Goal: Task Accomplishment & Management: Manage account settings

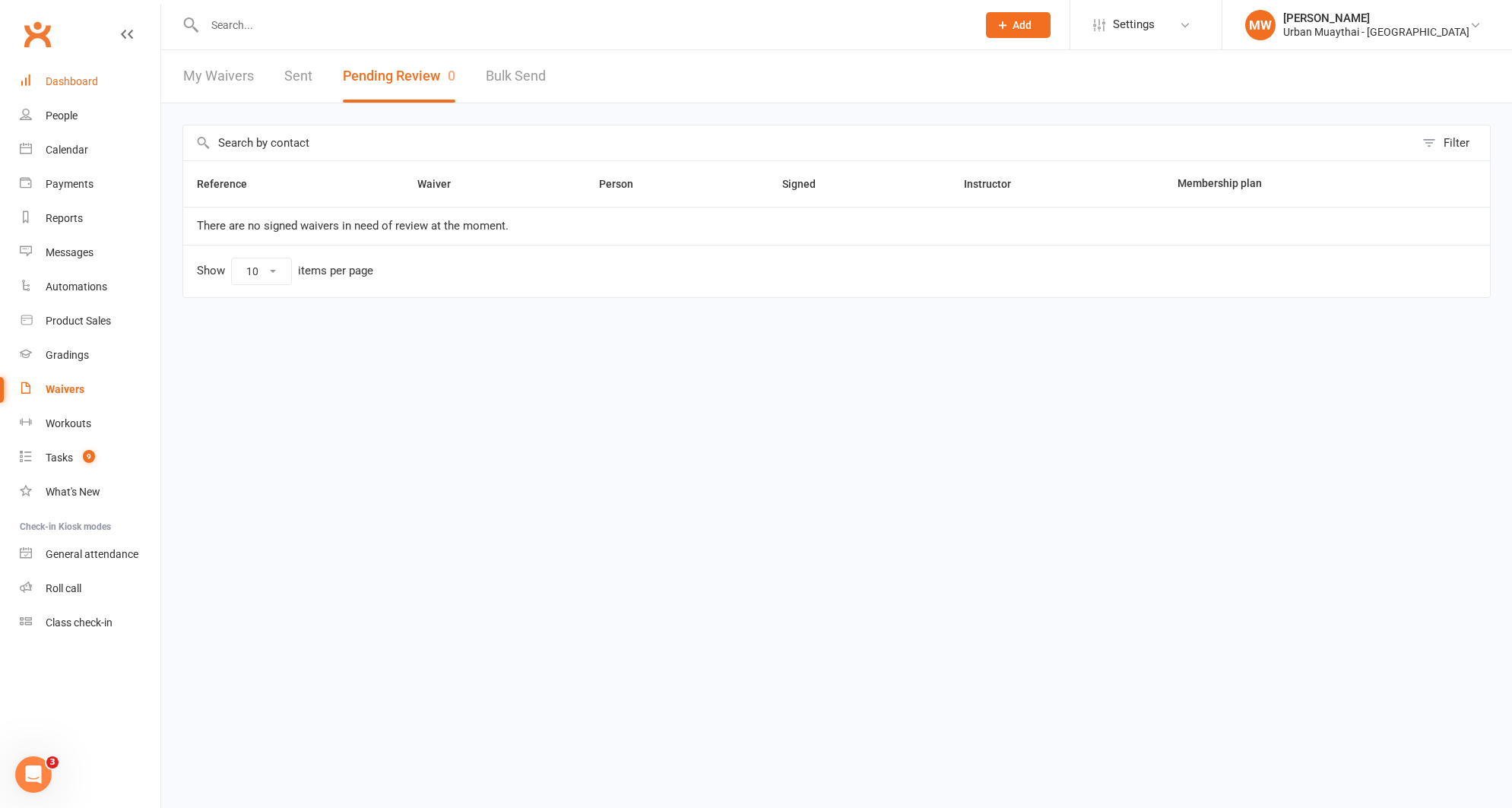
click at [101, 74] on link "Dashboard" at bounding box center [90, 81] width 140 height 34
click at [468, 28] on input "text" at bounding box center [583, 25] width 766 height 21
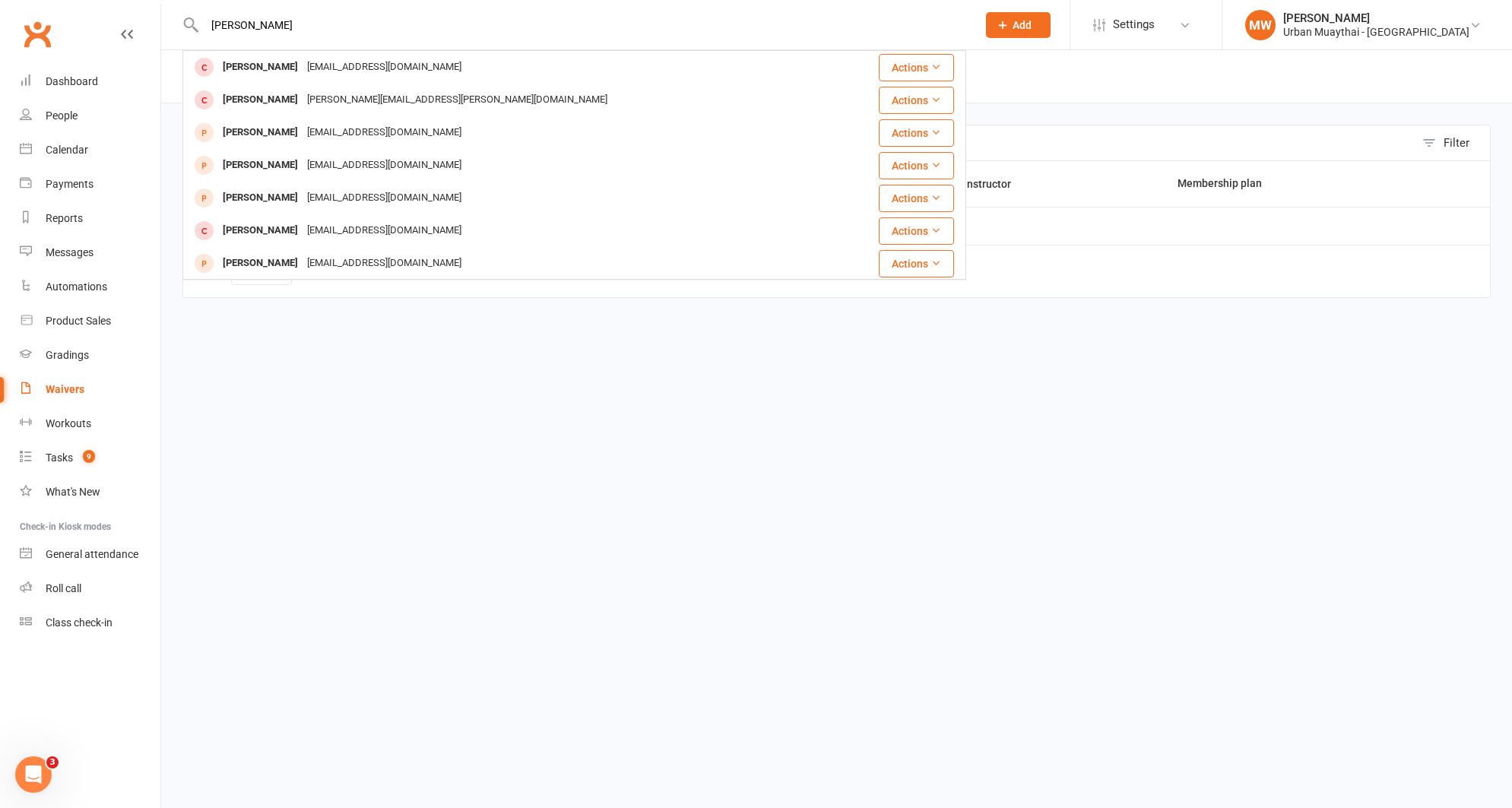
drag, startPoint x: 239, startPoint y: 26, endPoint x: 197, endPoint y: 24, distance: 42.0
click at [197, 24] on div "[PERSON_NAME] [PERSON_NAME] [EMAIL_ADDRESS][DOMAIN_NAME] Actions [PERSON_NAME] …" at bounding box center [574, 24] width 784 height 49
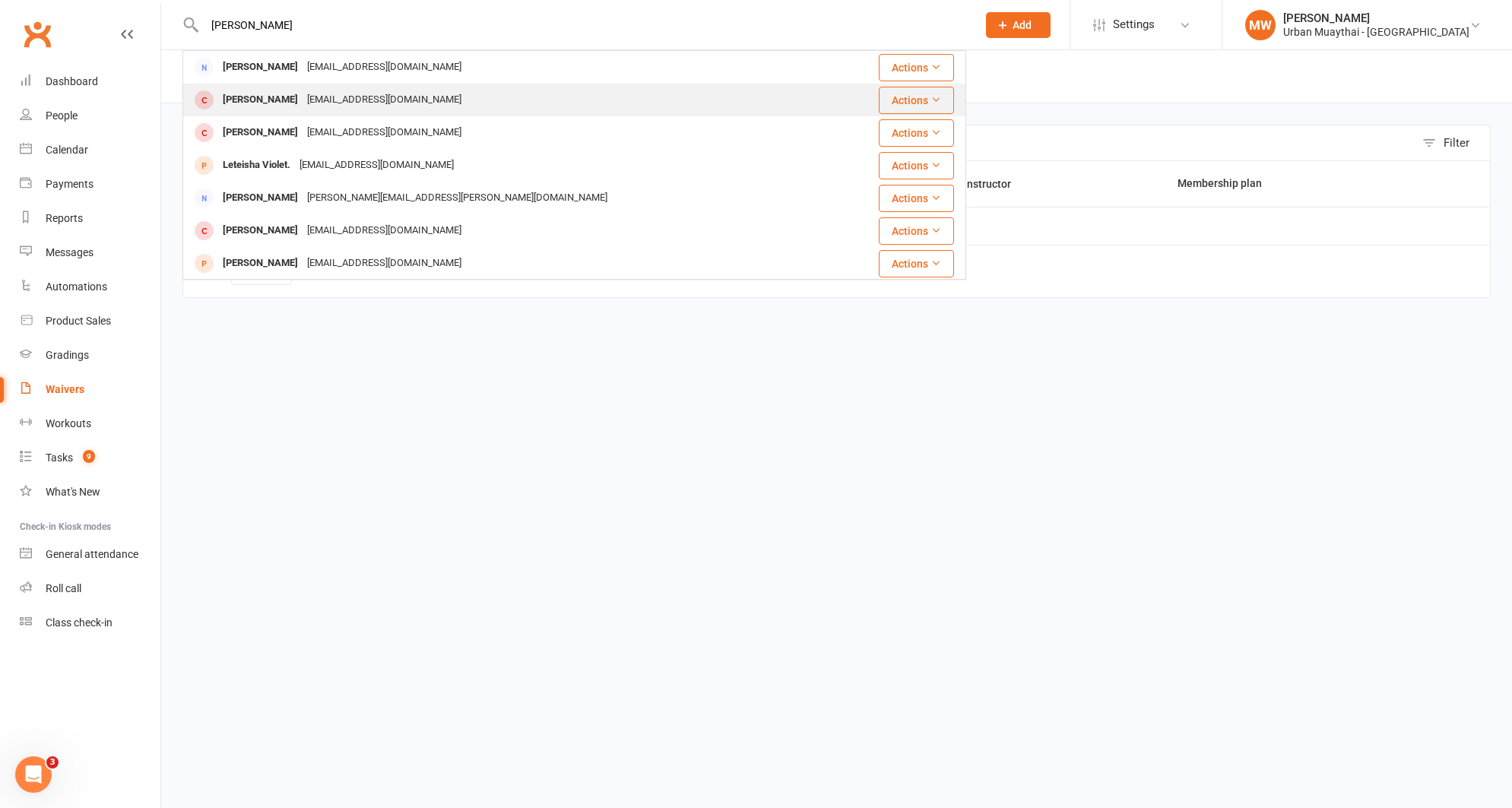
type input "[PERSON_NAME]"
click at [242, 101] on div "[PERSON_NAME]" at bounding box center [260, 99] width 85 height 22
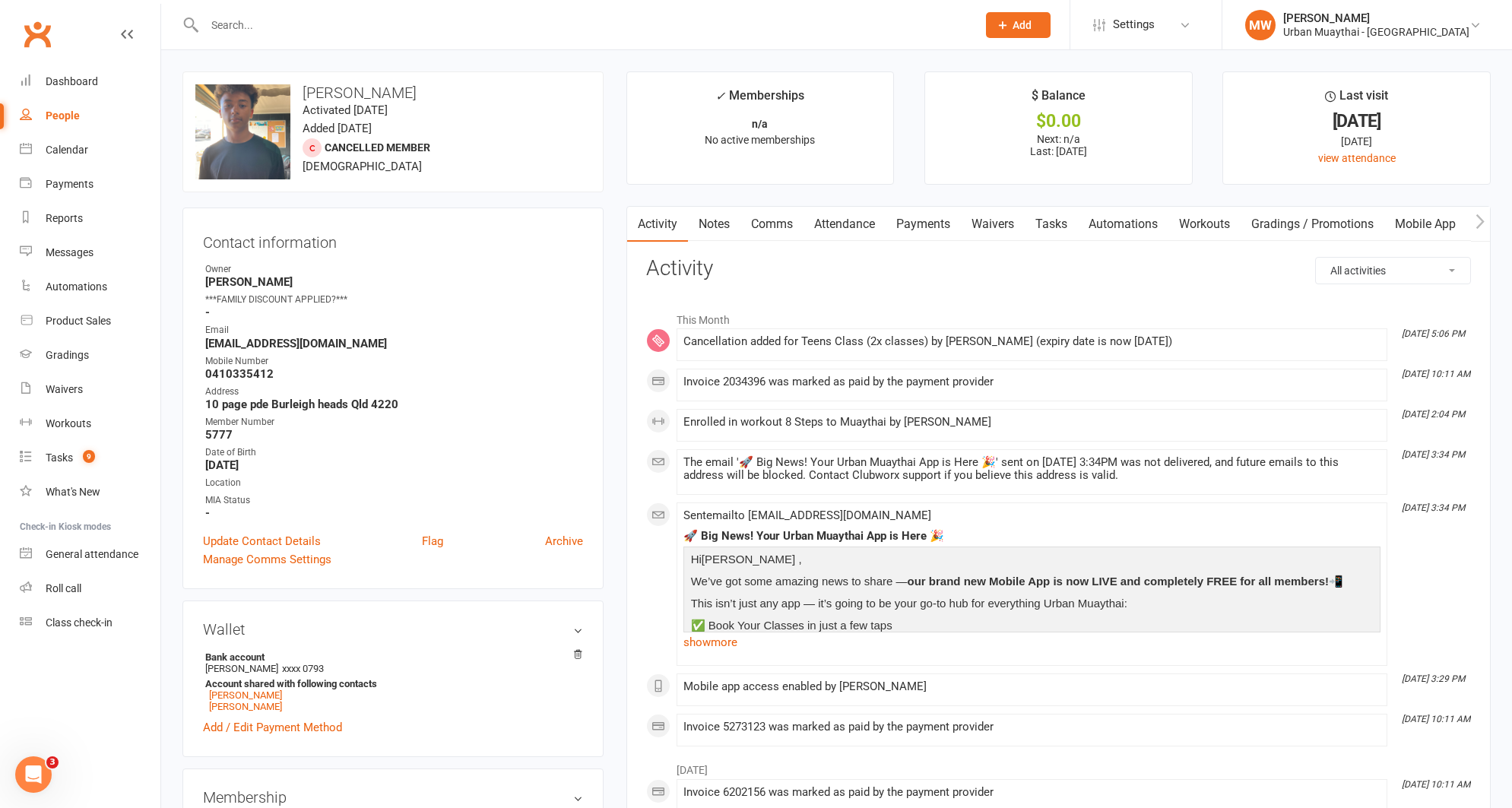
click at [917, 227] on link "Payments" at bounding box center [923, 223] width 75 height 35
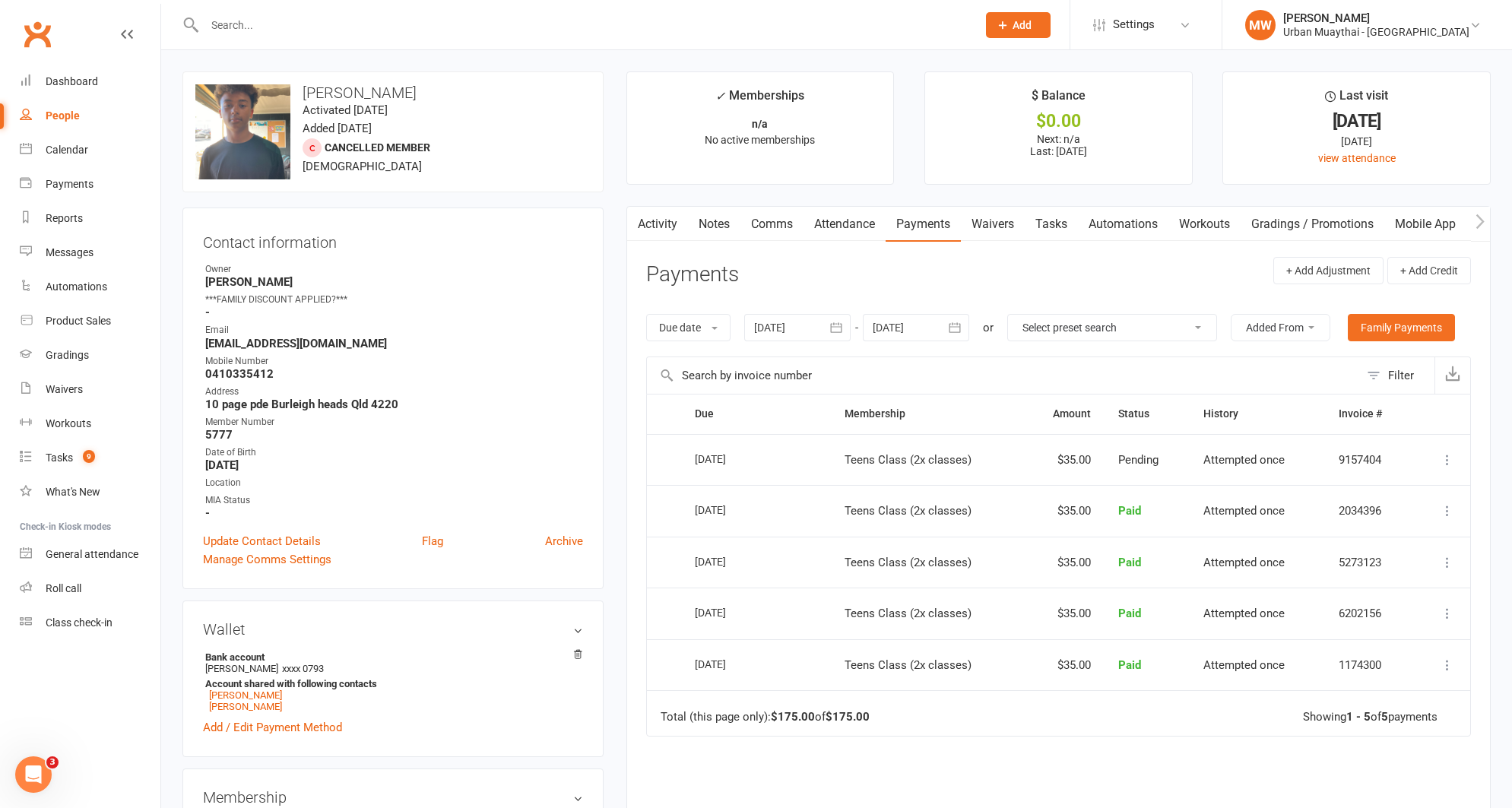
click at [844, 328] on icon "button" at bounding box center [836, 327] width 15 height 15
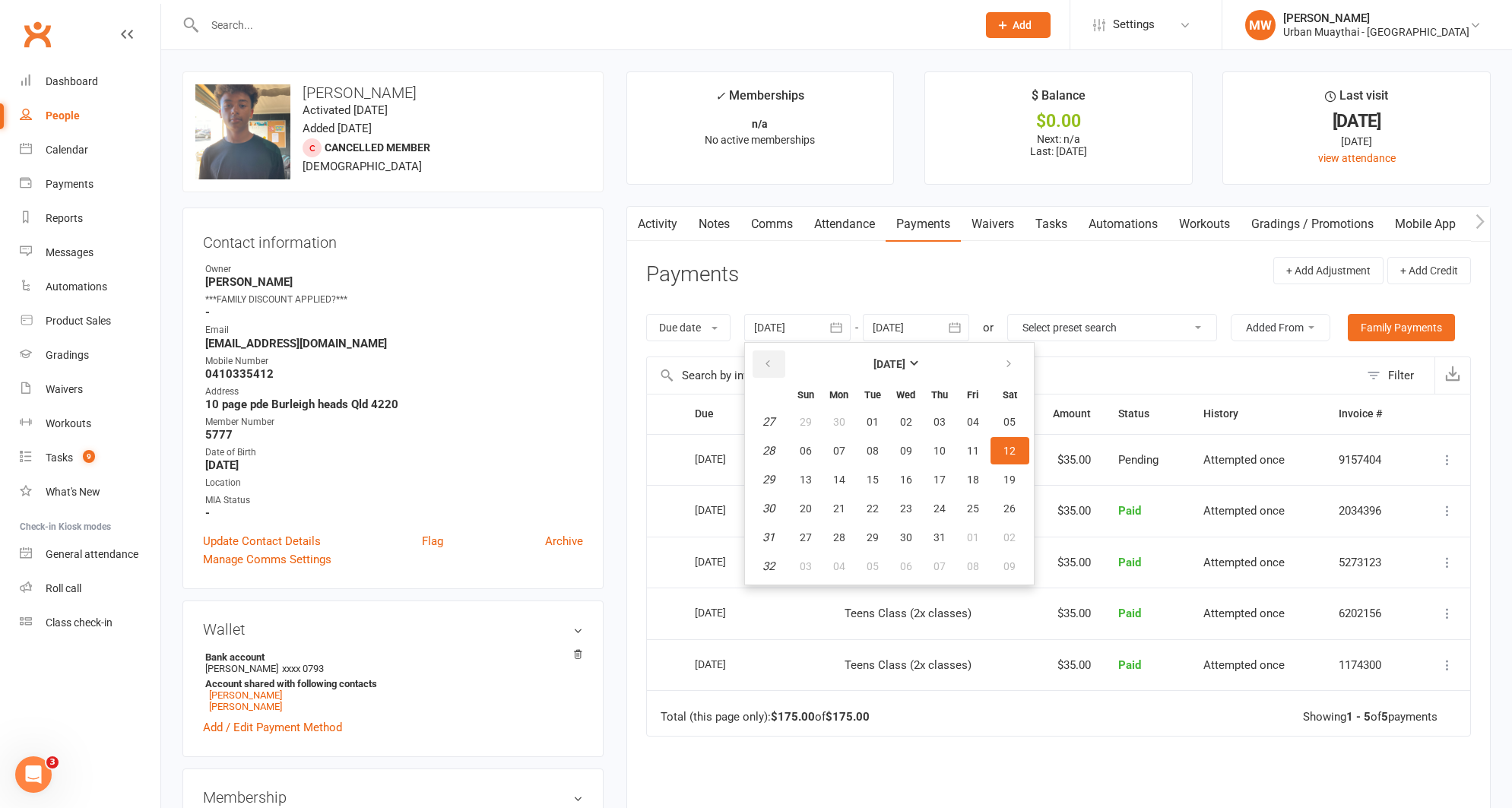
click at [773, 368] on icon "button" at bounding box center [768, 364] width 10 height 12
click at [941, 506] on span "26" at bounding box center [939, 508] width 12 height 12
type input "[DATE]"
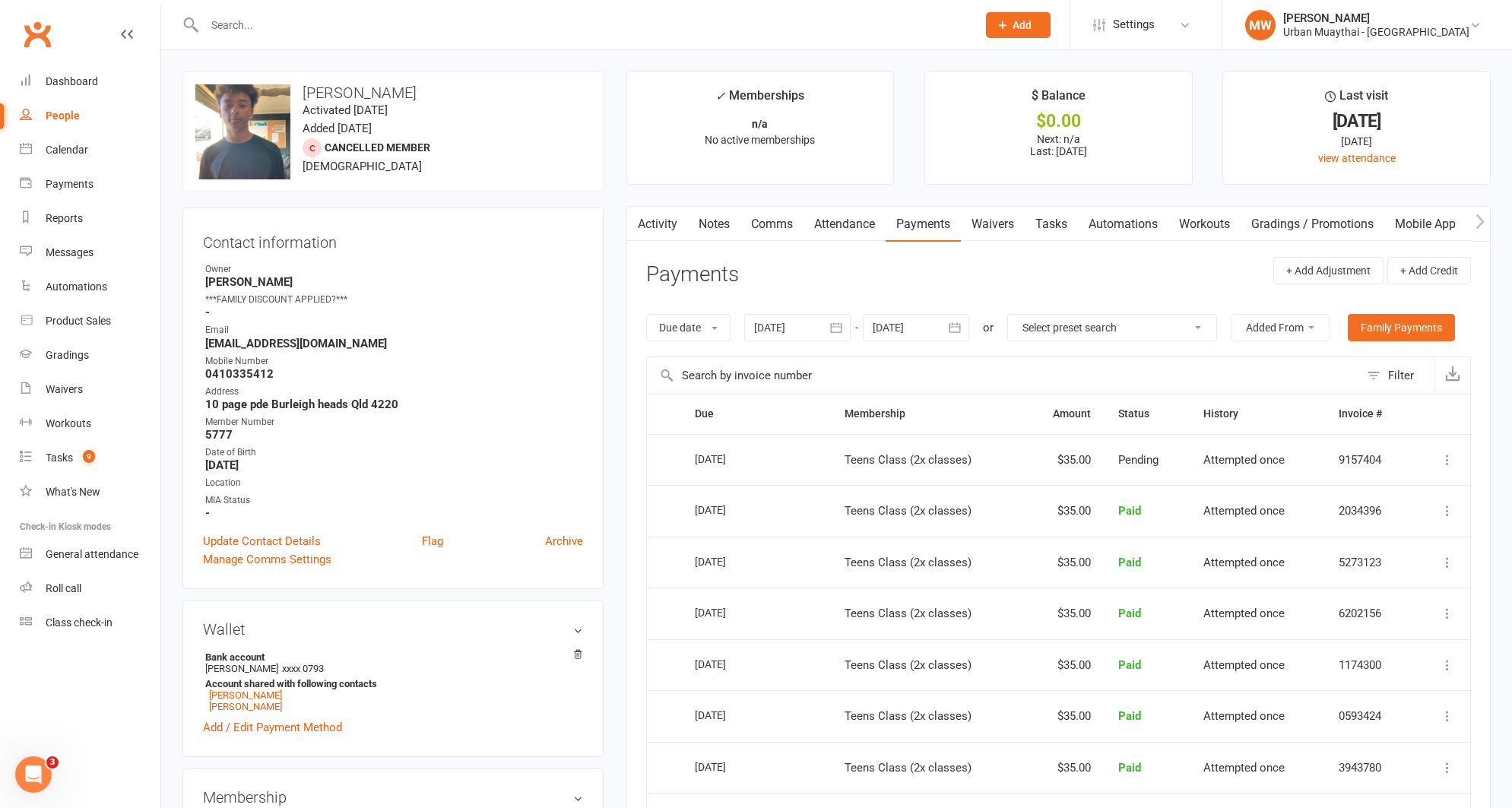
click at [708, 224] on link "Notes" at bounding box center [714, 223] width 52 height 35
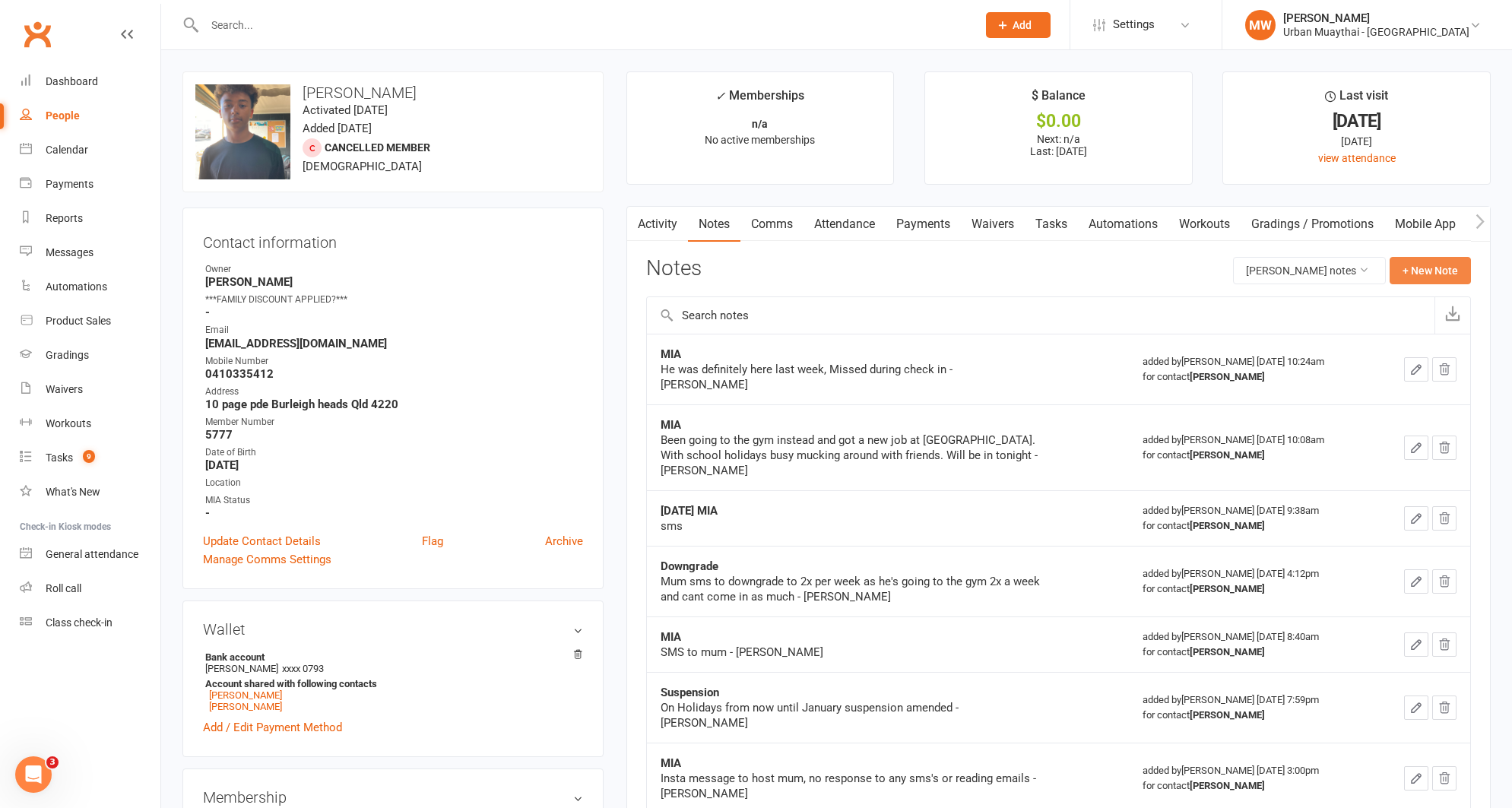
click at [1422, 273] on button "+ New Note" at bounding box center [1431, 271] width 81 height 27
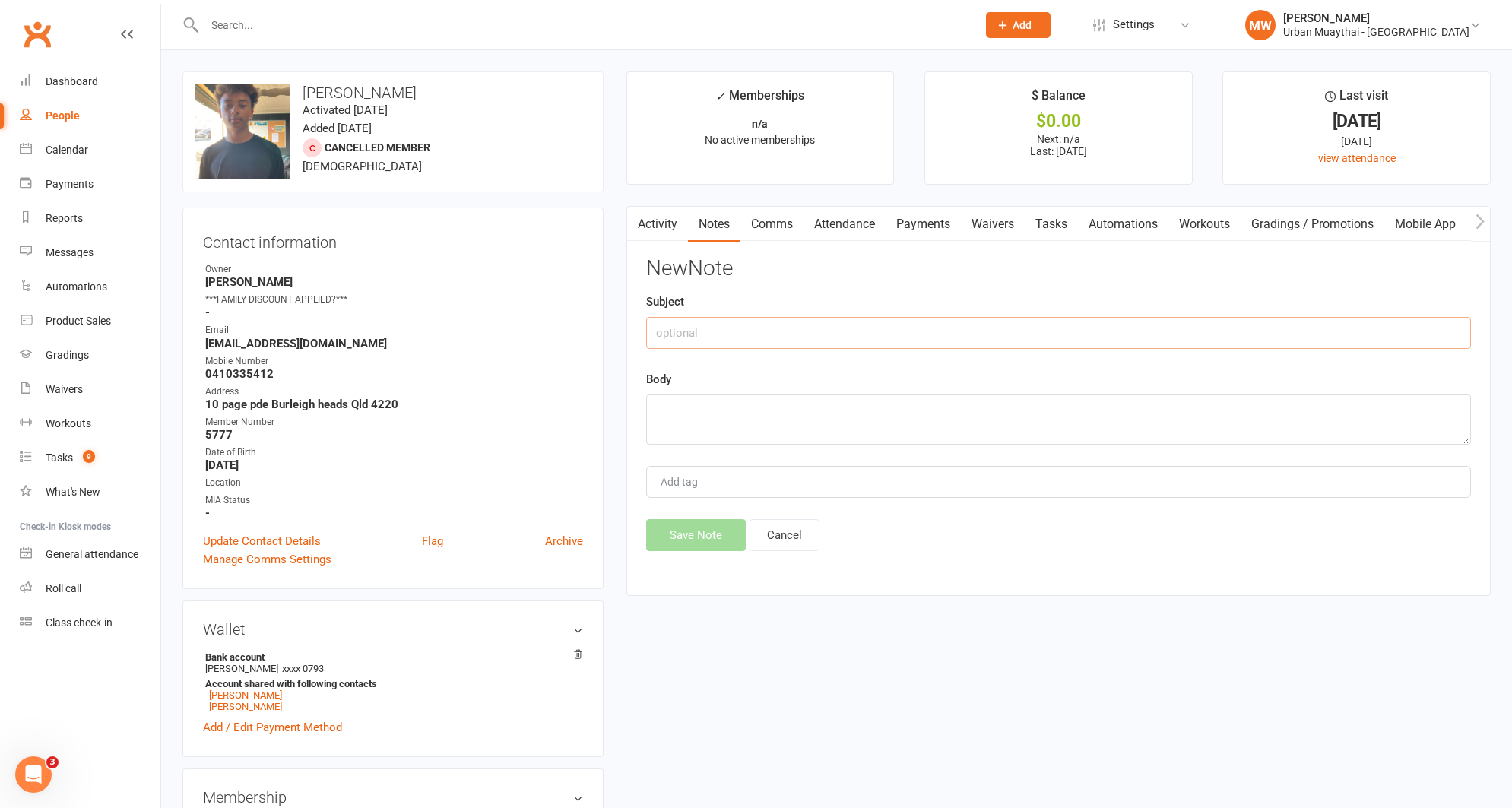
click at [788, 334] on input "text" at bounding box center [1058, 333] width 825 height 32
type input "CREDIT $245"
click at [743, 410] on textarea at bounding box center [1058, 419] width 825 height 50
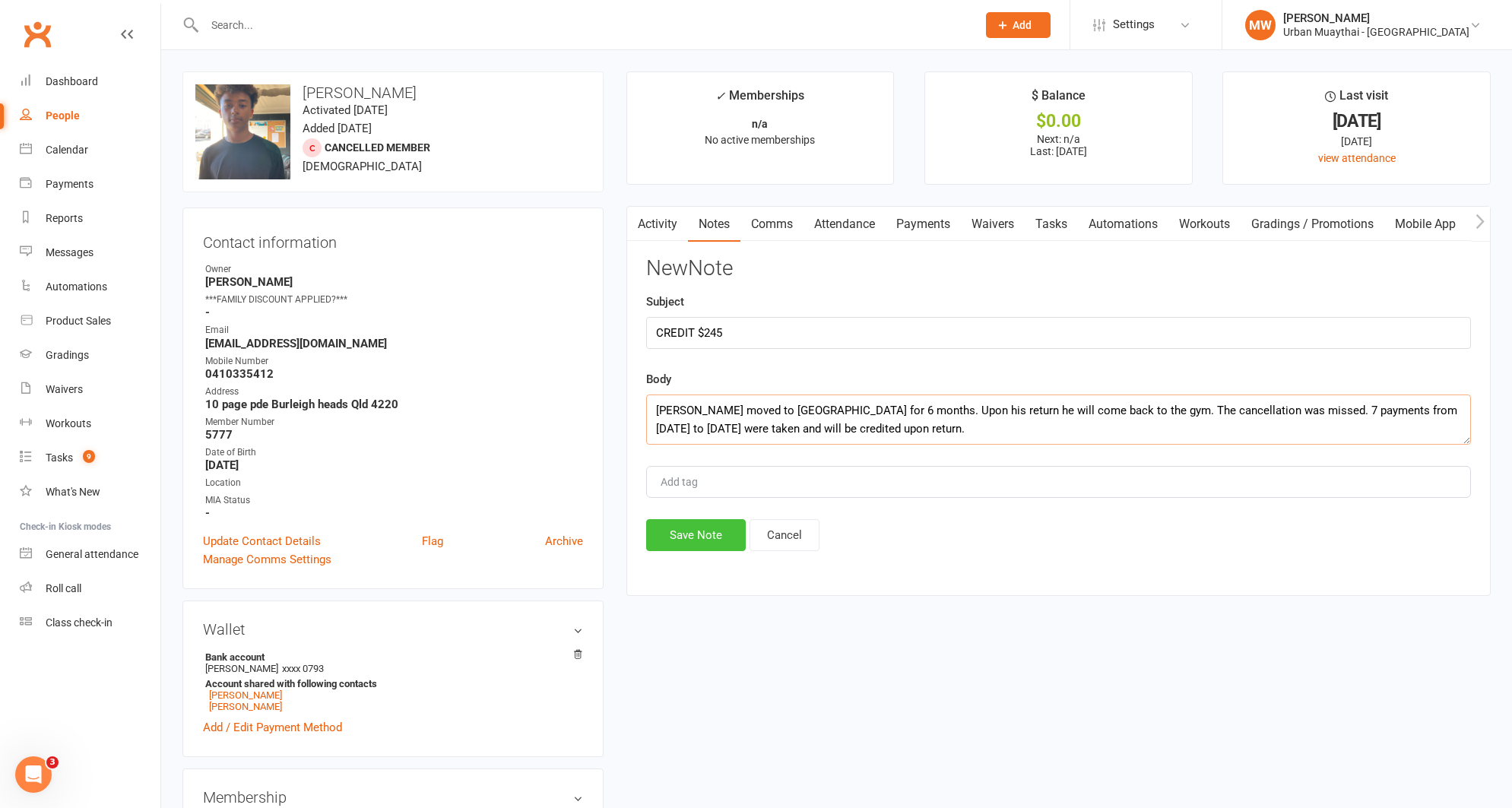
type textarea "[PERSON_NAME] moved to [GEOGRAPHIC_DATA] for 6 months. Upon his return he will …"
click at [660, 536] on button "Save Note" at bounding box center [696, 535] width 100 height 32
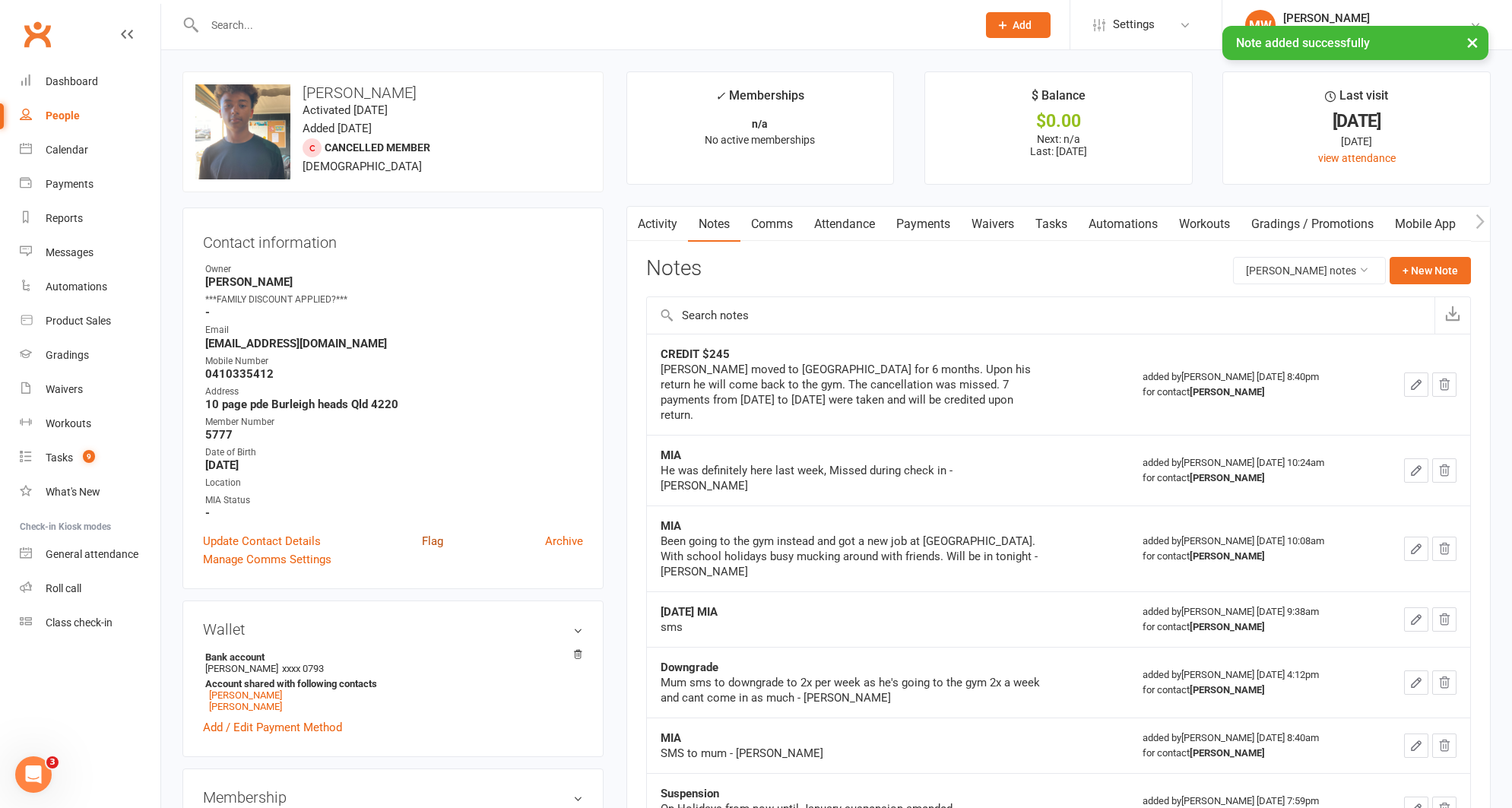
click at [435, 537] on link "Flag" at bounding box center [432, 541] width 21 height 19
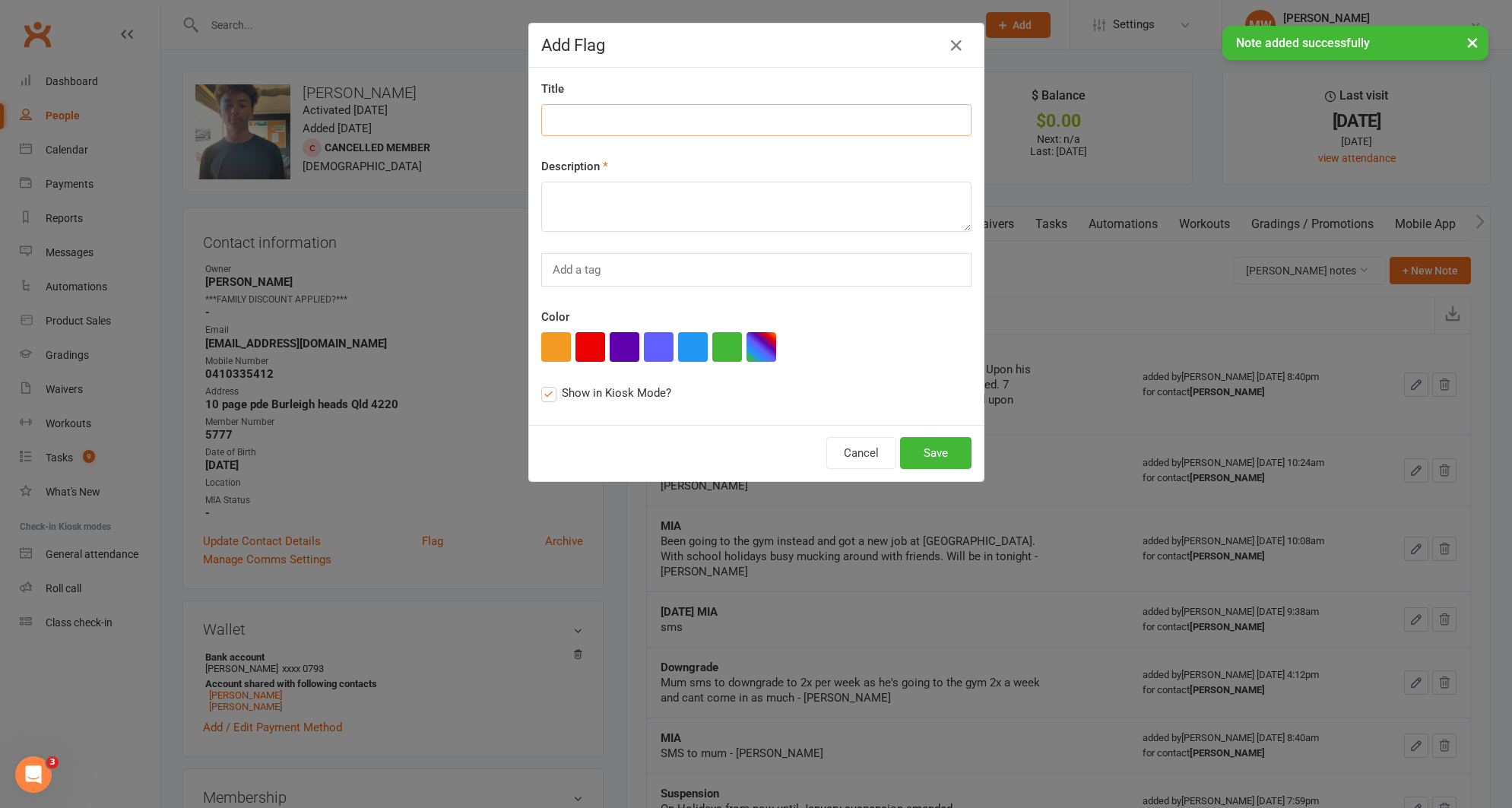
click at [657, 113] on input at bounding box center [756, 120] width 431 height 32
type input "Apply $245 credit"
click at [633, 194] on textarea at bounding box center [756, 206] width 431 height 50
type textarea "to membership when returns"
click at [923, 446] on button "Save" at bounding box center [935, 453] width 72 height 32
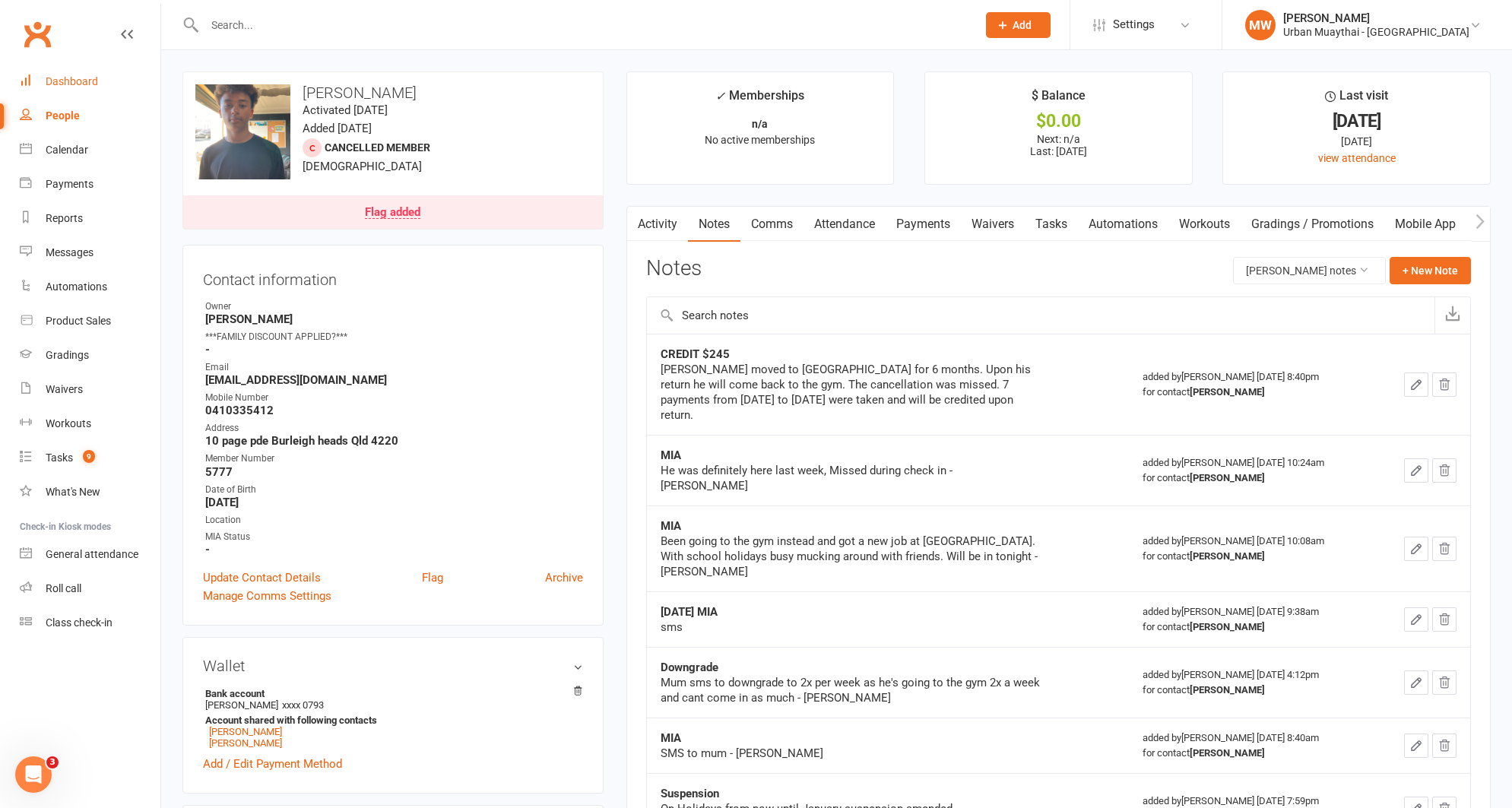
click at [84, 73] on link "Dashboard" at bounding box center [90, 81] width 140 height 34
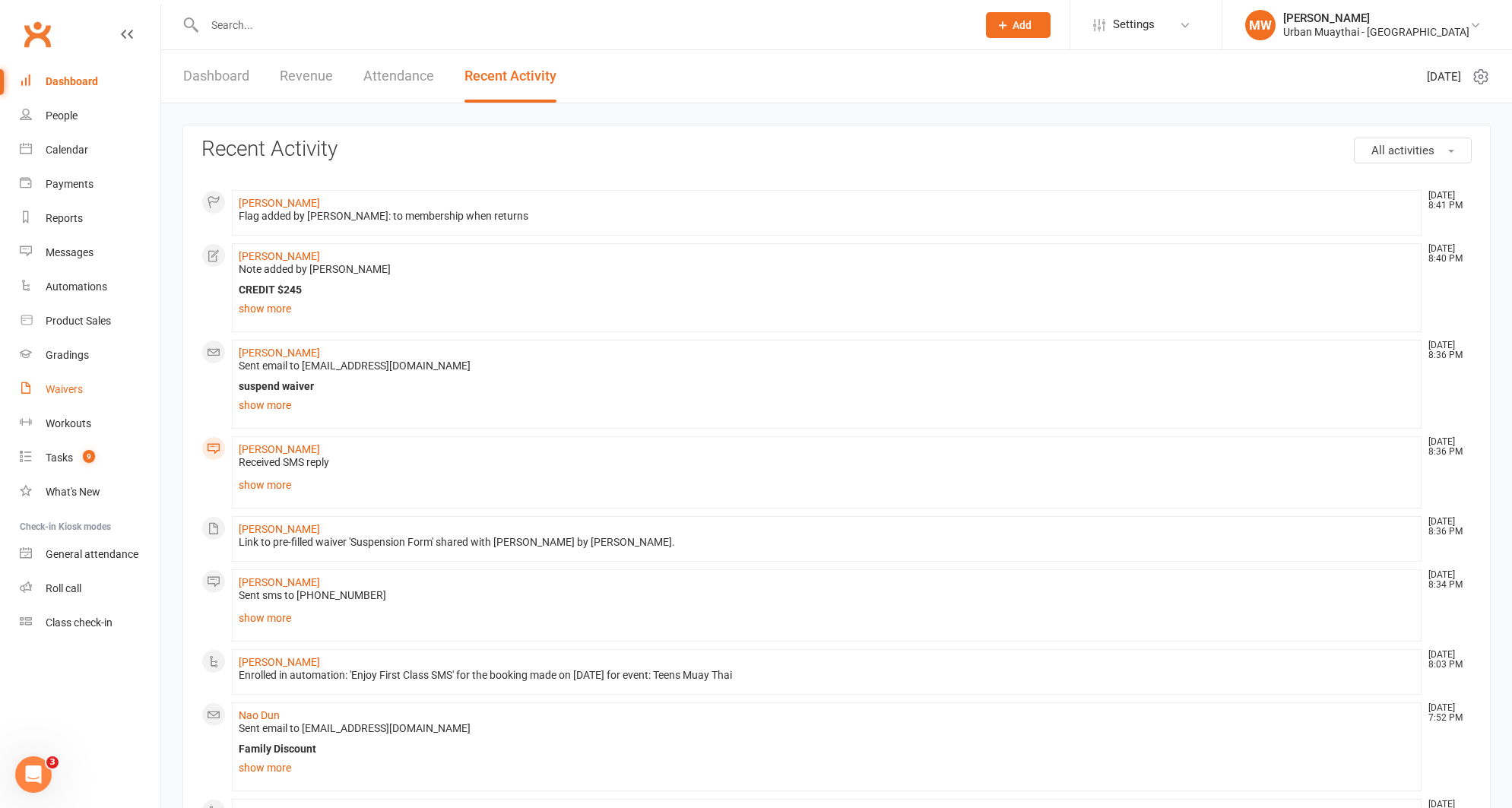
click at [65, 385] on div "Waivers" at bounding box center [65, 389] width 37 height 12
select select "50"
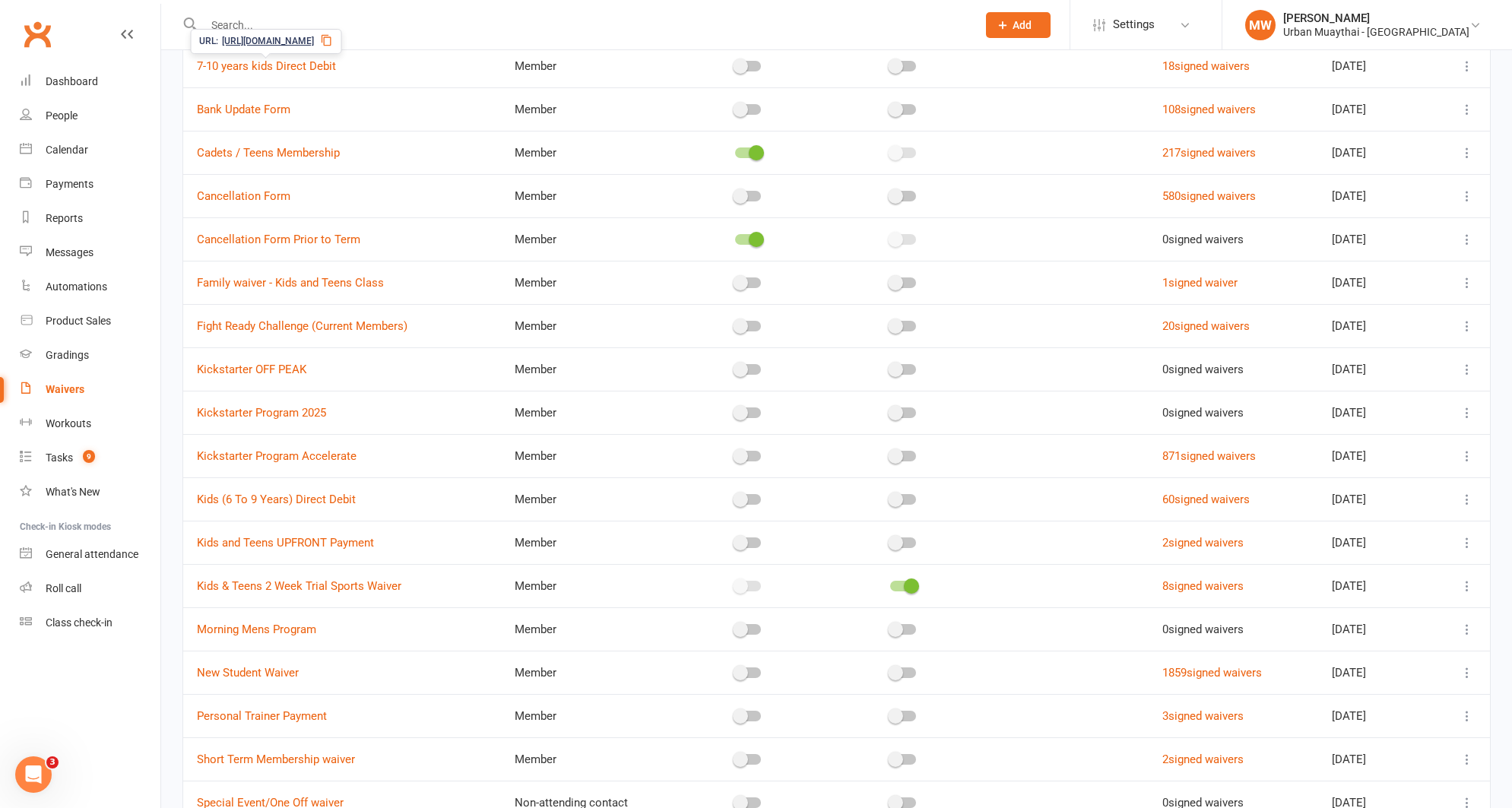
scroll to position [389, 0]
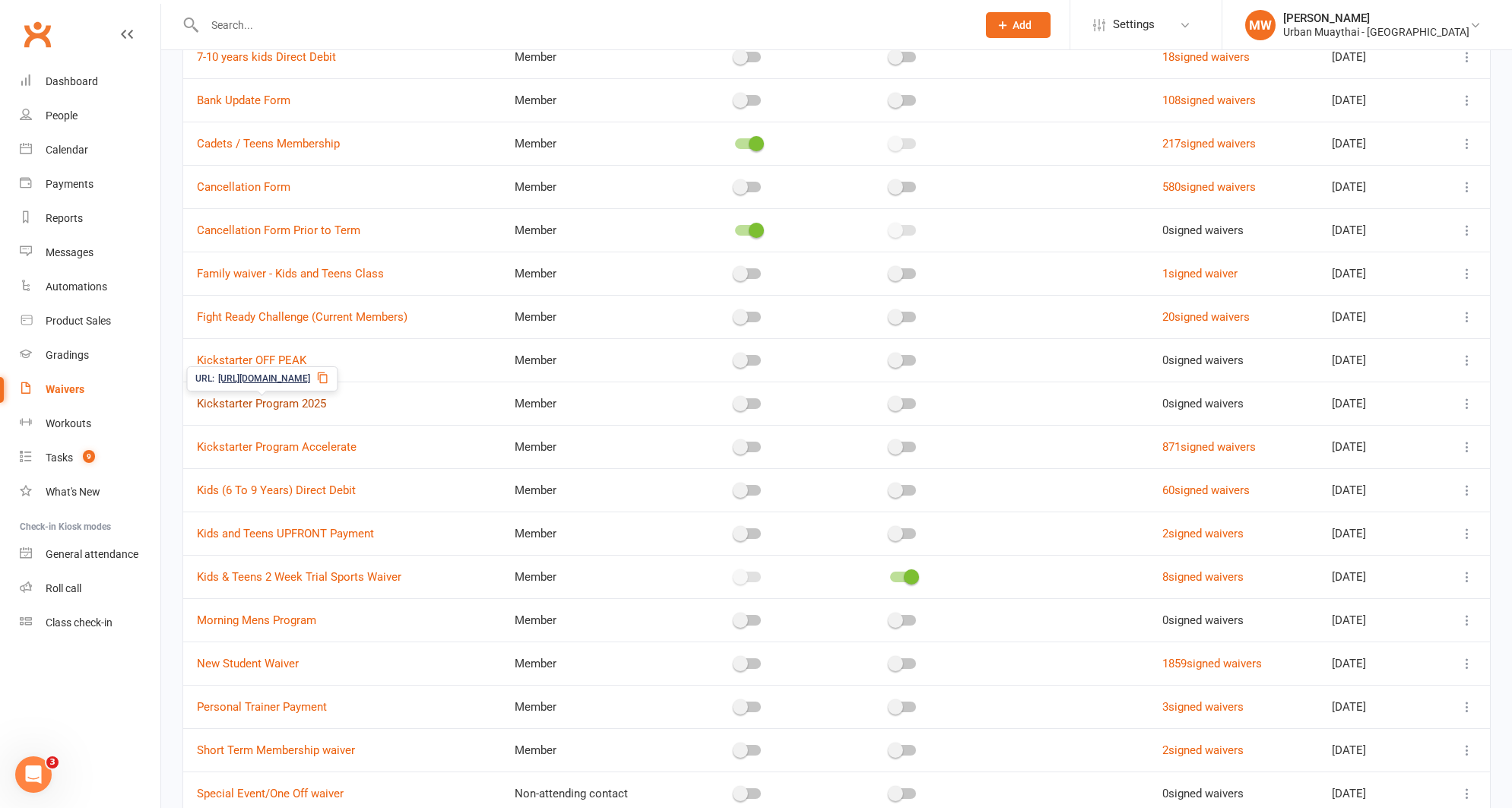
click at [296, 406] on link "Kickstarter Program 2025" at bounding box center [261, 403] width 129 height 14
click at [300, 444] on link "Kickstarter Program Accelerate" at bounding box center [277, 447] width 160 height 14
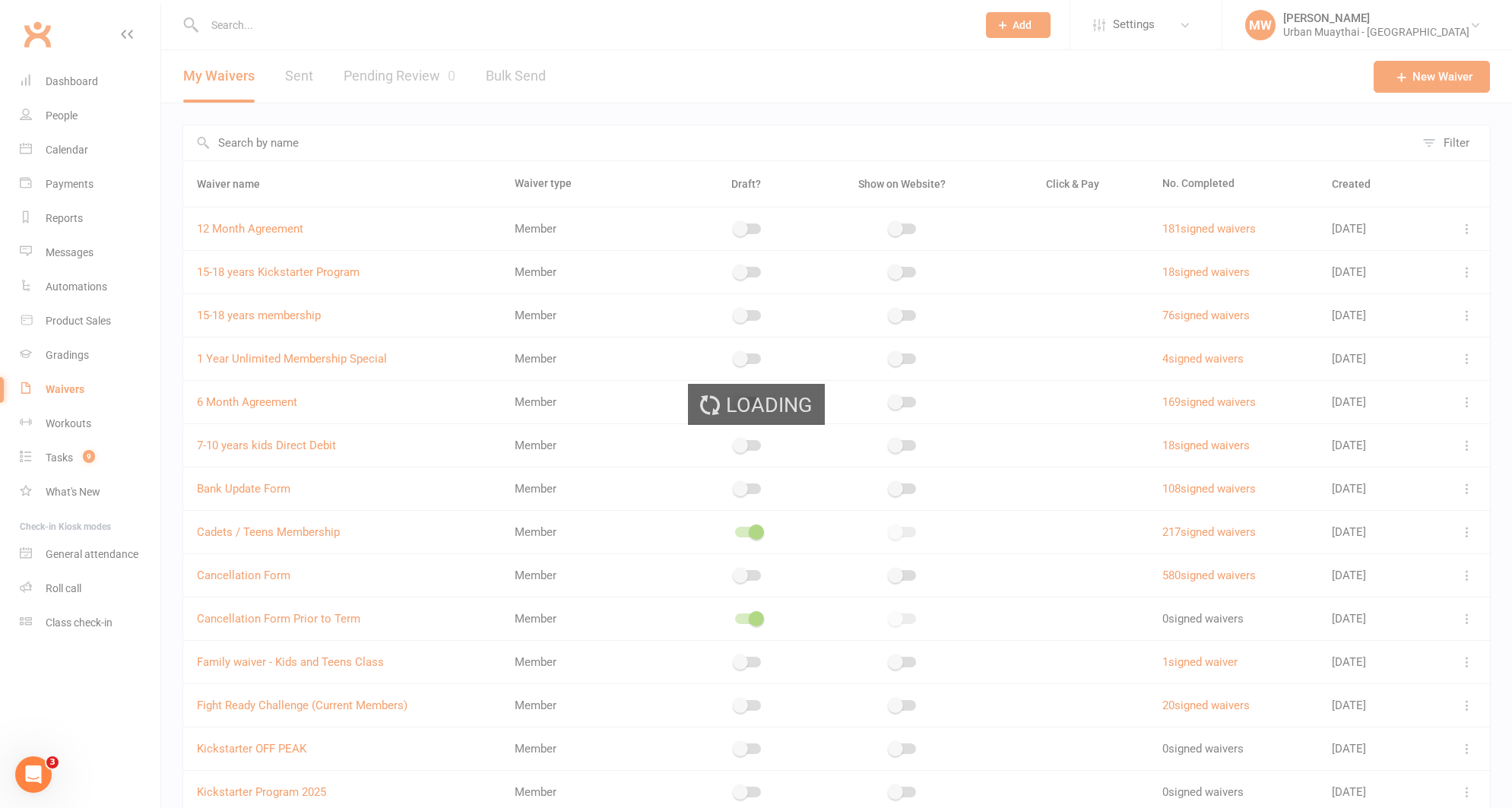
select select "applies_to_all_signees"
select select "select"
select select "checkbox"
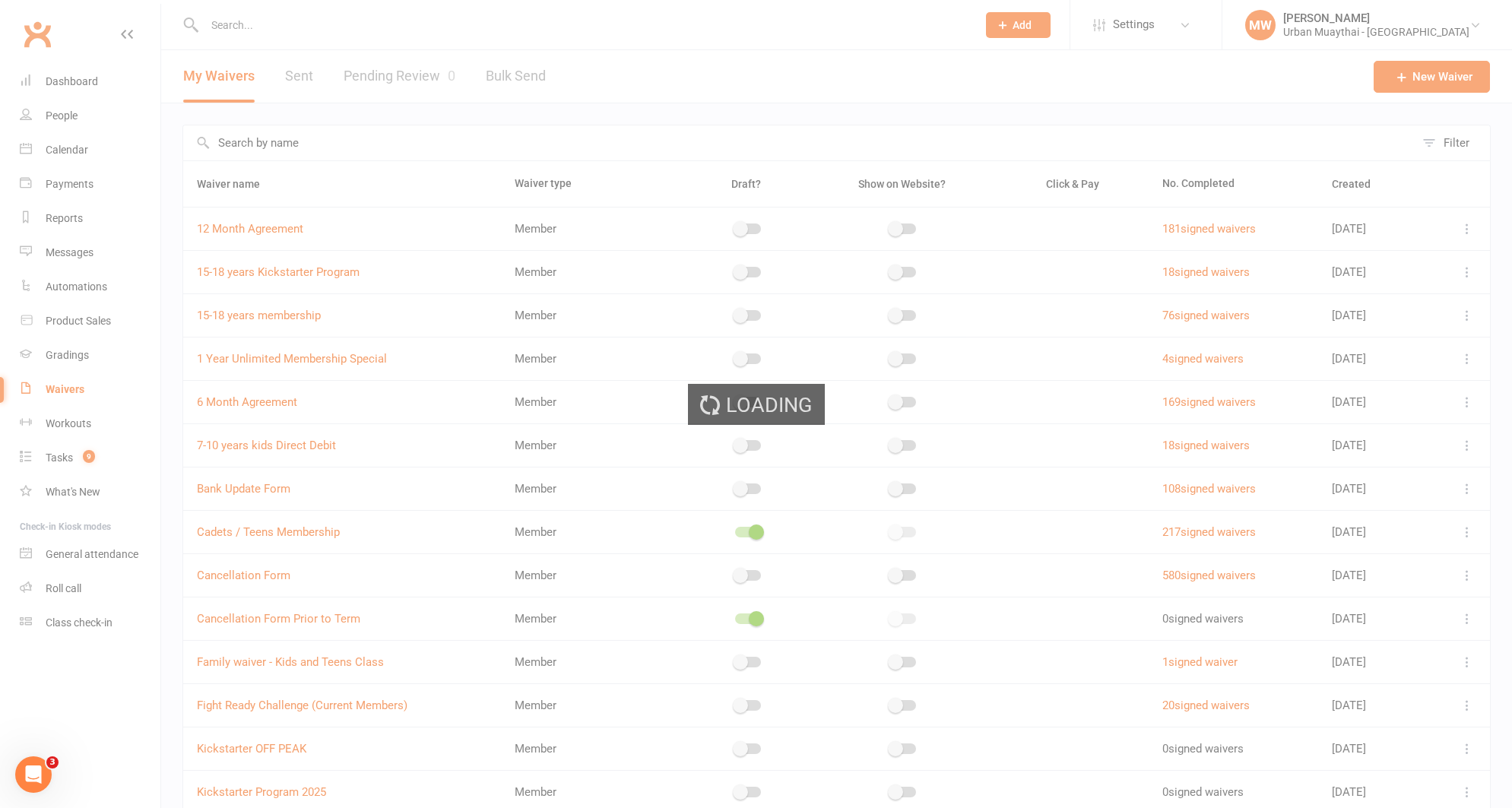
select select "select"
select select "checkbox"
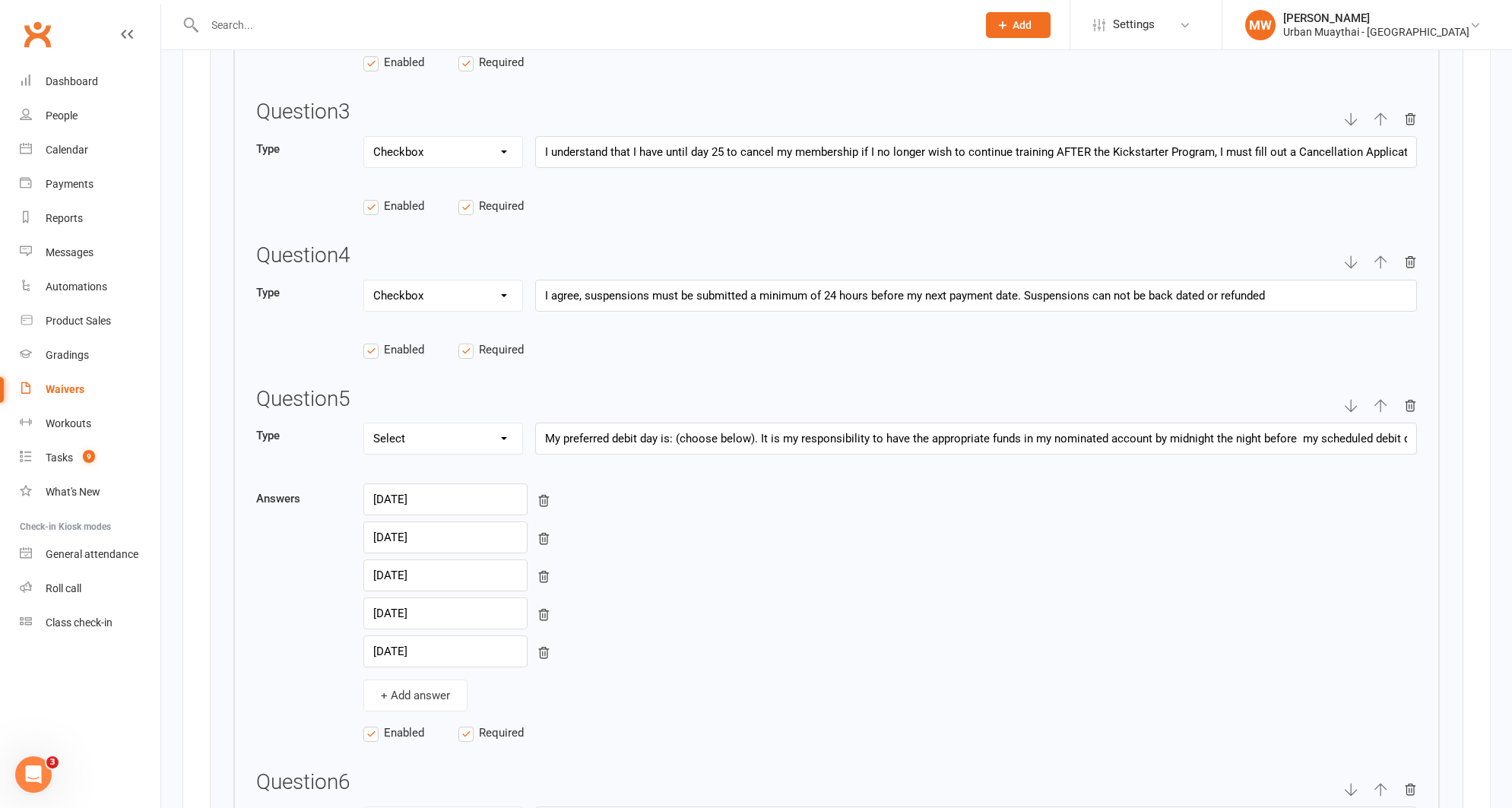
scroll to position [2798, 0]
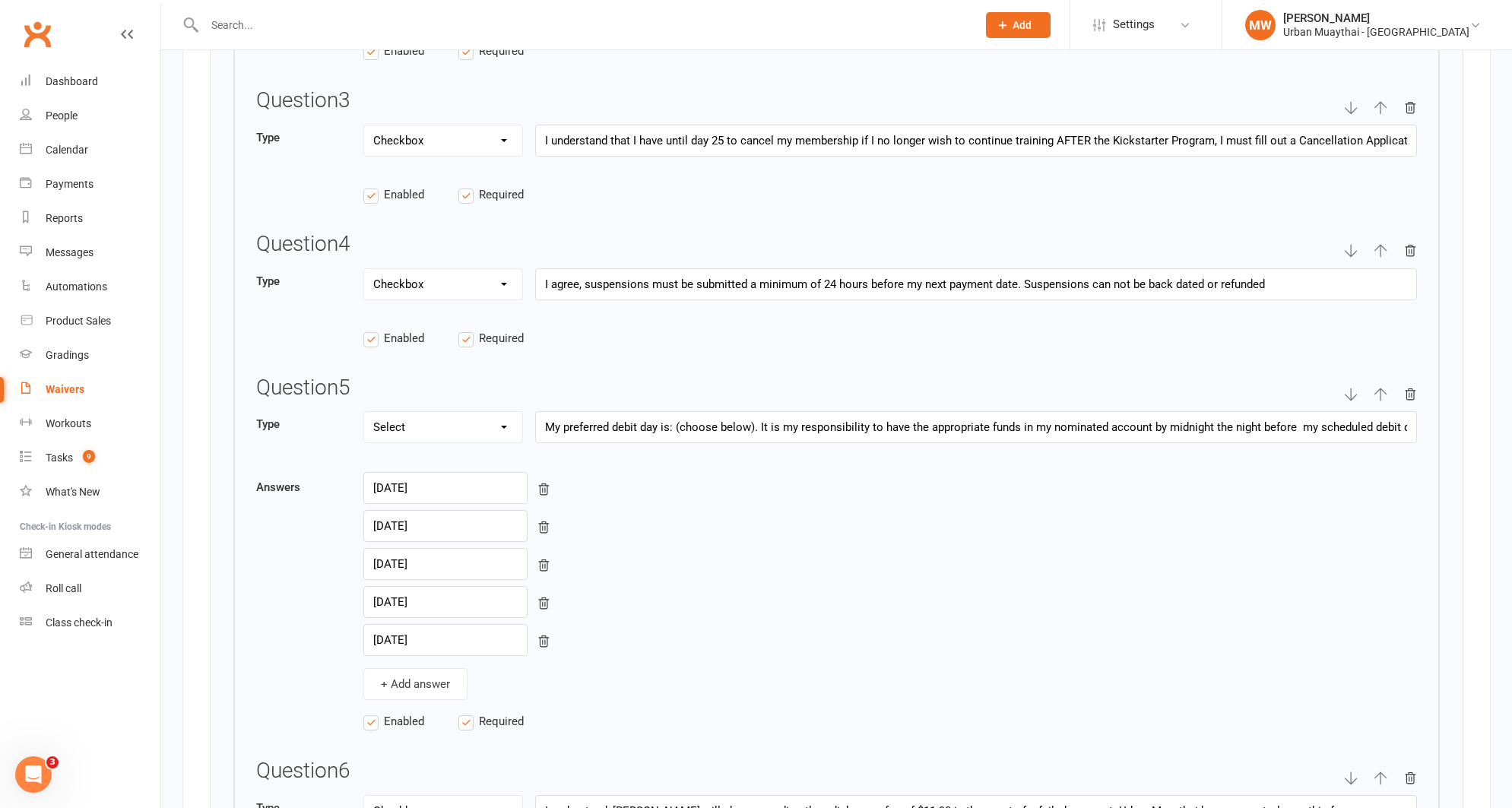
click at [72, 385] on div "Waivers" at bounding box center [65, 389] width 39 height 12
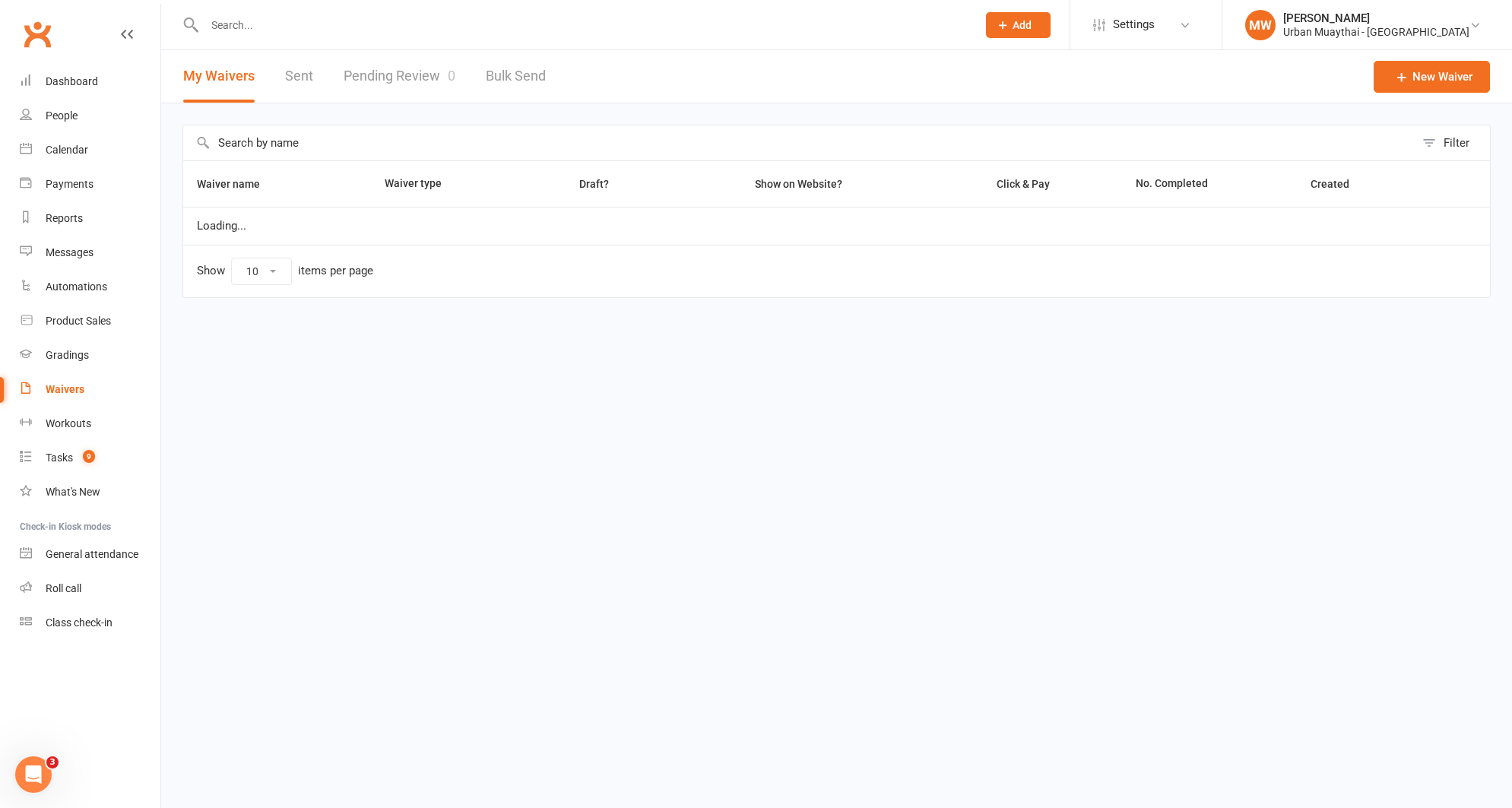
select select "50"
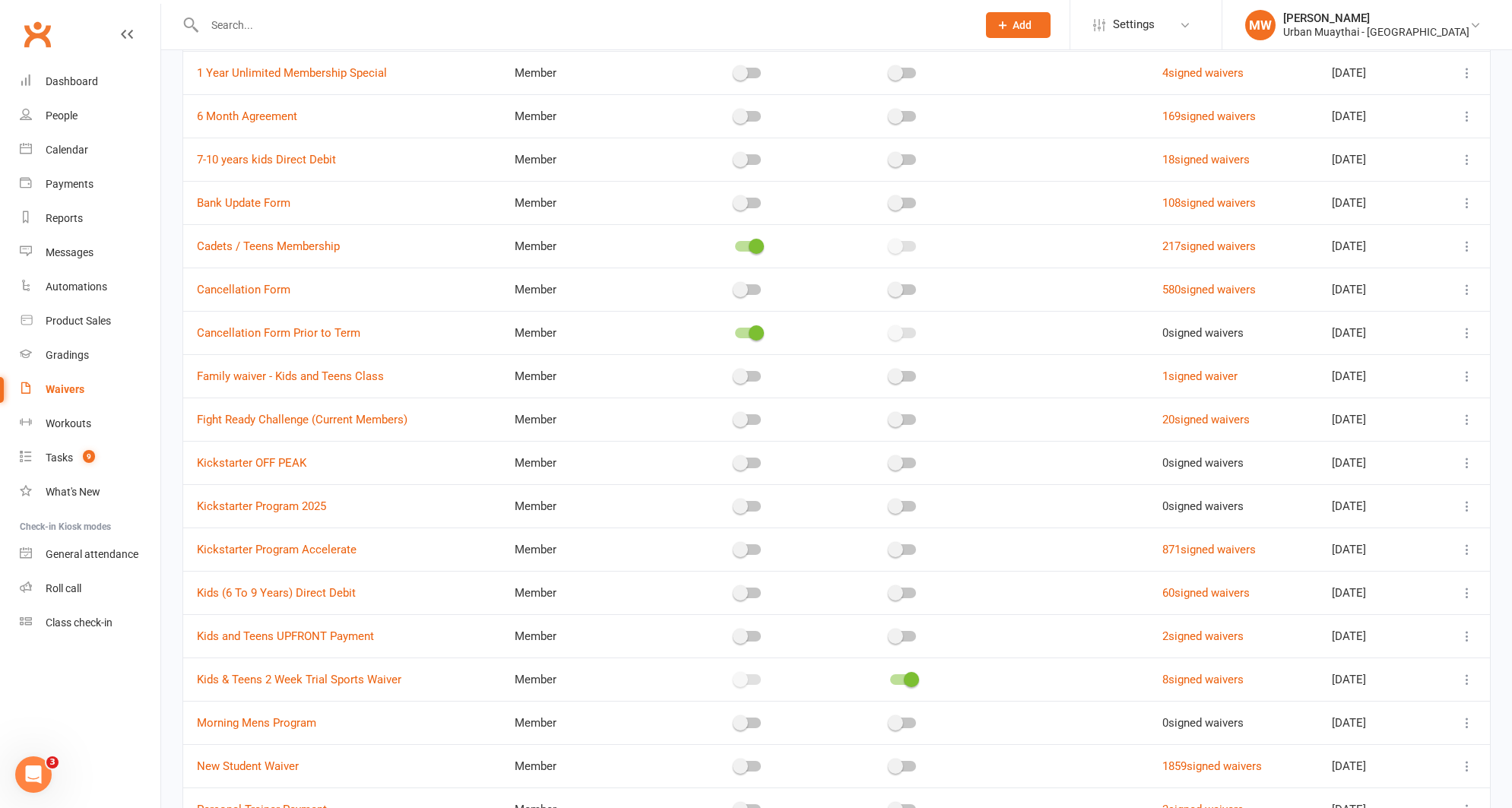
scroll to position [293, 0]
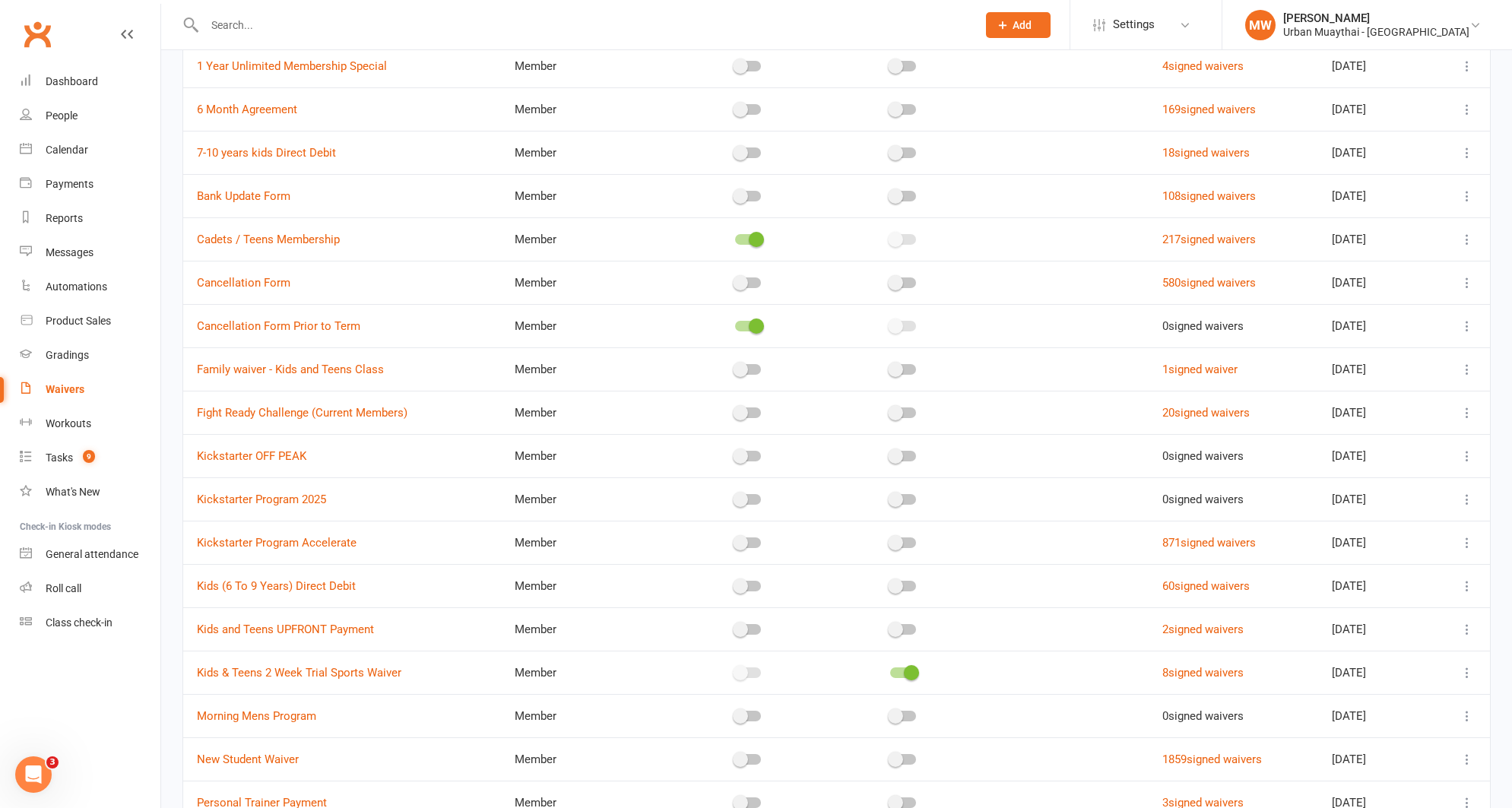
click at [1469, 496] on icon at bounding box center [1467, 499] width 15 height 15
click at [1384, 624] on link "[PERSON_NAME]" at bounding box center [1387, 621] width 179 height 31
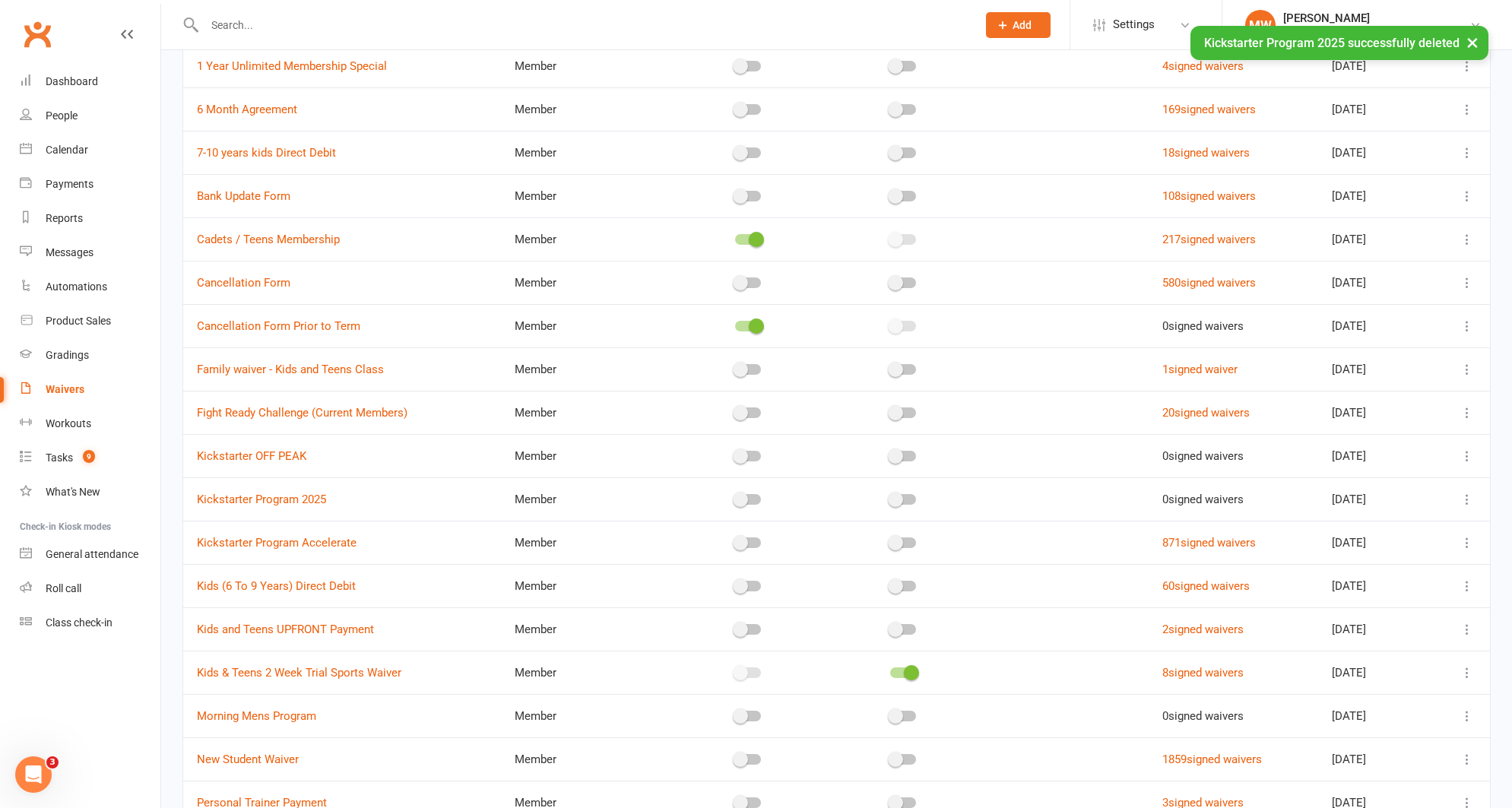
click at [1464, 455] on icon at bounding box center [1467, 456] width 15 height 15
click at [1400, 585] on td "[DATE]" at bounding box center [1374, 586] width 111 height 44
click at [1468, 456] on icon at bounding box center [1467, 456] width 15 height 15
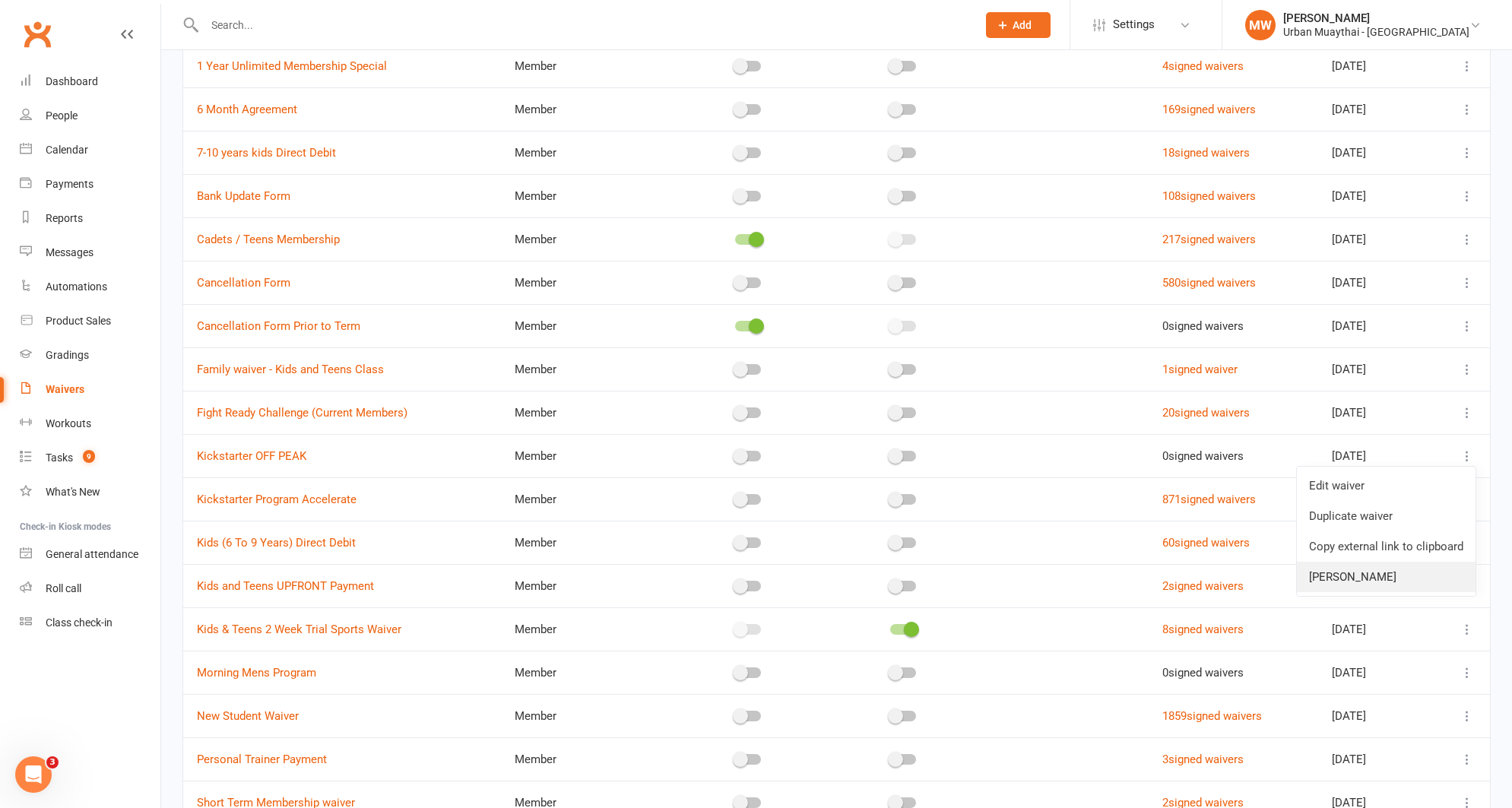
click at [1382, 585] on link "[PERSON_NAME]" at bounding box center [1387, 577] width 179 height 31
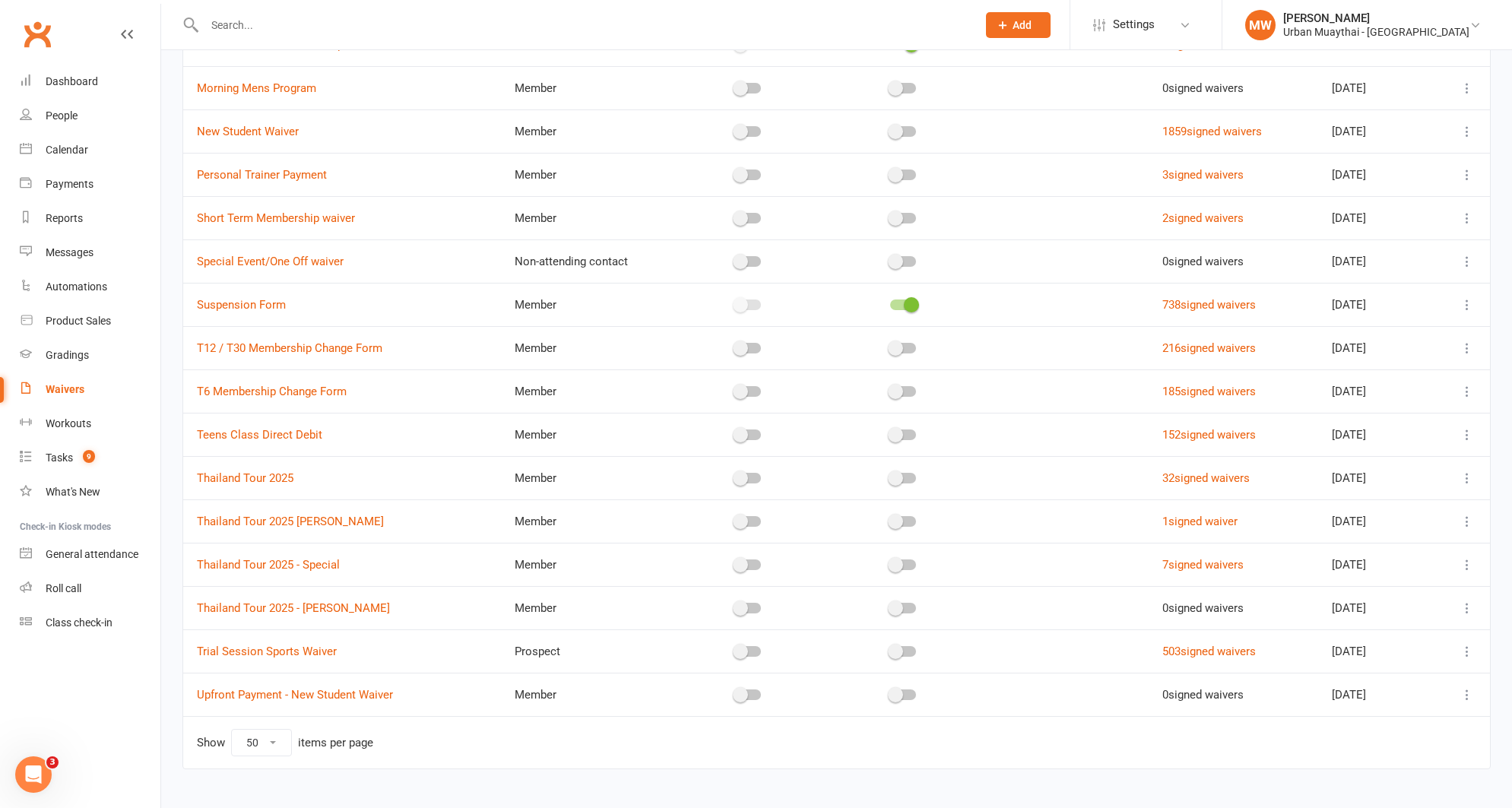
scroll to position [836, 0]
click at [1472, 605] on icon at bounding box center [1467, 606] width 15 height 15
click at [1345, 714] on link "[PERSON_NAME]" at bounding box center [1387, 727] width 179 height 31
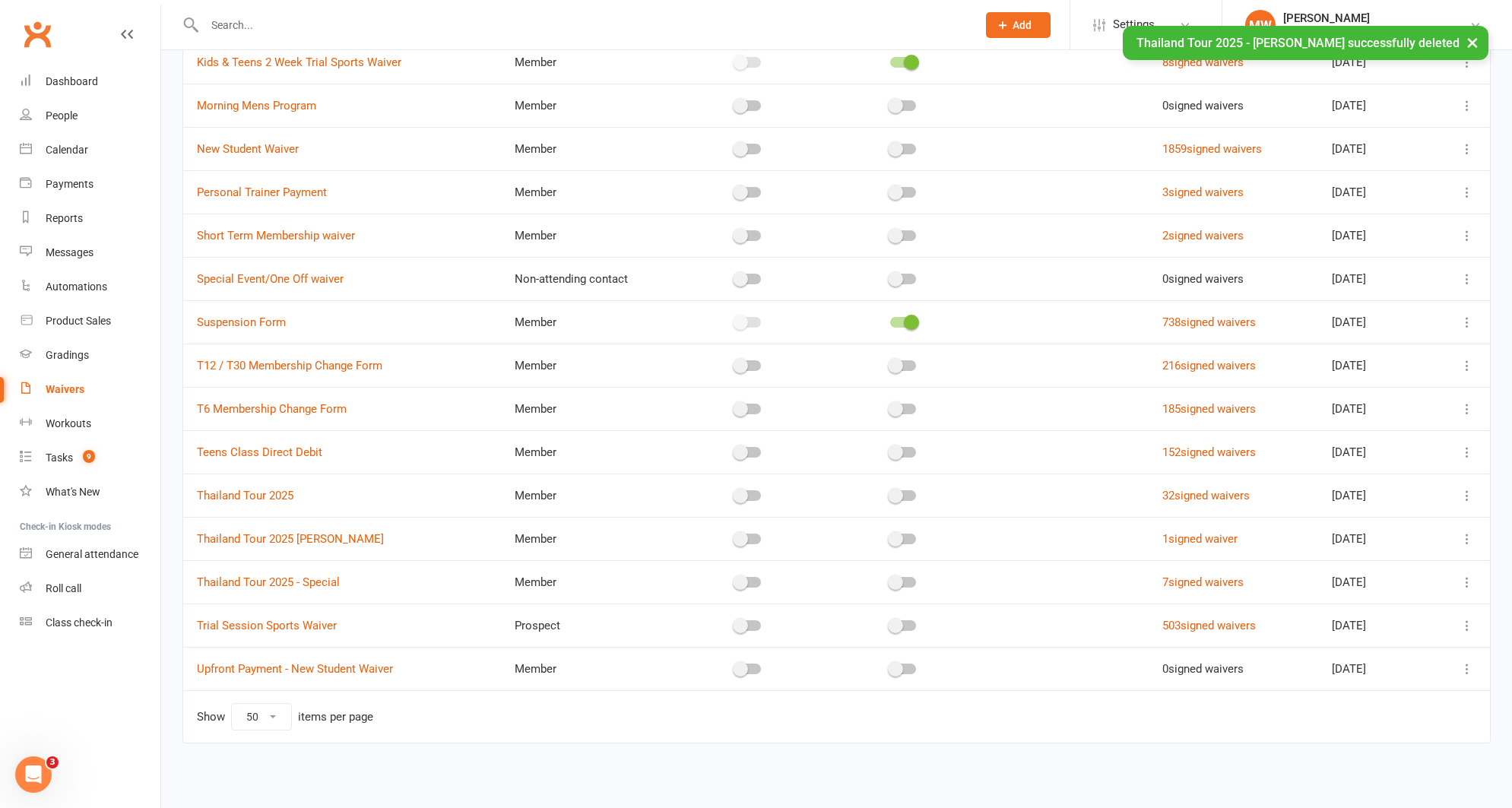
scroll to position [817, 0]
click at [1468, 560] on td at bounding box center [1460, 539] width 60 height 44
click at [1466, 581] on icon at bounding box center [1467, 582] width 15 height 15
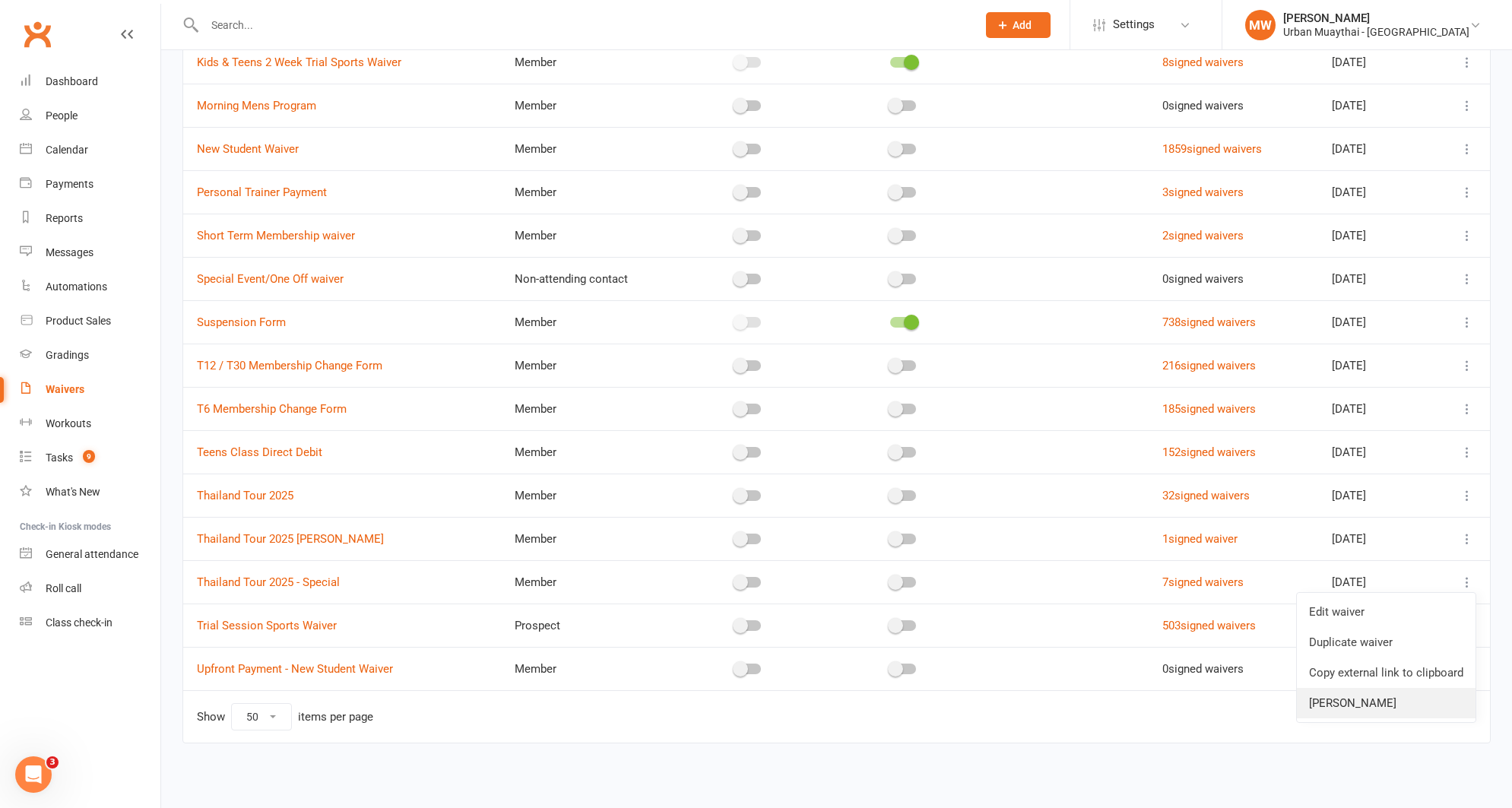
click at [1410, 709] on link "[PERSON_NAME]" at bounding box center [1387, 703] width 179 height 31
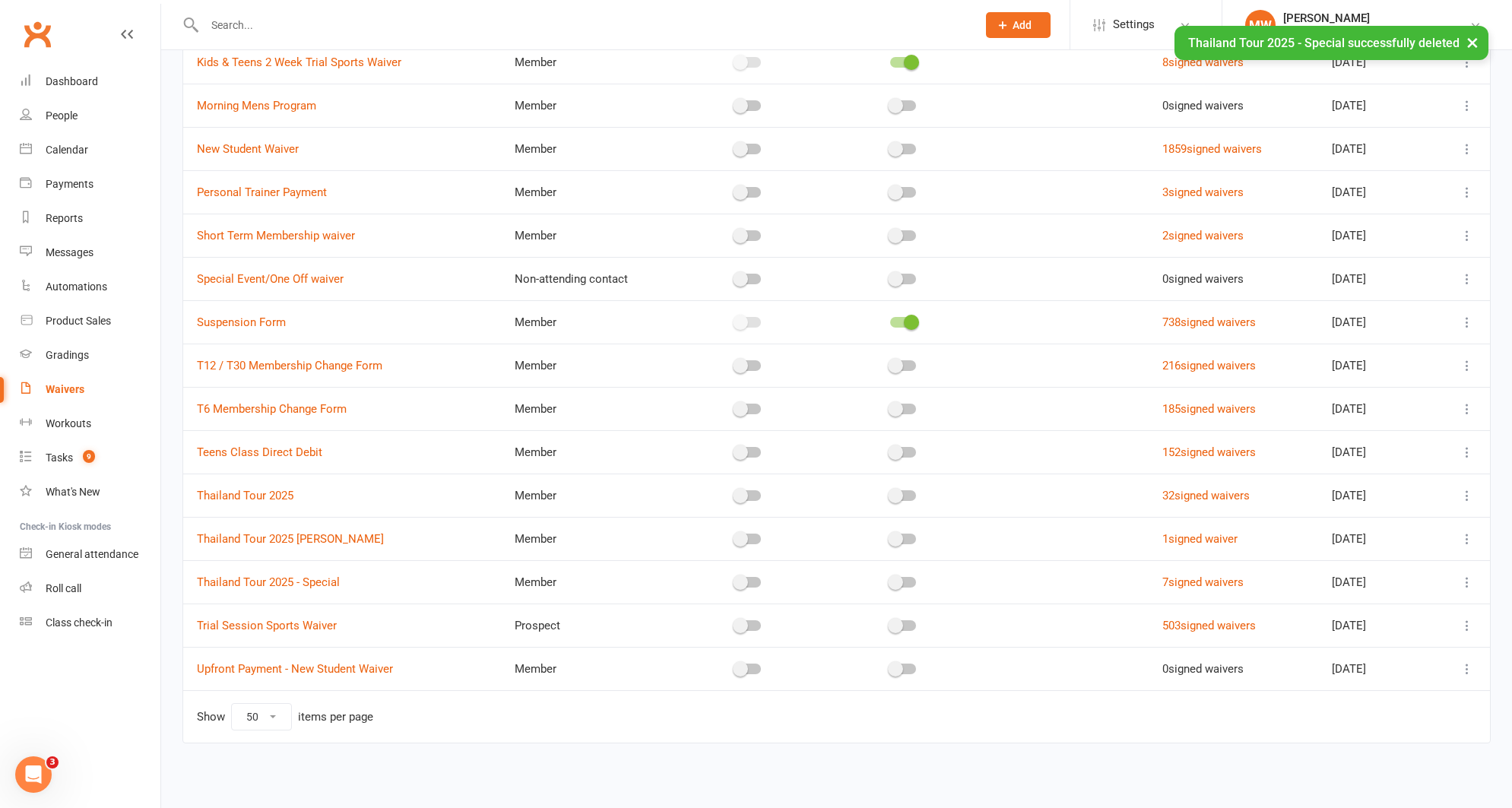
click at [1468, 539] on icon at bounding box center [1467, 539] width 15 height 15
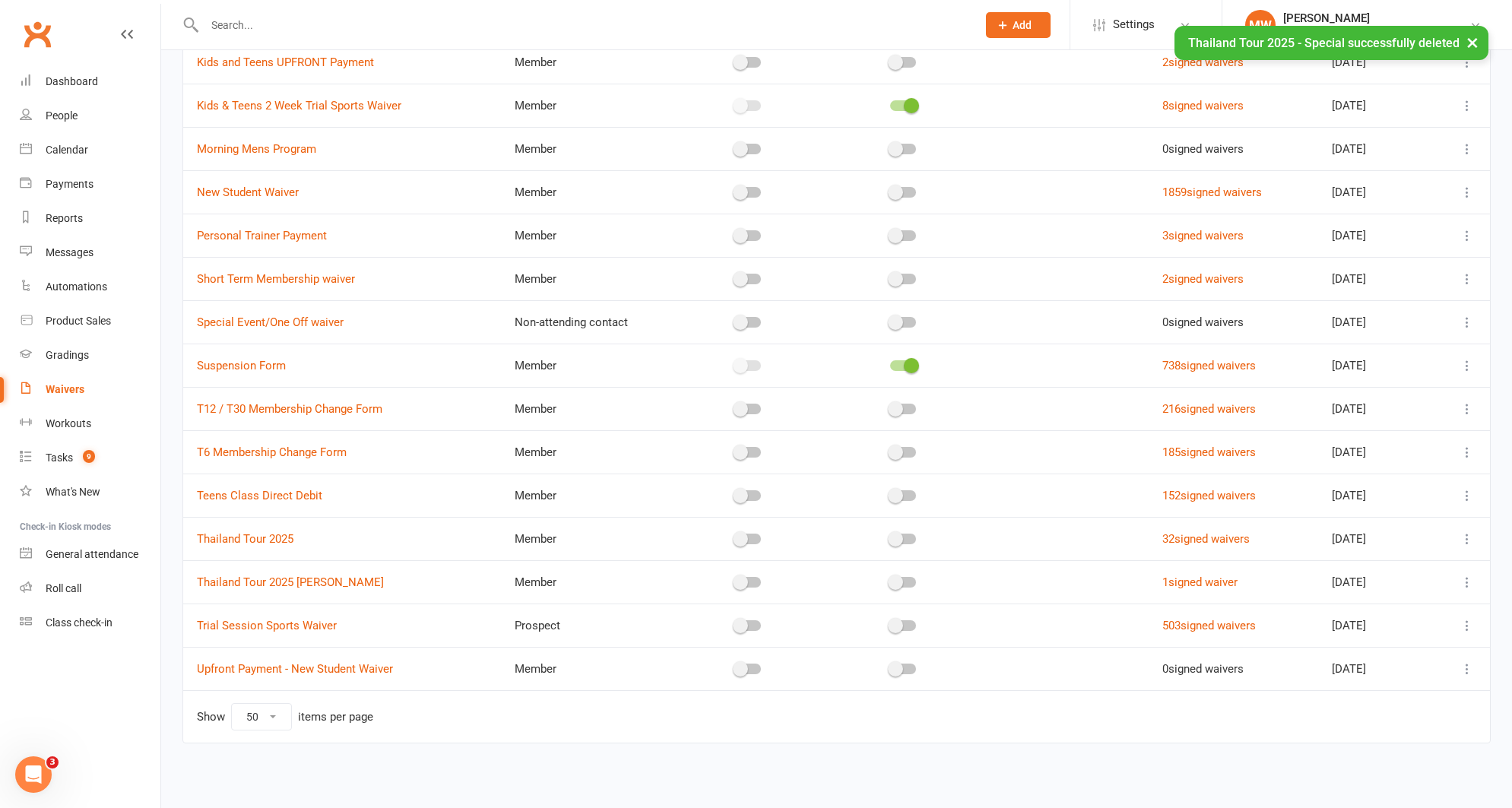
scroll to position [773, 0]
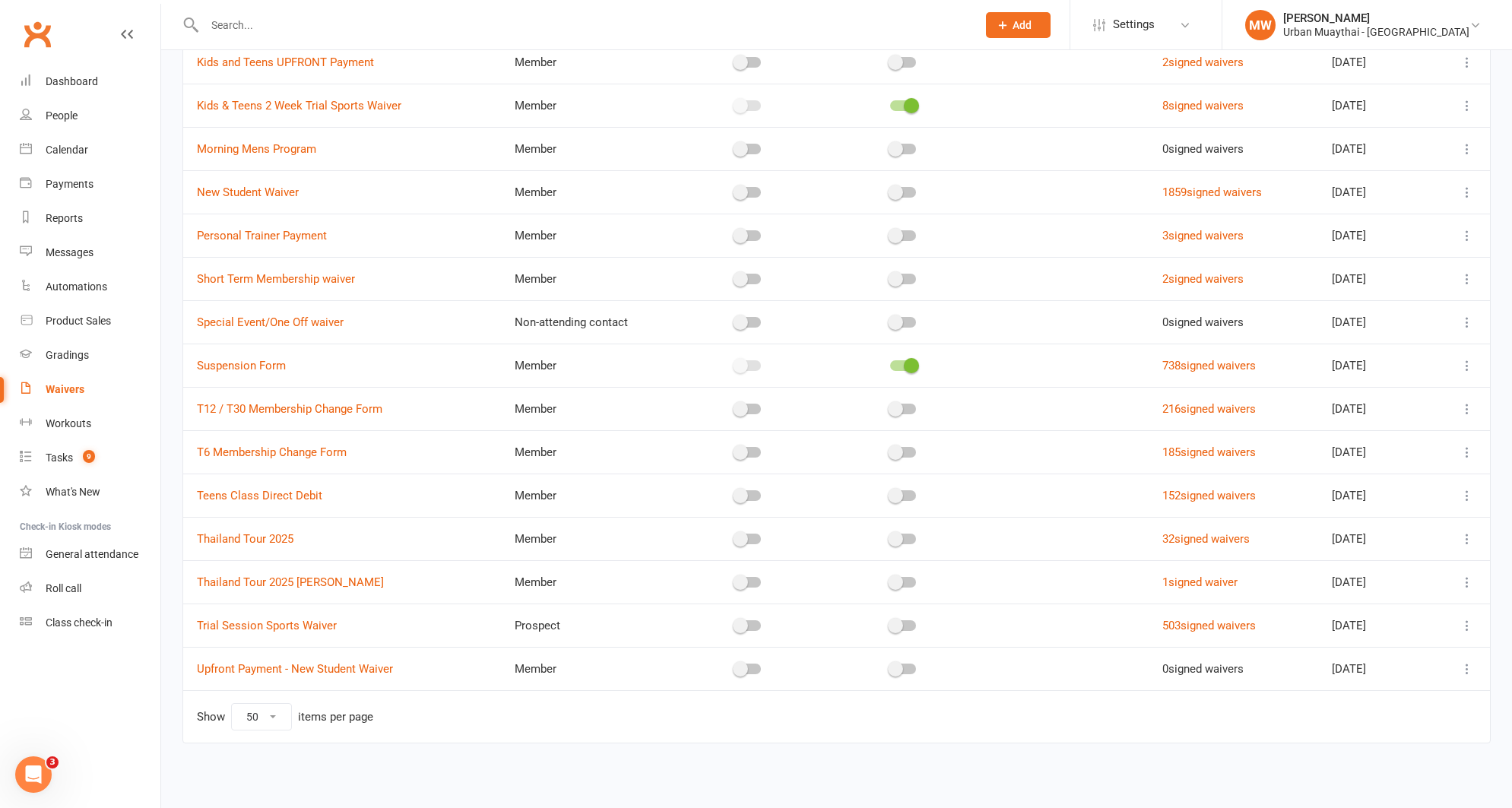
click at [1466, 539] on icon at bounding box center [1467, 539] width 15 height 15
click at [1491, 560] on div "Filter Waiver name Waiver type Draft? Show on Website? Click & Pay No. Complete…" at bounding box center [837, 58] width 1352 height 1456
click at [1463, 580] on icon at bounding box center [1467, 582] width 15 height 15
click at [1398, 698] on link "[PERSON_NAME]" at bounding box center [1387, 703] width 179 height 31
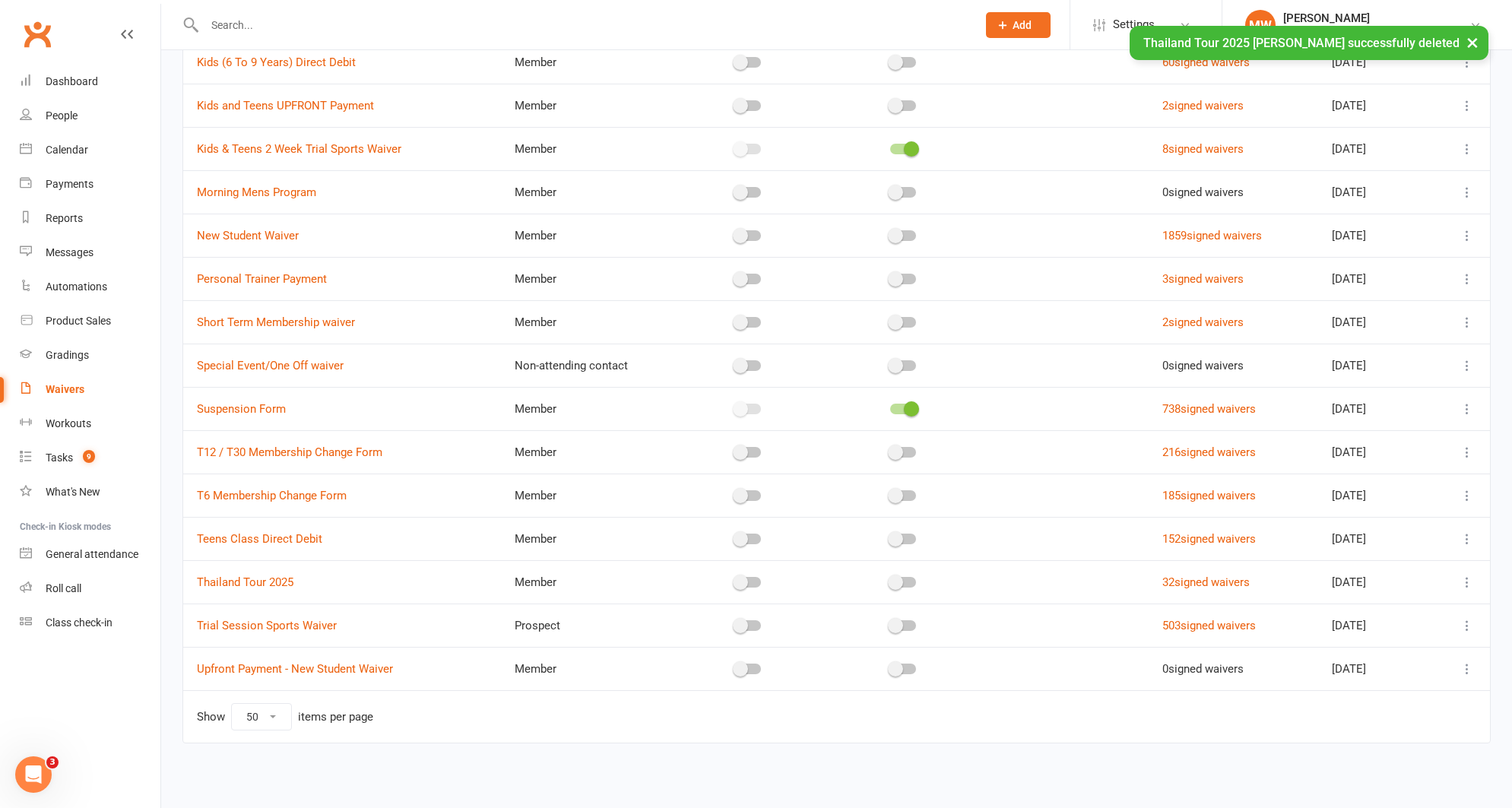
scroll to position [730, 0]
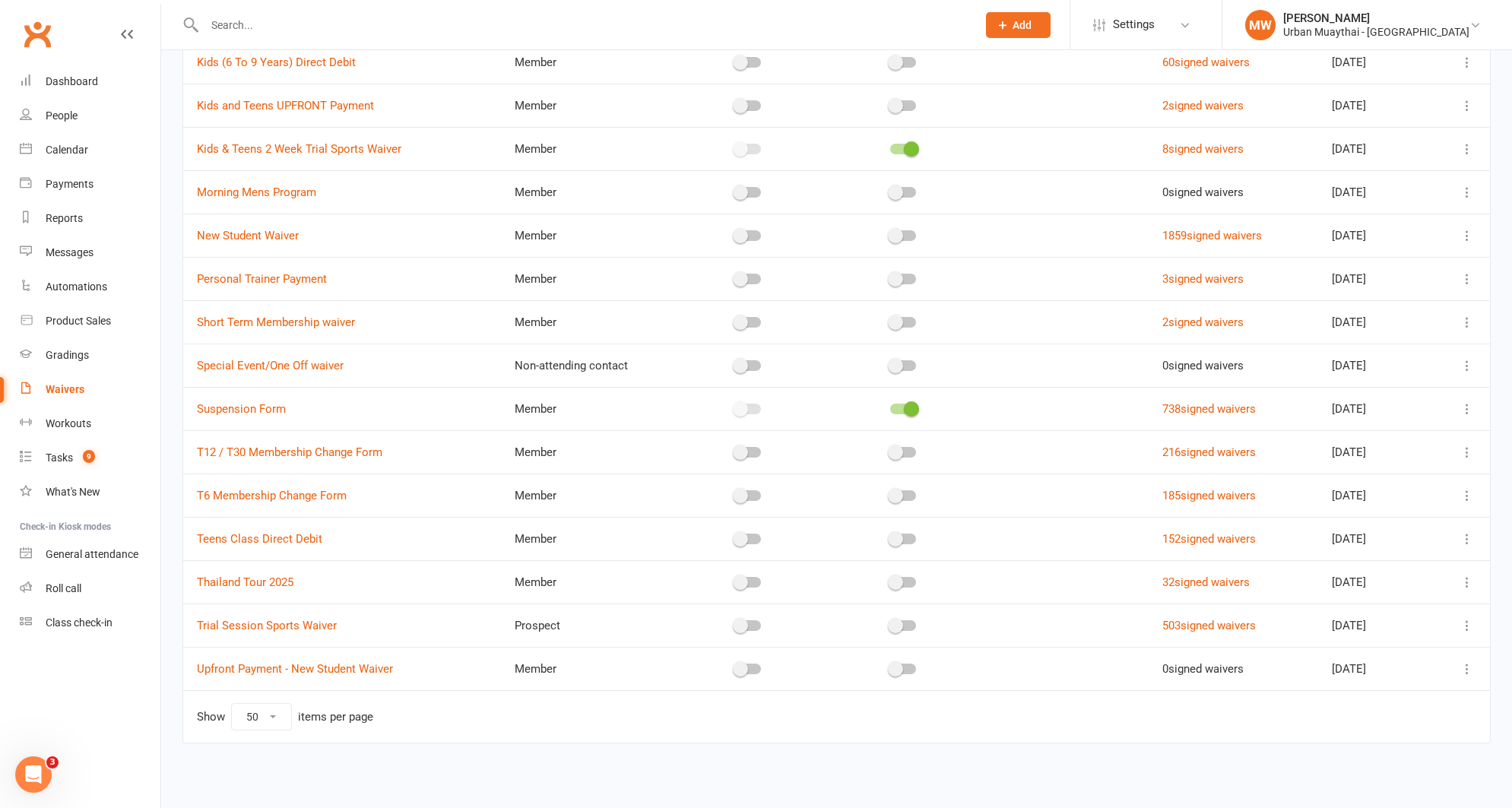
click at [1465, 448] on icon at bounding box center [1467, 452] width 15 height 15
click at [1407, 567] on link "[PERSON_NAME]" at bounding box center [1387, 573] width 179 height 31
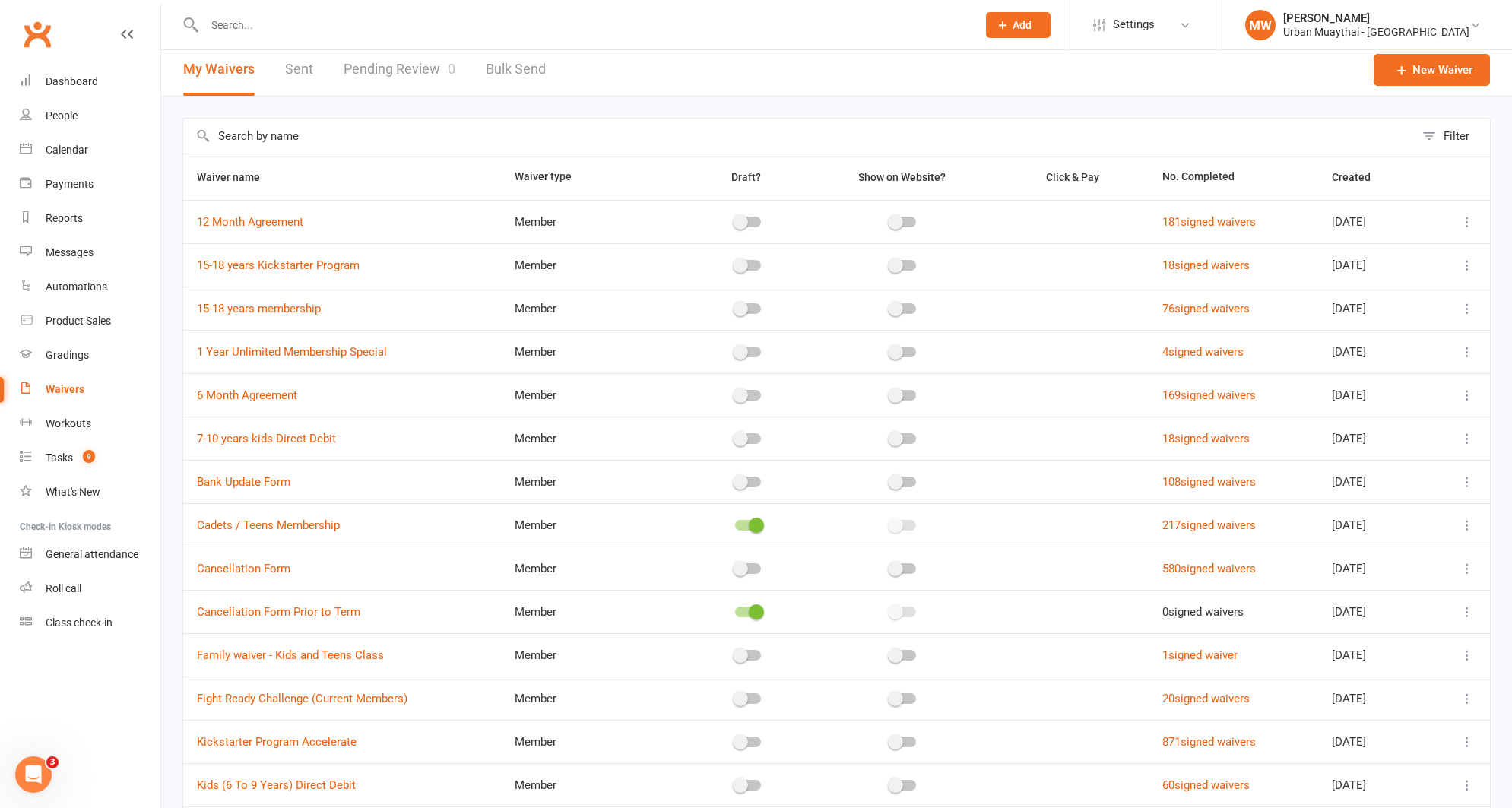
scroll to position [0, 0]
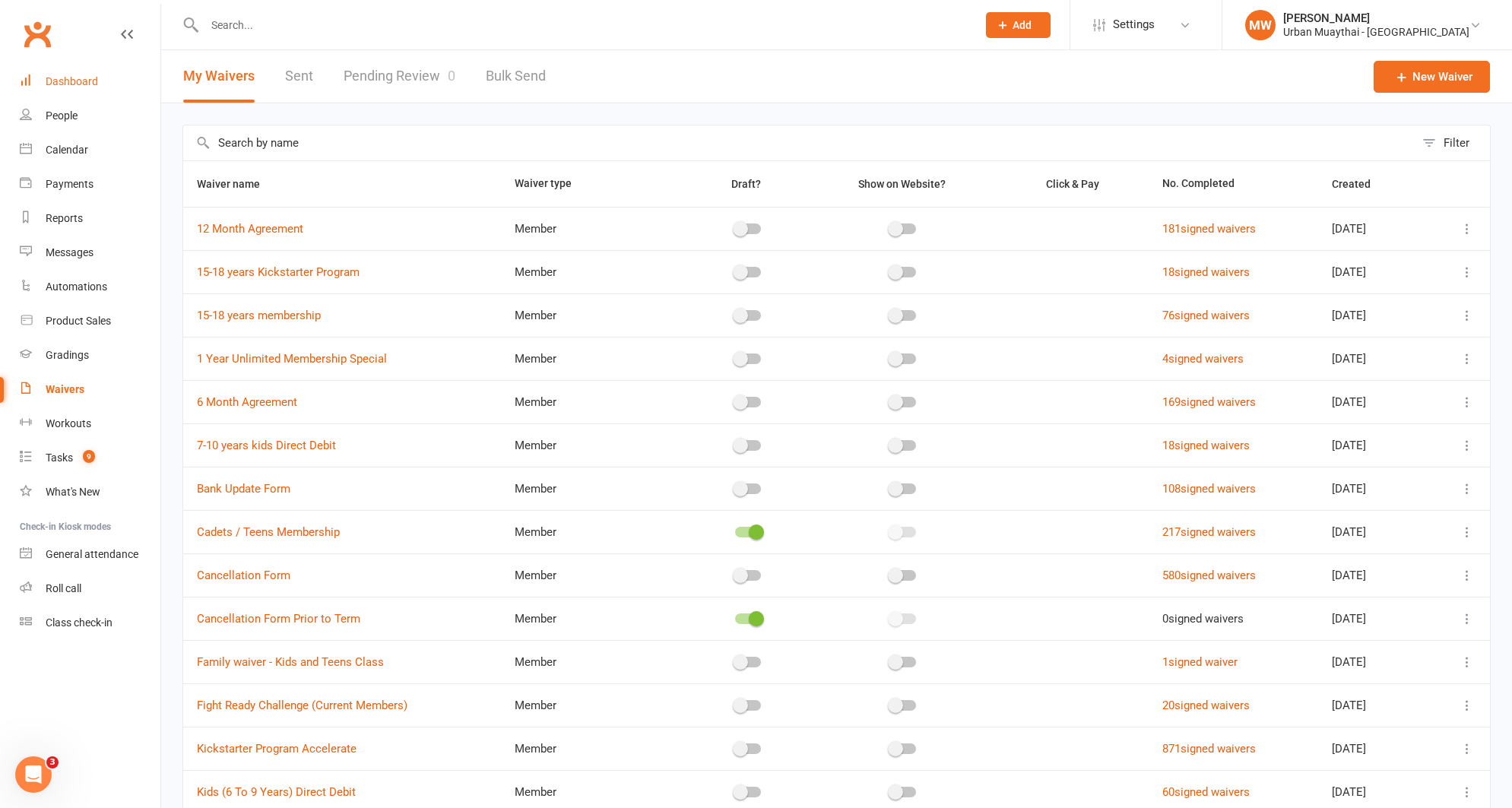
click at [85, 84] on div "Dashboard" at bounding box center [72, 81] width 52 height 12
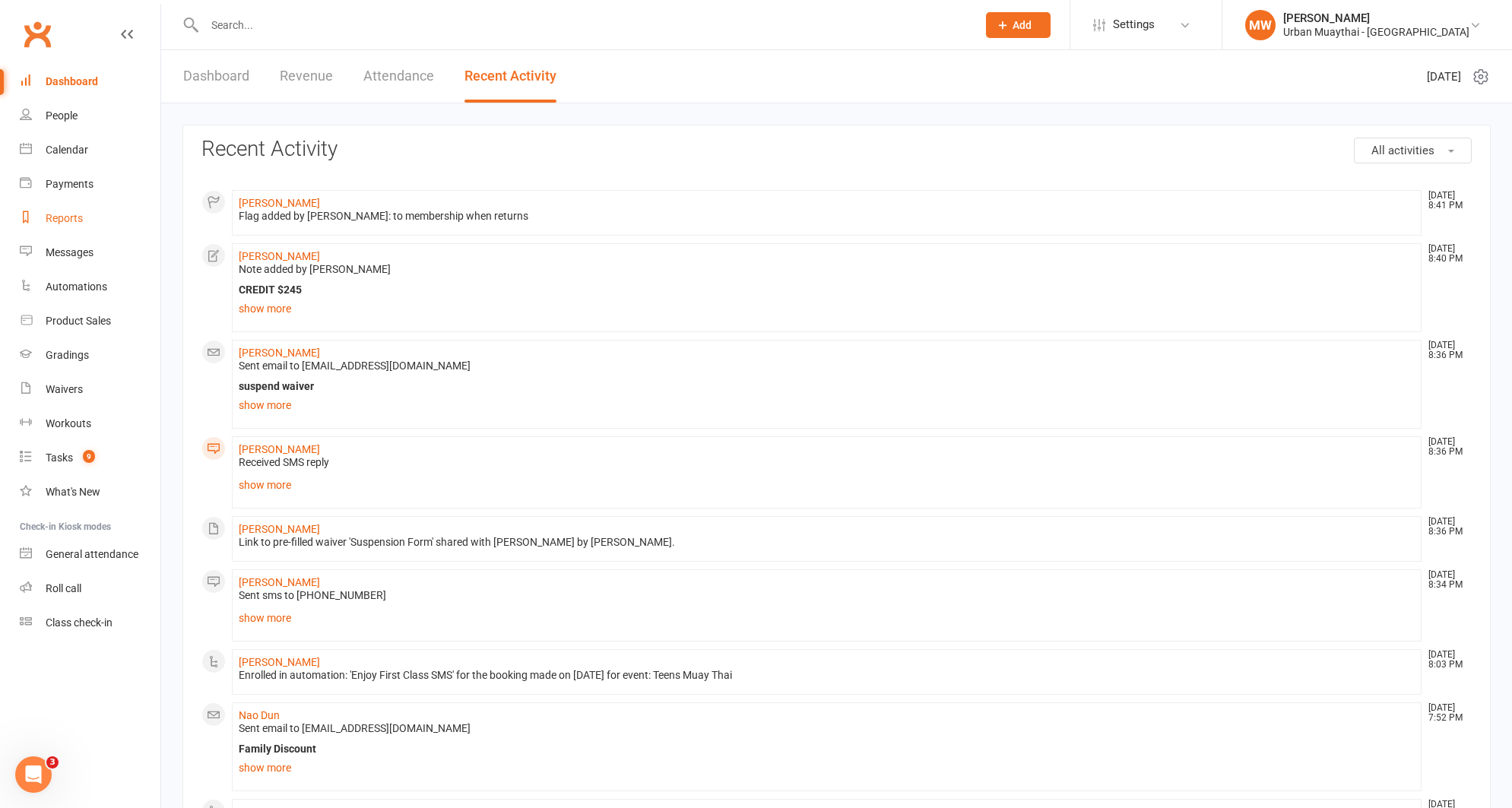
click at [65, 215] on div "Reports" at bounding box center [65, 218] width 37 height 12
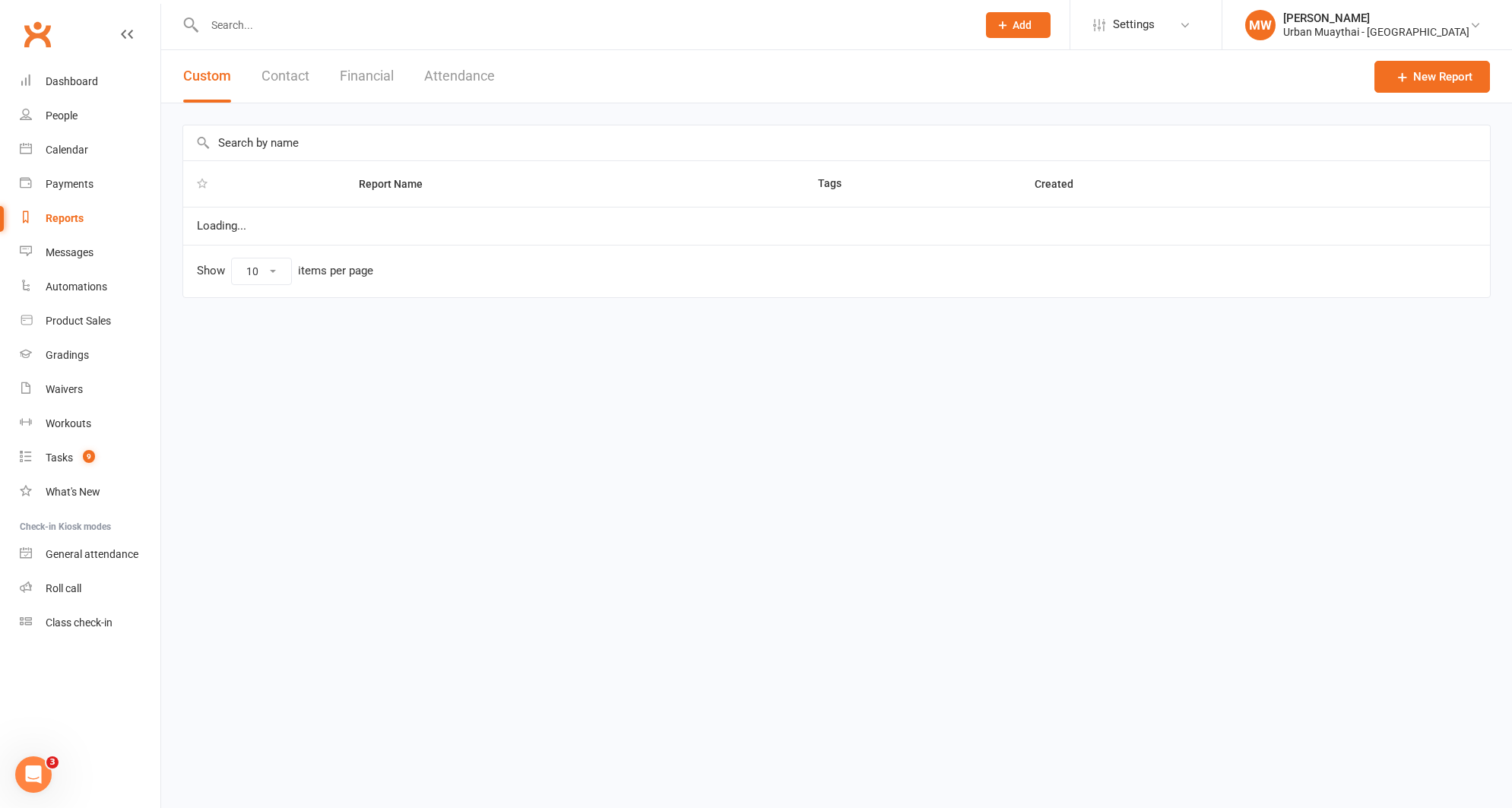
select select "100"
click at [272, 70] on button "Contact" at bounding box center [285, 76] width 48 height 52
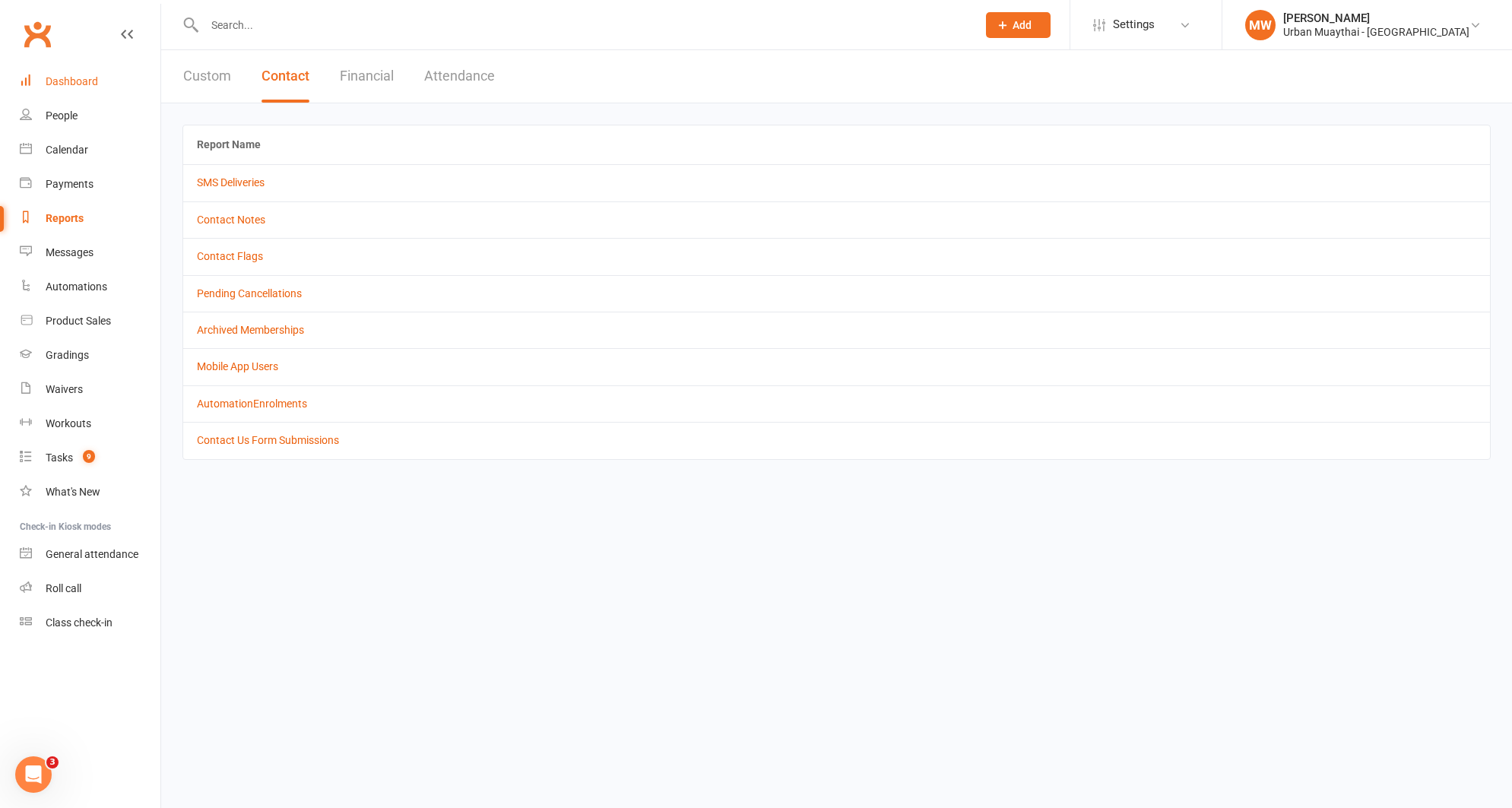
click at [57, 77] on div "Dashboard" at bounding box center [72, 81] width 52 height 12
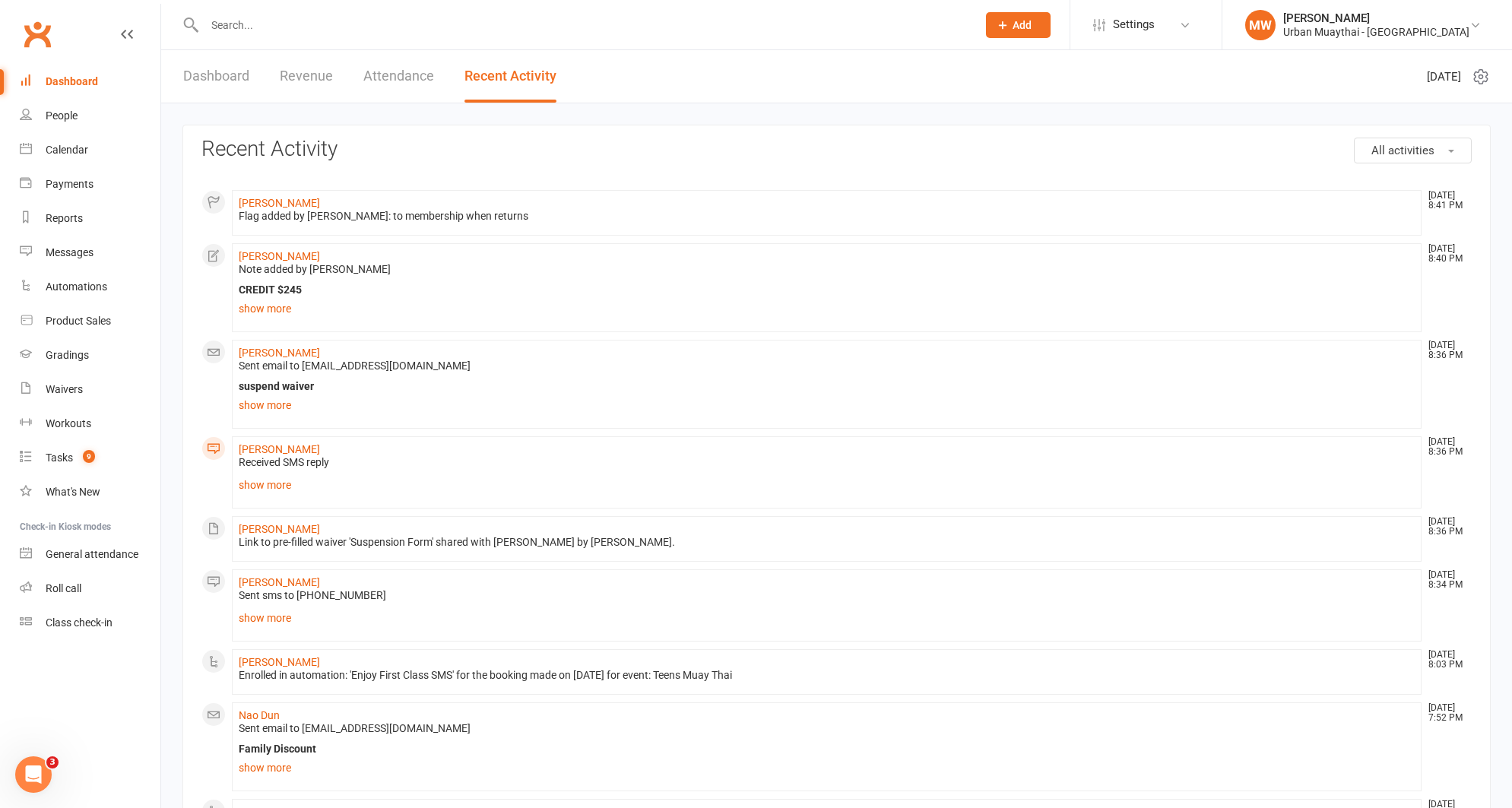
click at [195, 73] on link "Dashboard" at bounding box center [216, 76] width 66 height 52
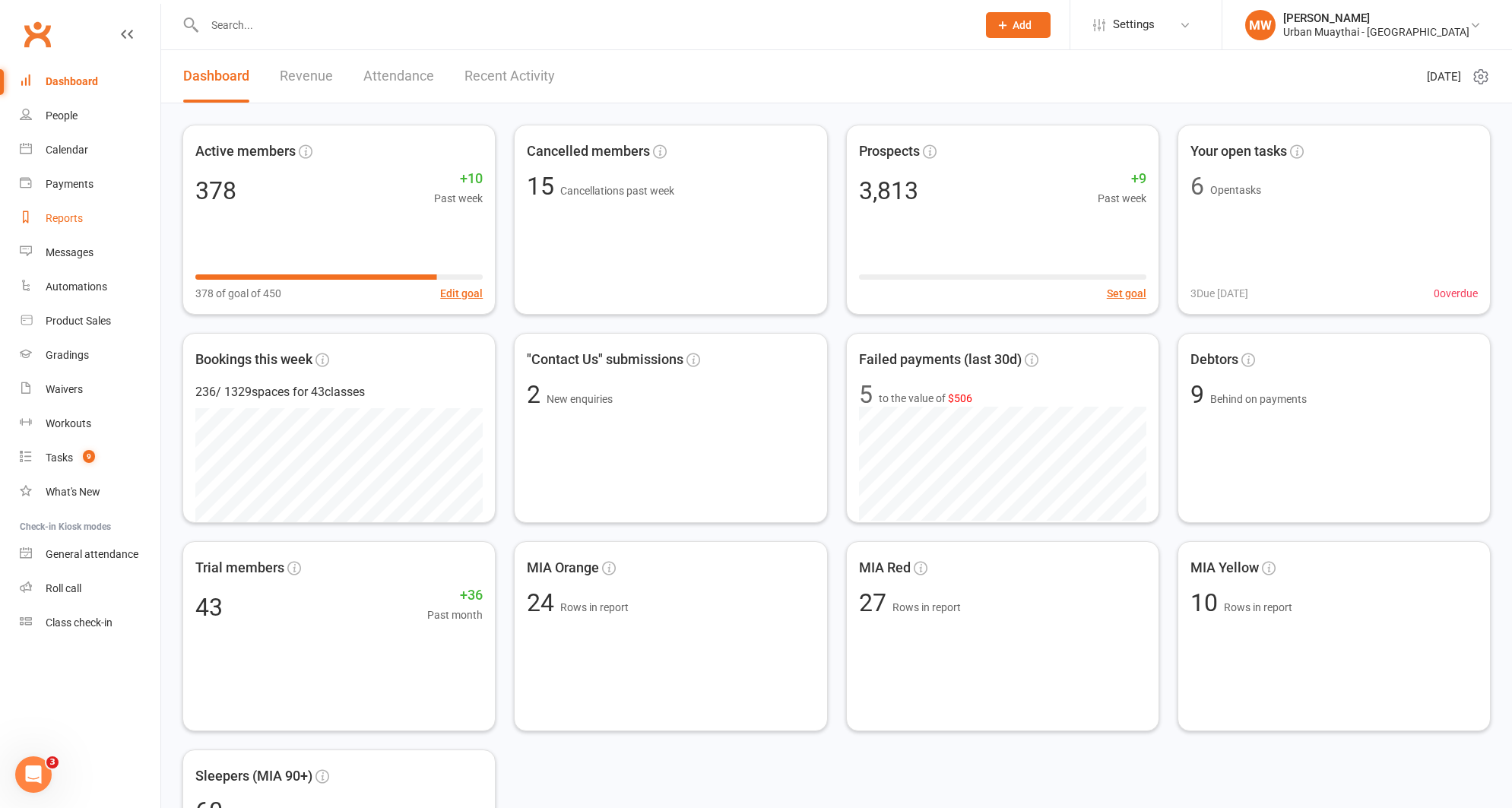
click at [65, 216] on div "Reports" at bounding box center [65, 218] width 37 height 12
select select "100"
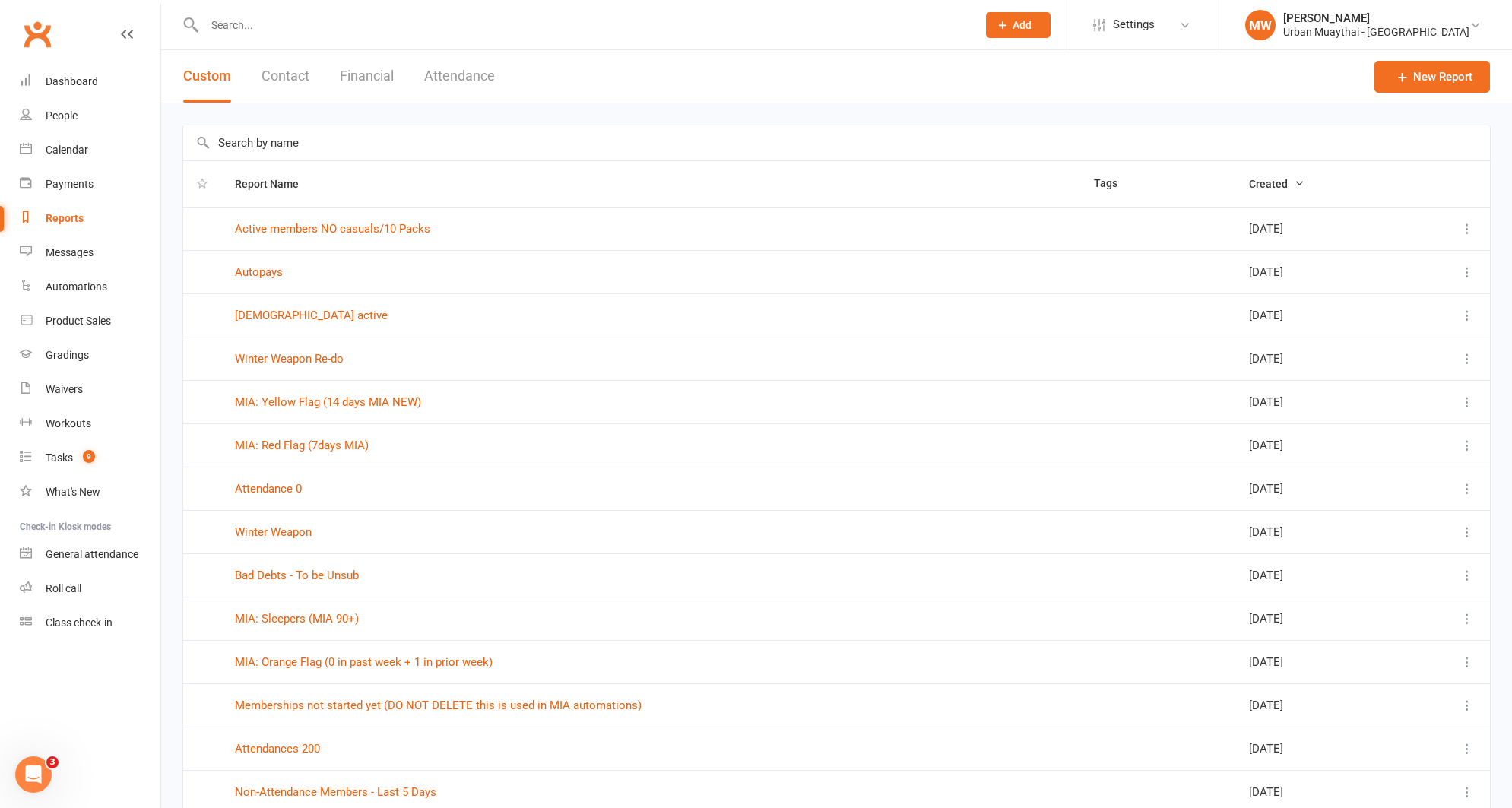
click at [278, 73] on button "Contact" at bounding box center [285, 76] width 48 height 52
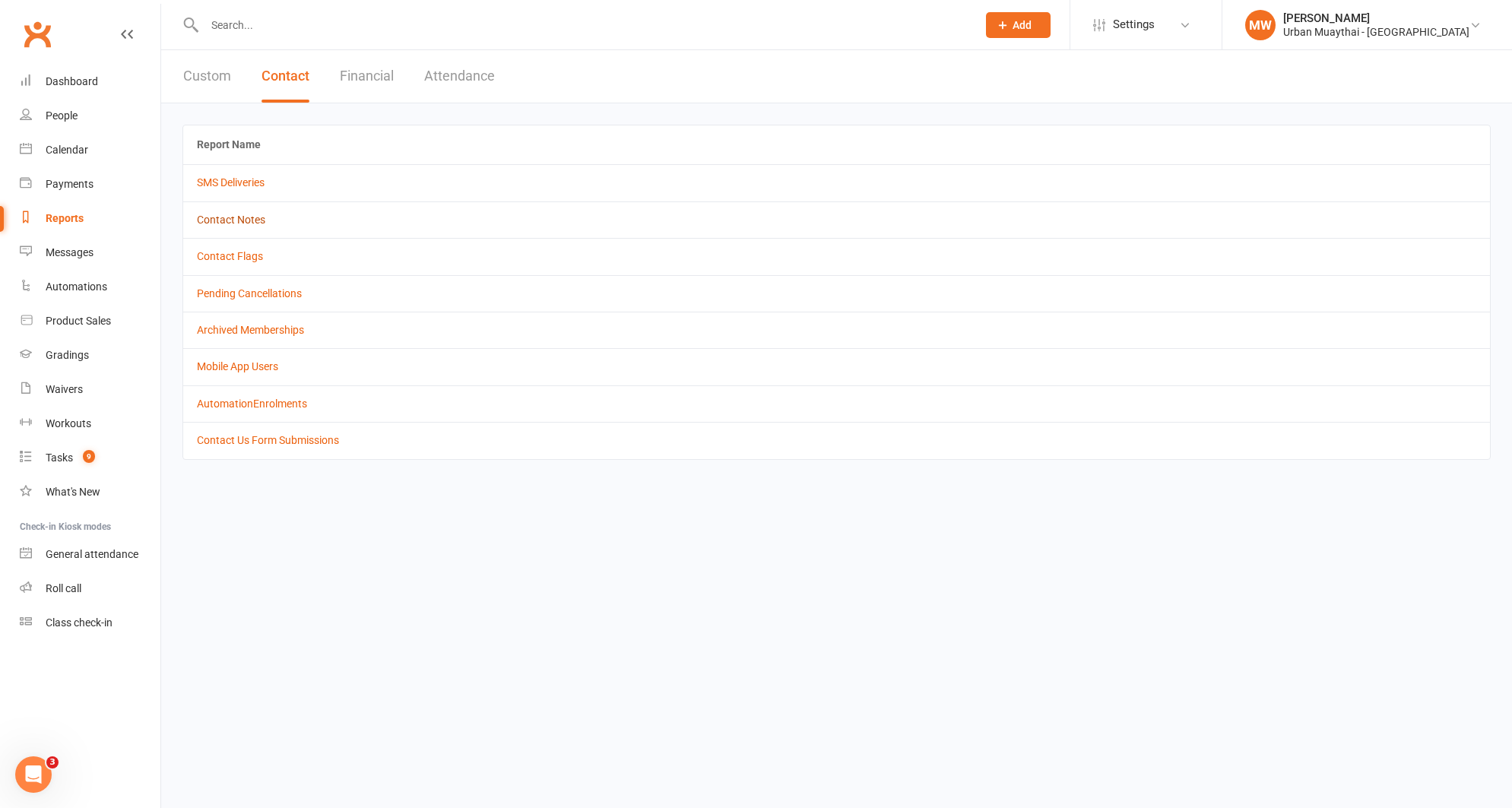
click at [233, 219] on link "Contact Notes" at bounding box center [231, 219] width 69 height 12
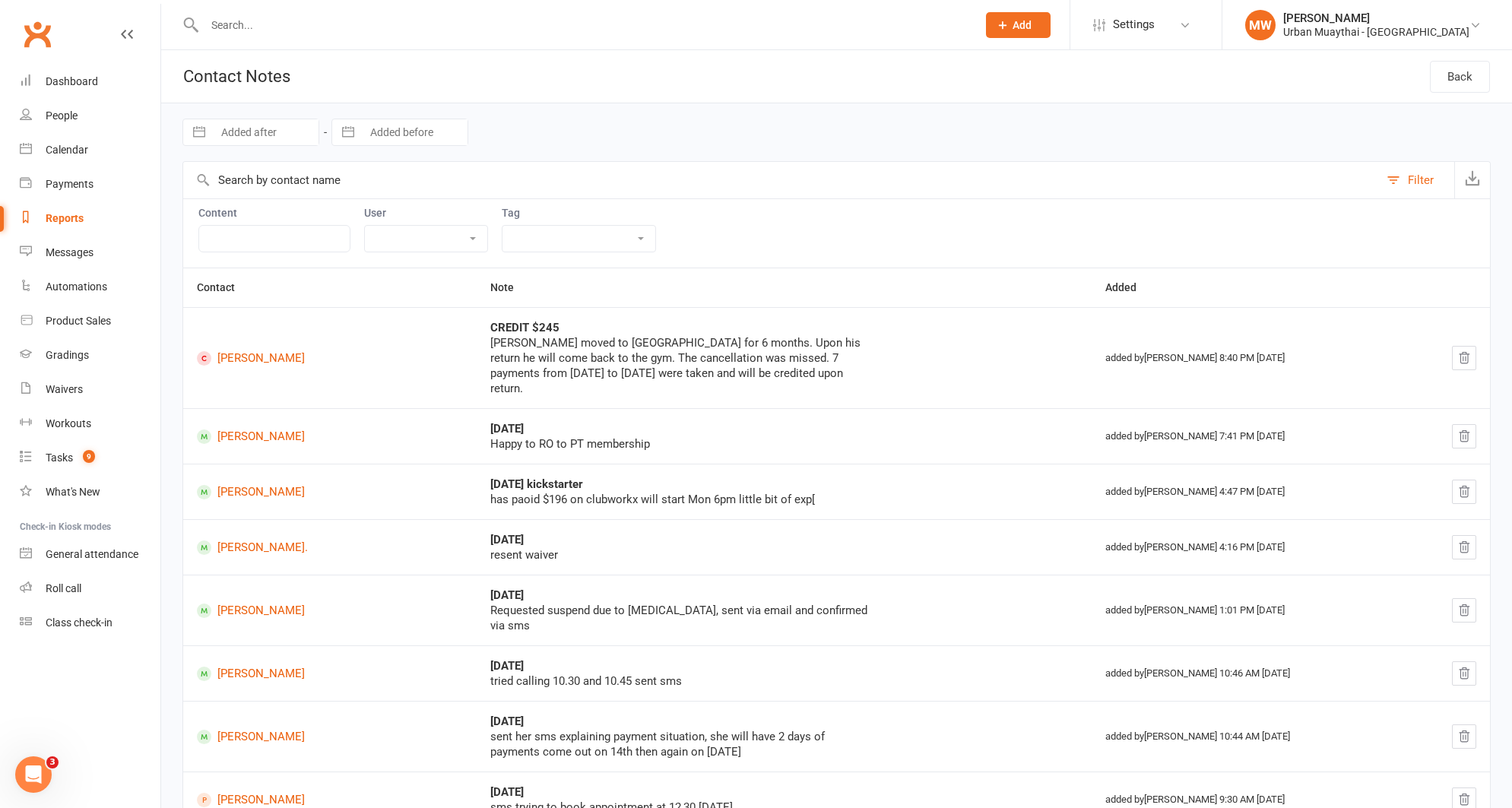
click at [198, 130] on button "button" at bounding box center [199, 132] width 27 height 26
select select "6"
select select "2025"
select select "7"
select select "2025"
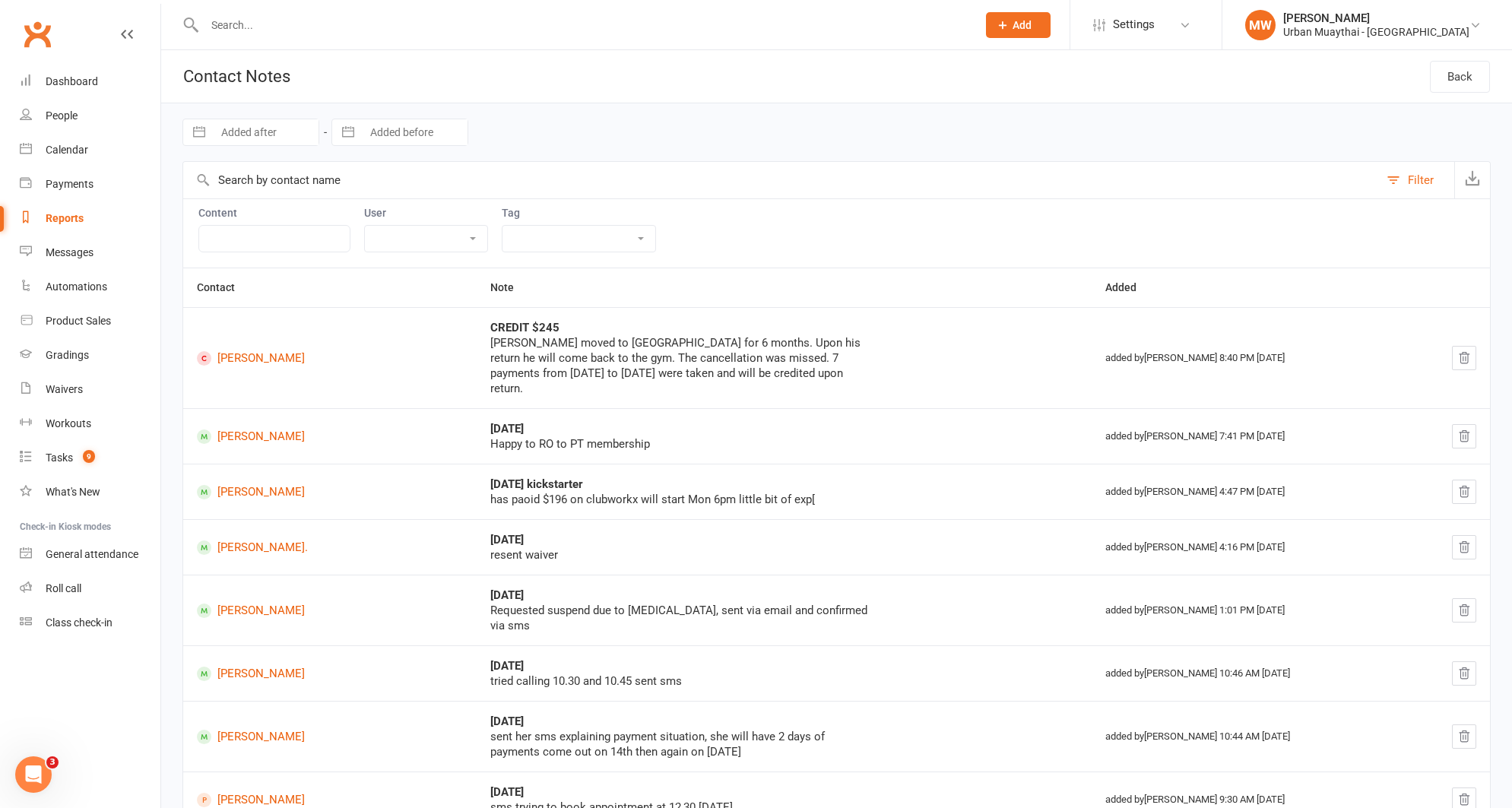
select select "8"
select select "2025"
click at [240, 307] on td "11" at bounding box center [244, 308] width 30 height 29
type input "[DATE]"
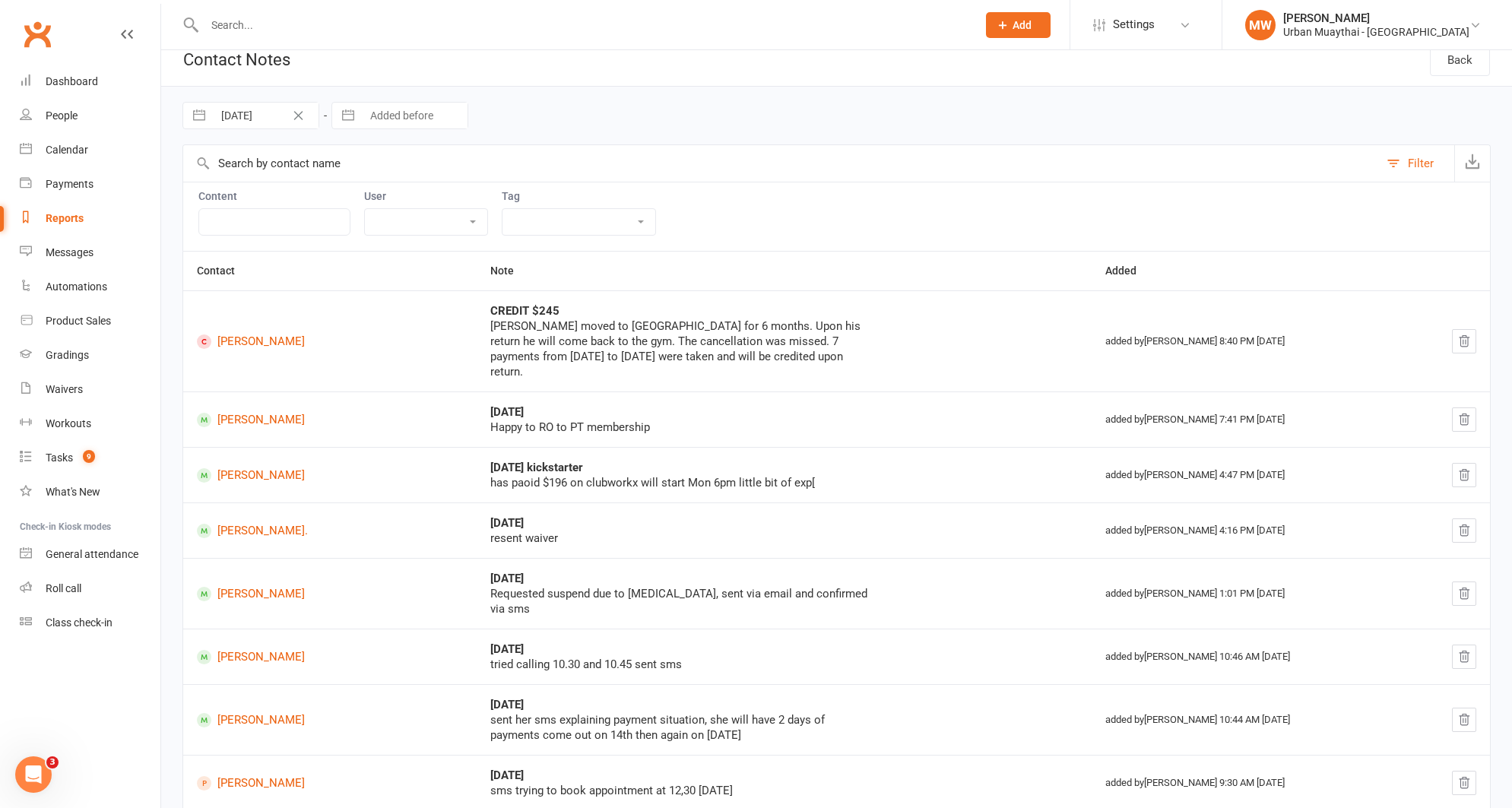
scroll to position [16, 0]
click at [416, 225] on select "[PERSON_NAME] [PERSON_NAME] [PERSON_NAME] [PERSON_NAME] [PERSON_NAME] [PERSON_N…" at bounding box center [427, 223] width 123 height 26
click at [517, 223] on select "[DATE] Cancellation debt-collections Direct-Email-to-Getfit@ discovery call boo…" at bounding box center [579, 223] width 153 height 26
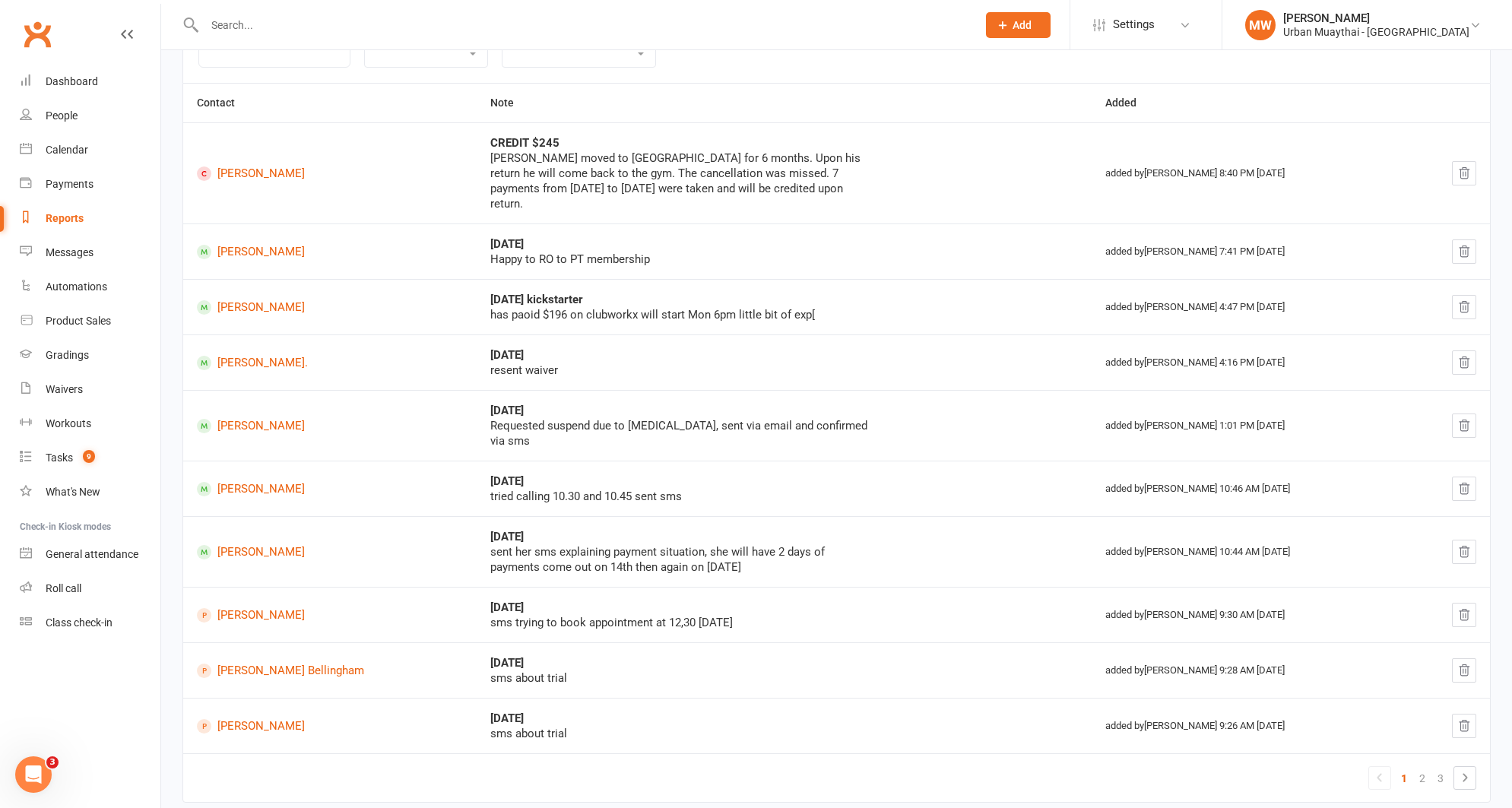
scroll to position [206, 0]
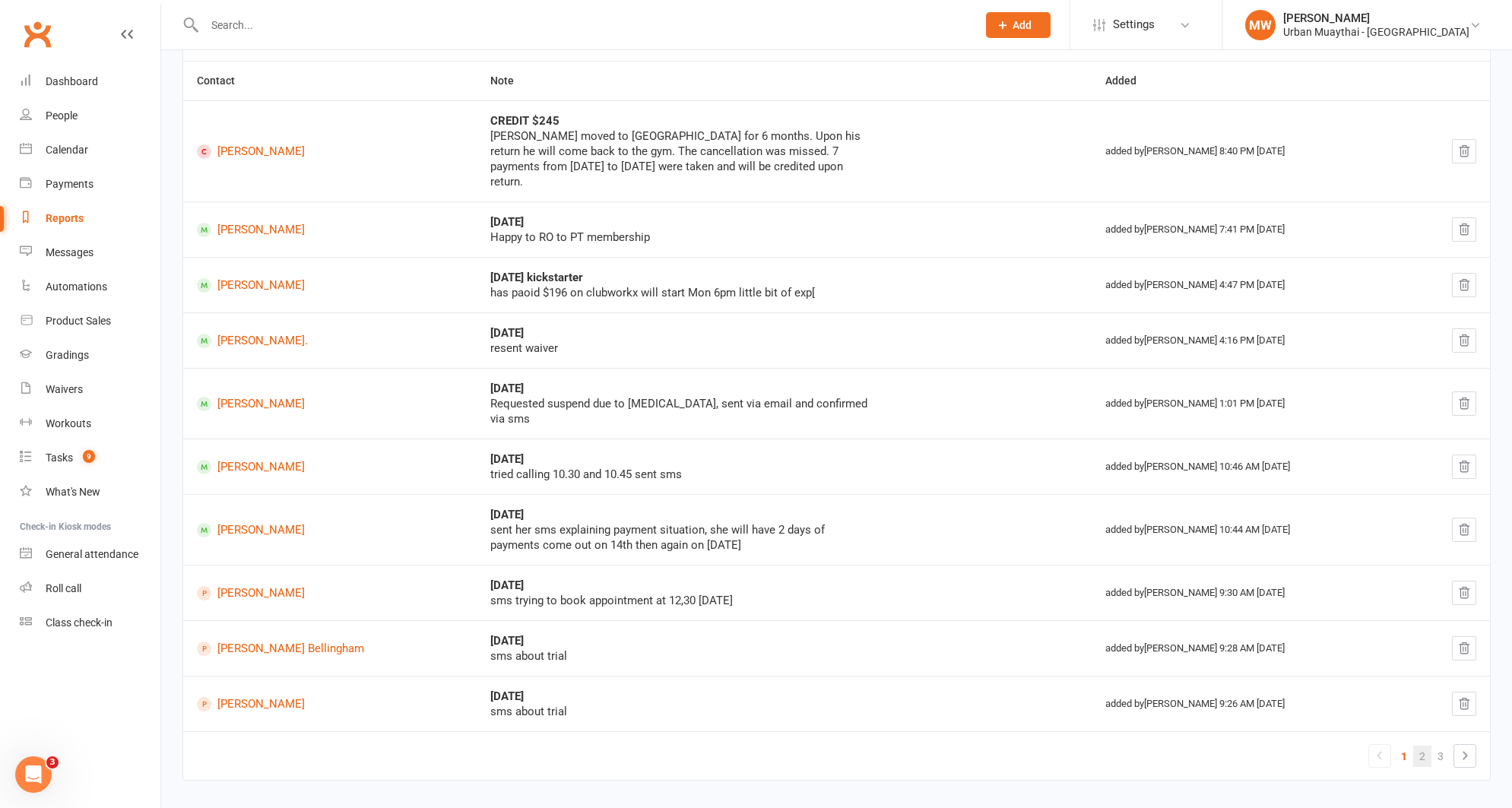
click at [1426, 746] on link "2" at bounding box center [1422, 756] width 19 height 21
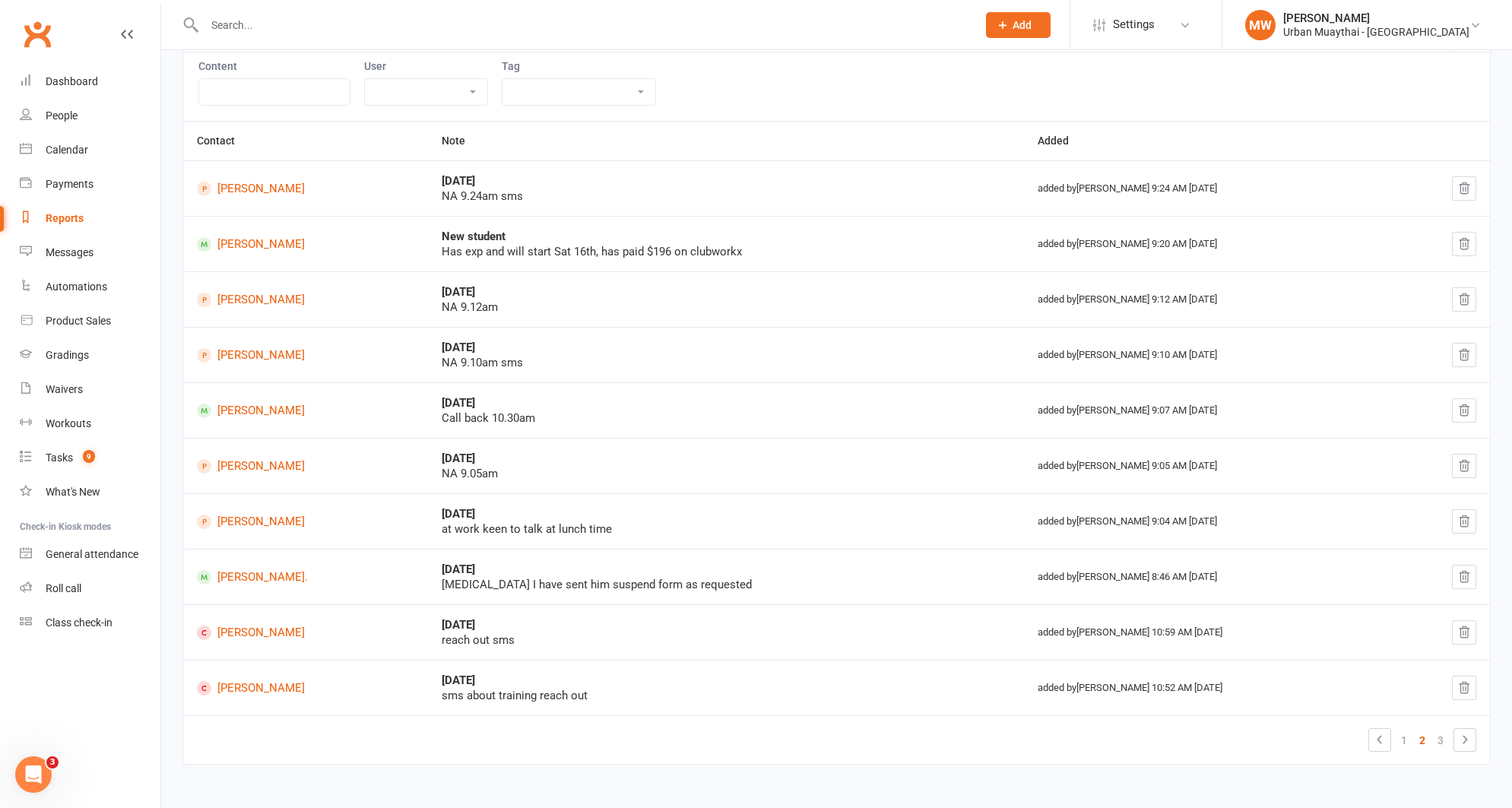
scroll to position [146, 0]
click at [1439, 740] on link "3" at bounding box center [1441, 741] width 19 height 21
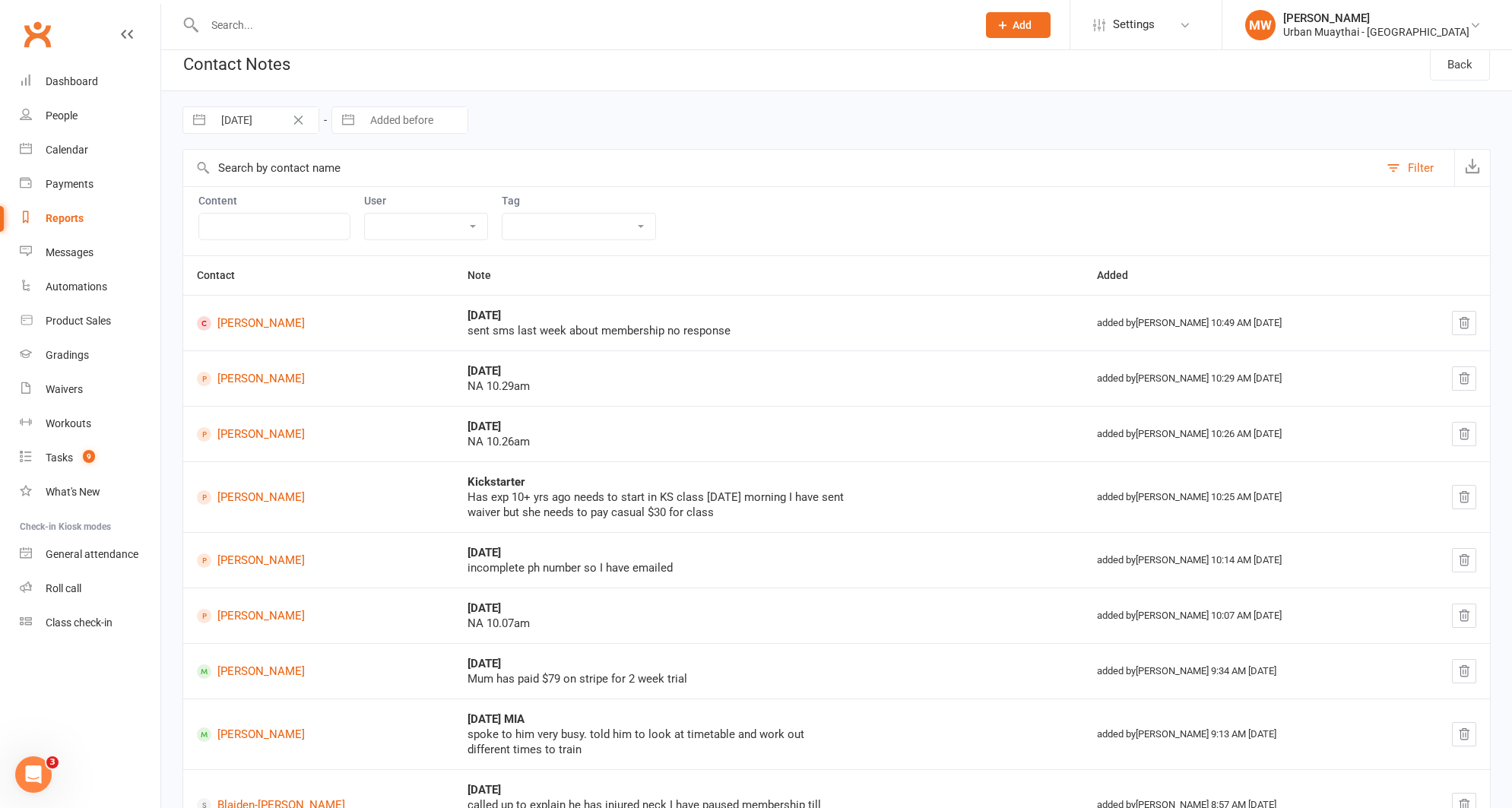
scroll to position [0, 0]
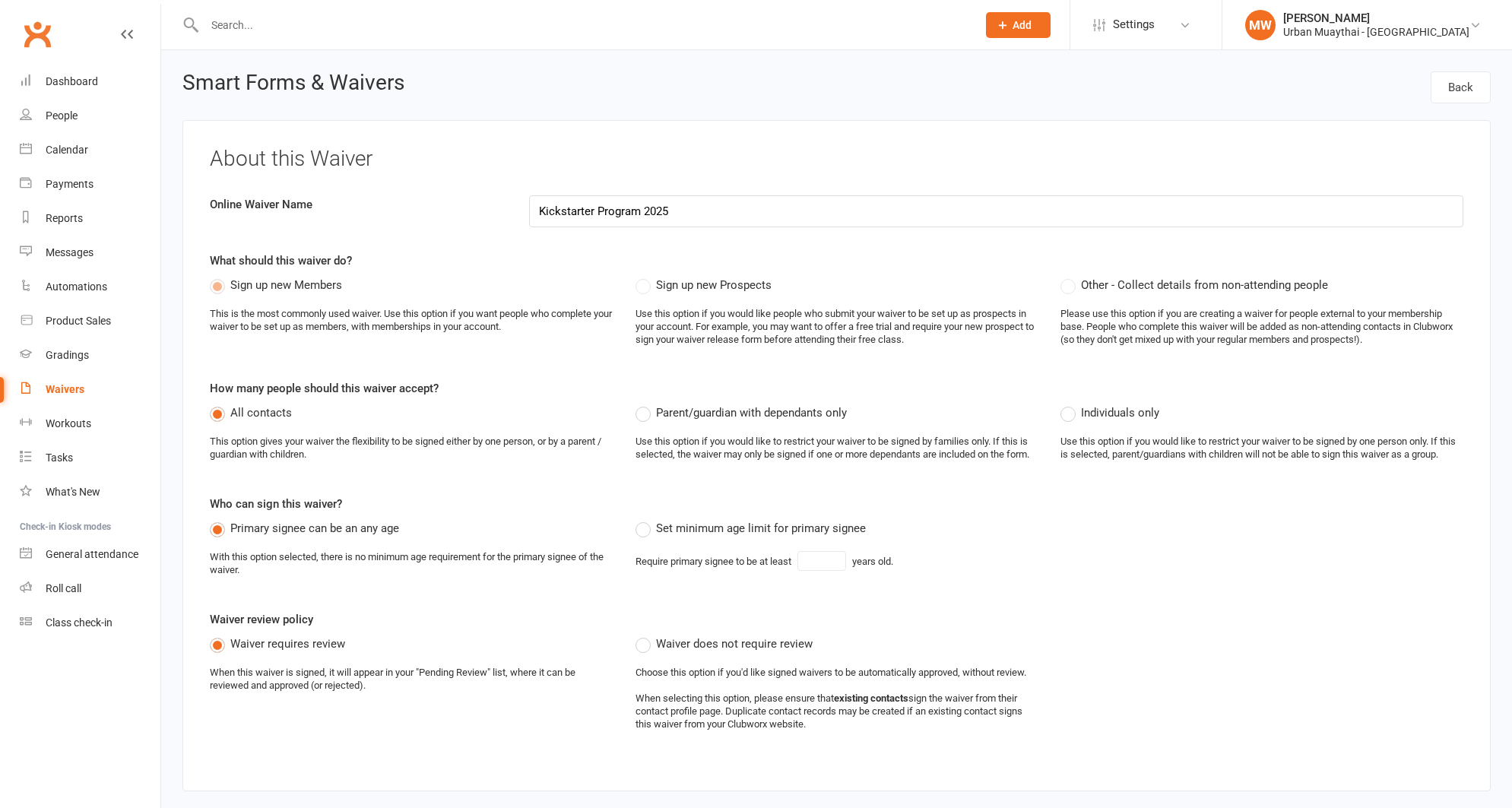
select select "applies_to_all_signees"
select select "select"
select select "checkbox"
select select "select"
select select "checkbox"
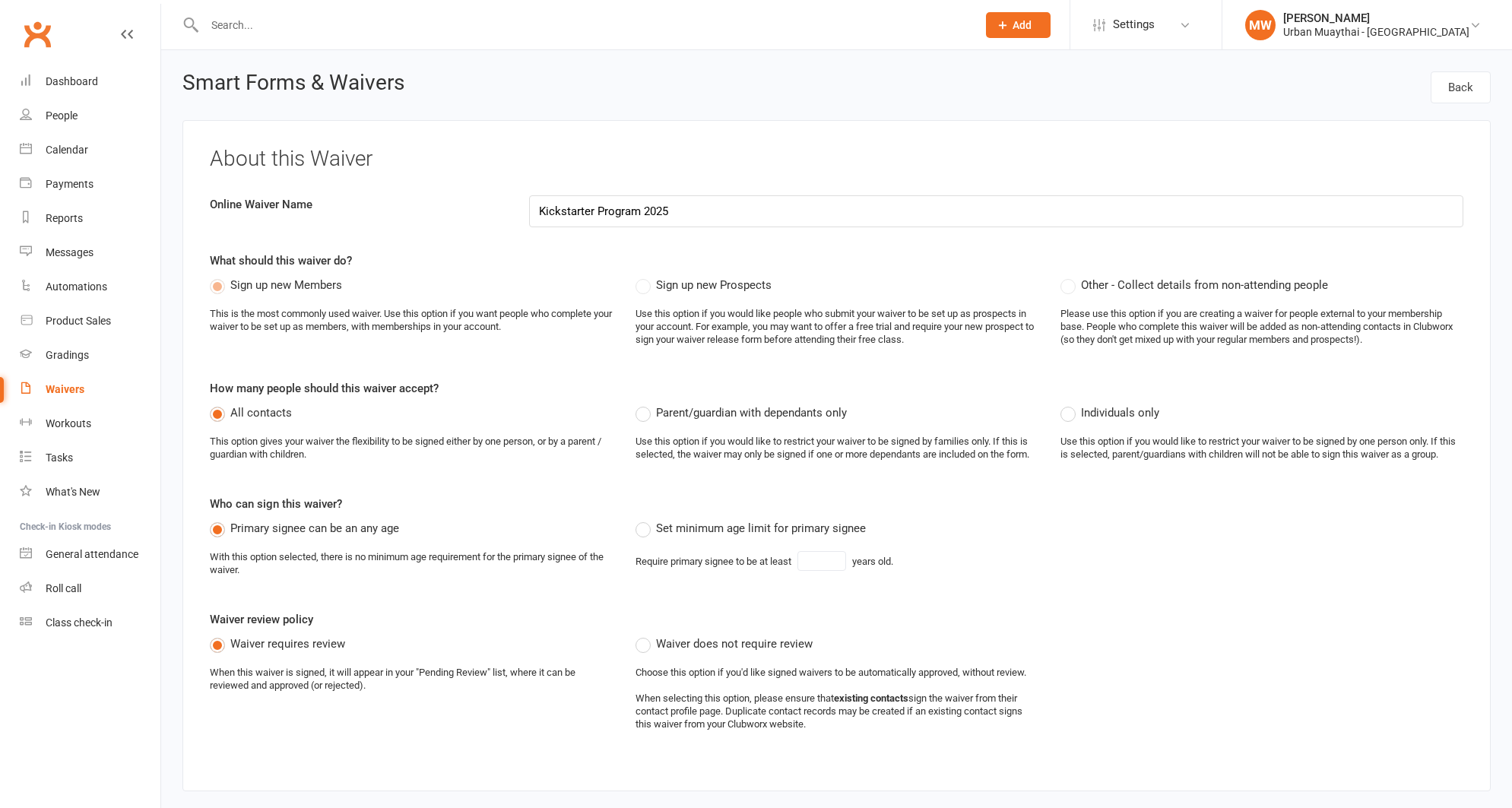
select select "checkbox"
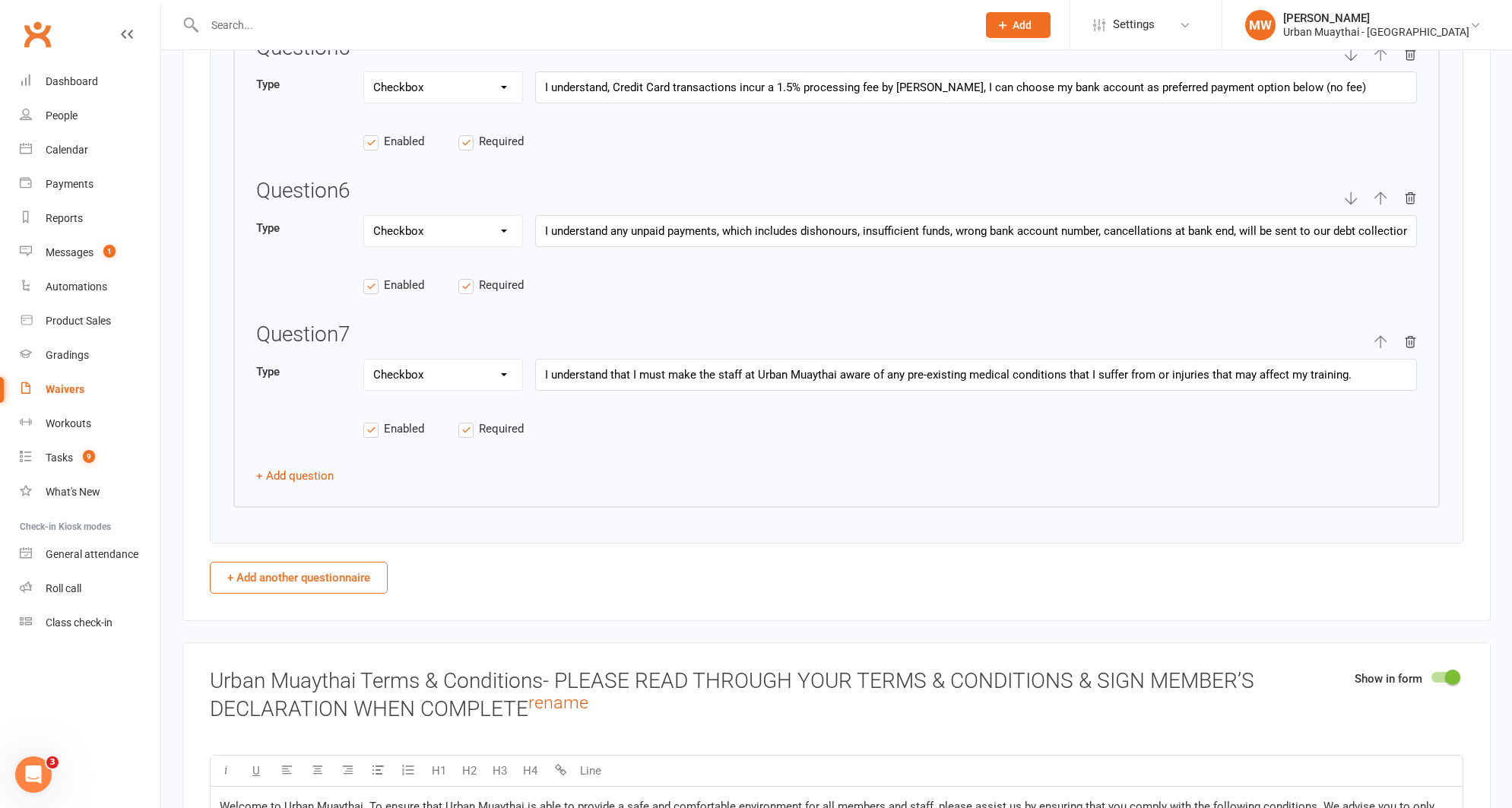
scroll to position [3380, 0]
click at [791, 92] on input "I understand, Credit Card transactions incur a 1.5% processing fee by [PERSON_N…" at bounding box center [977, 86] width 882 height 32
type input "I understand, Credit Card transactions incur a 1.8% processing fee by Ezidebit,…"
click at [788, 163] on div "Enabled Required" at bounding box center [837, 148] width 1161 height 35
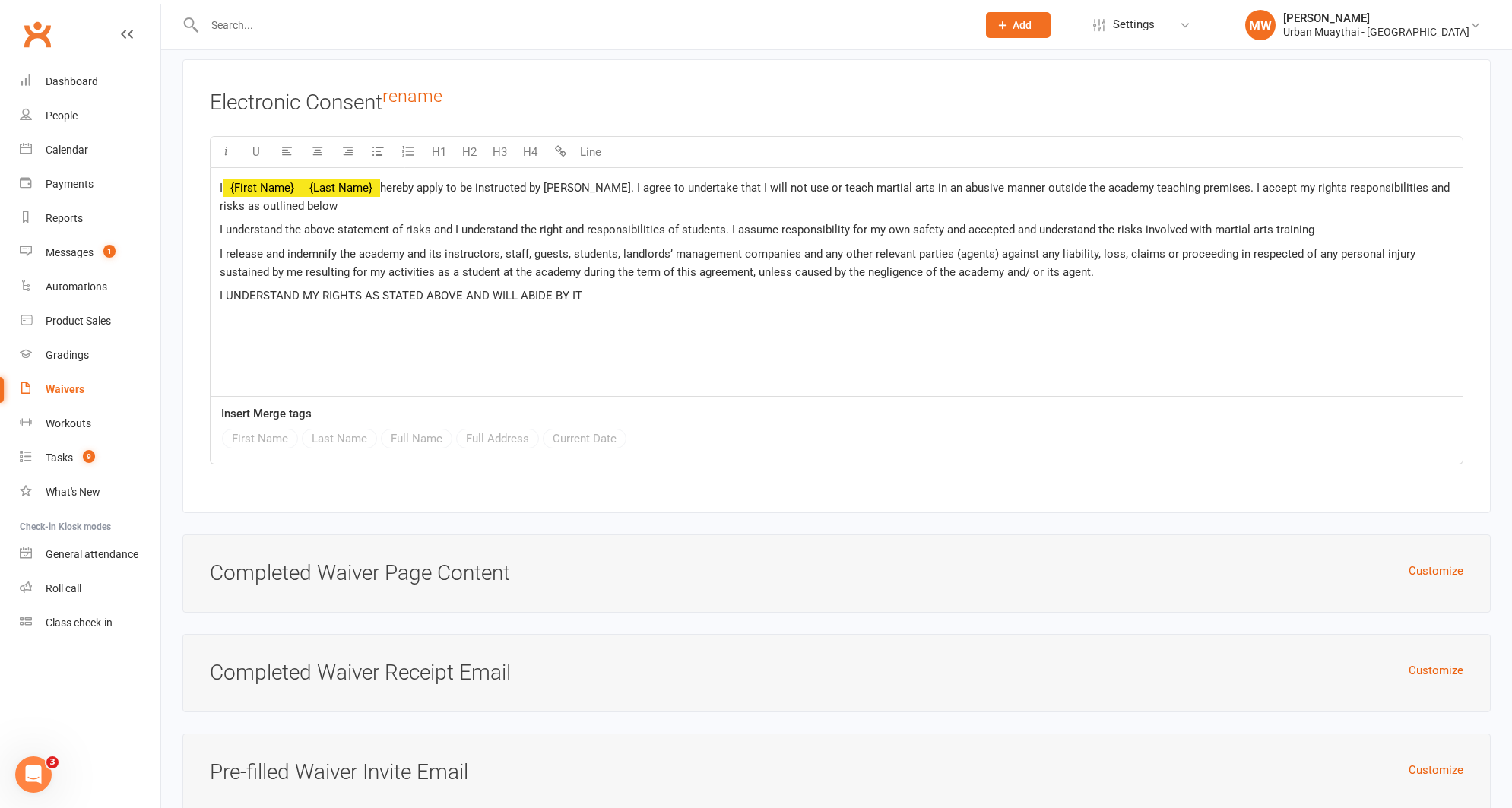
scroll to position [8786, 0]
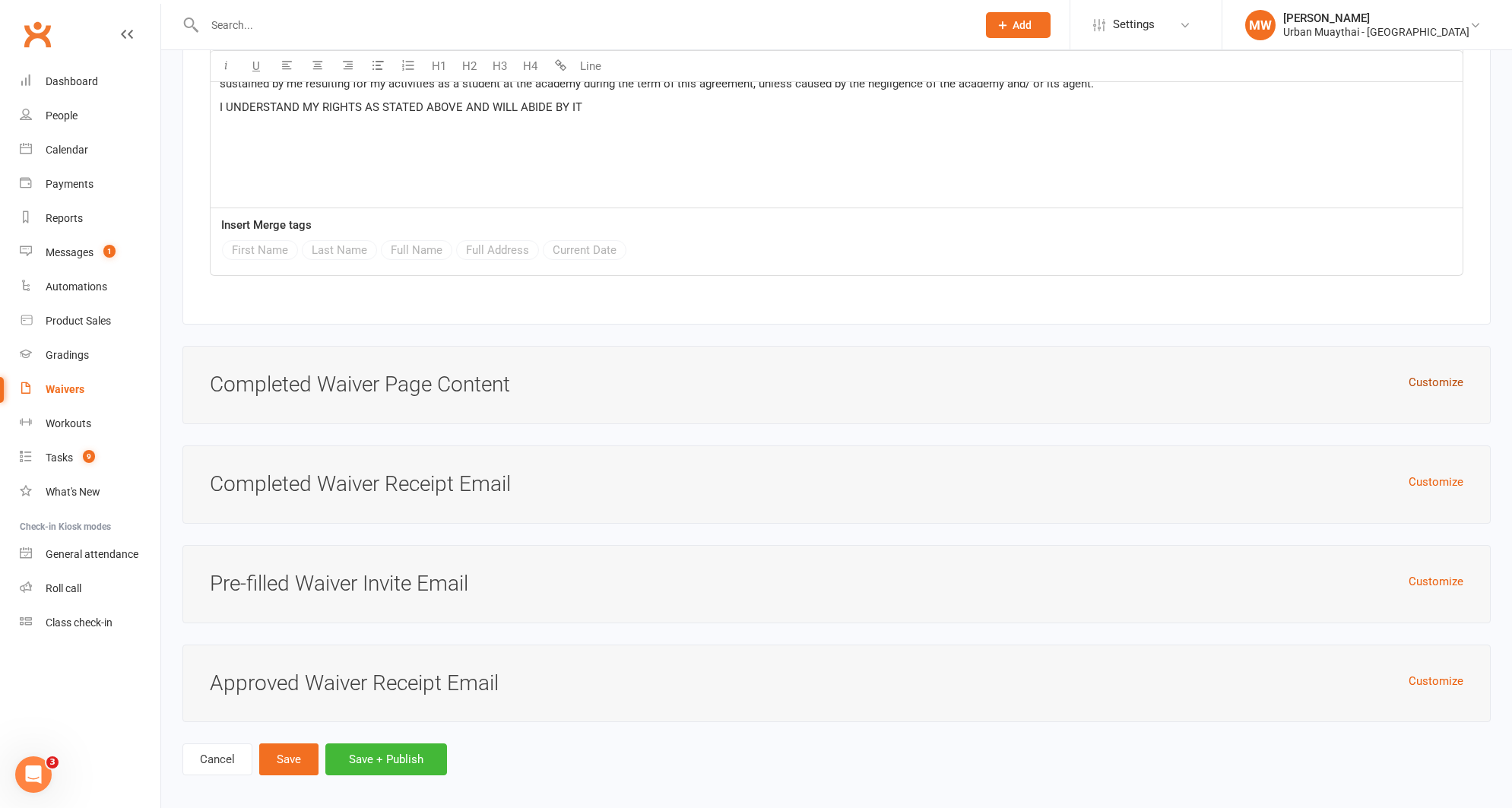
click at [1440, 373] on button "Customize" at bounding box center [1436, 382] width 55 height 19
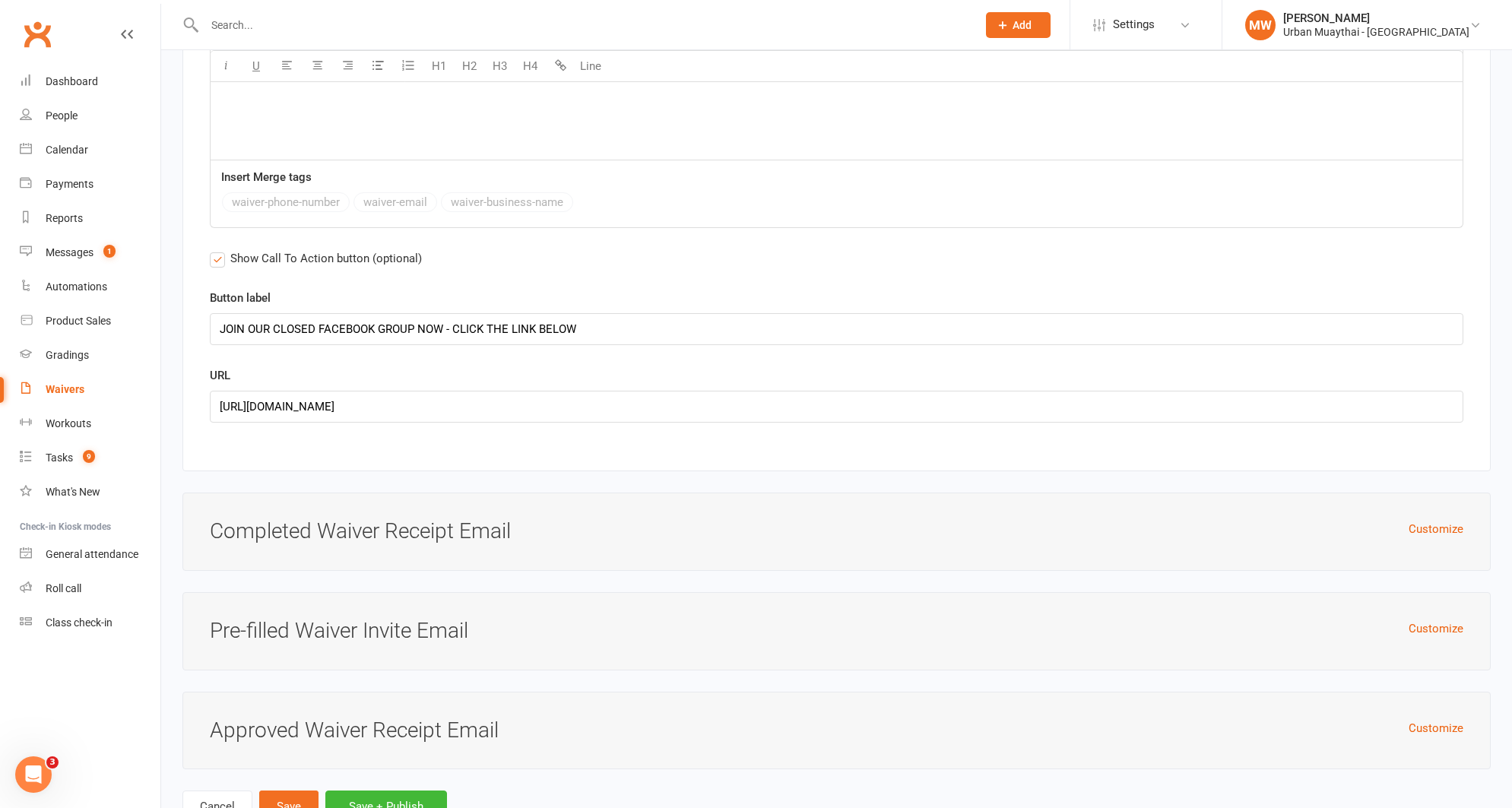
scroll to position [9506, 0]
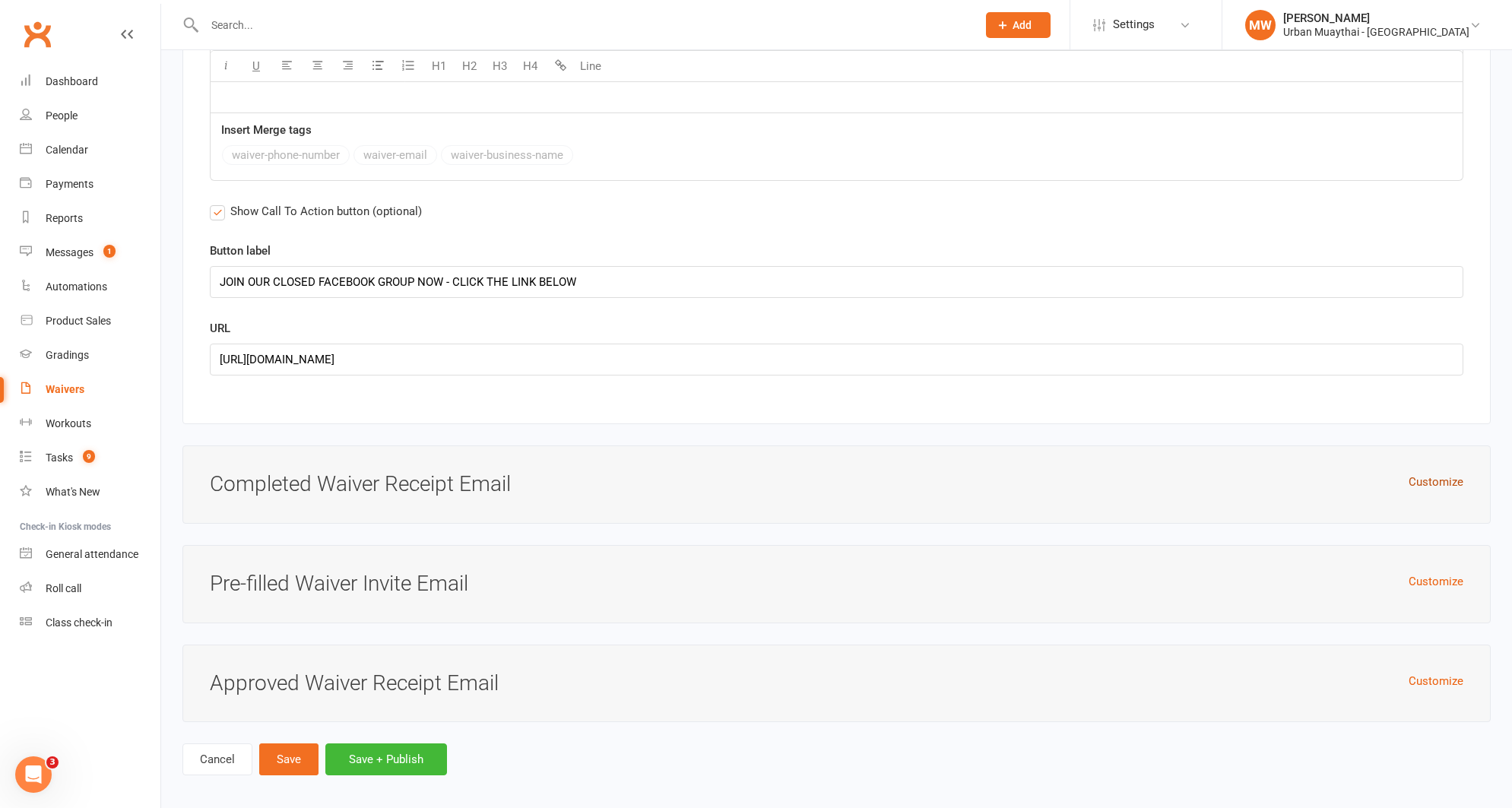
click at [1435, 473] on button "Customize" at bounding box center [1436, 482] width 55 height 19
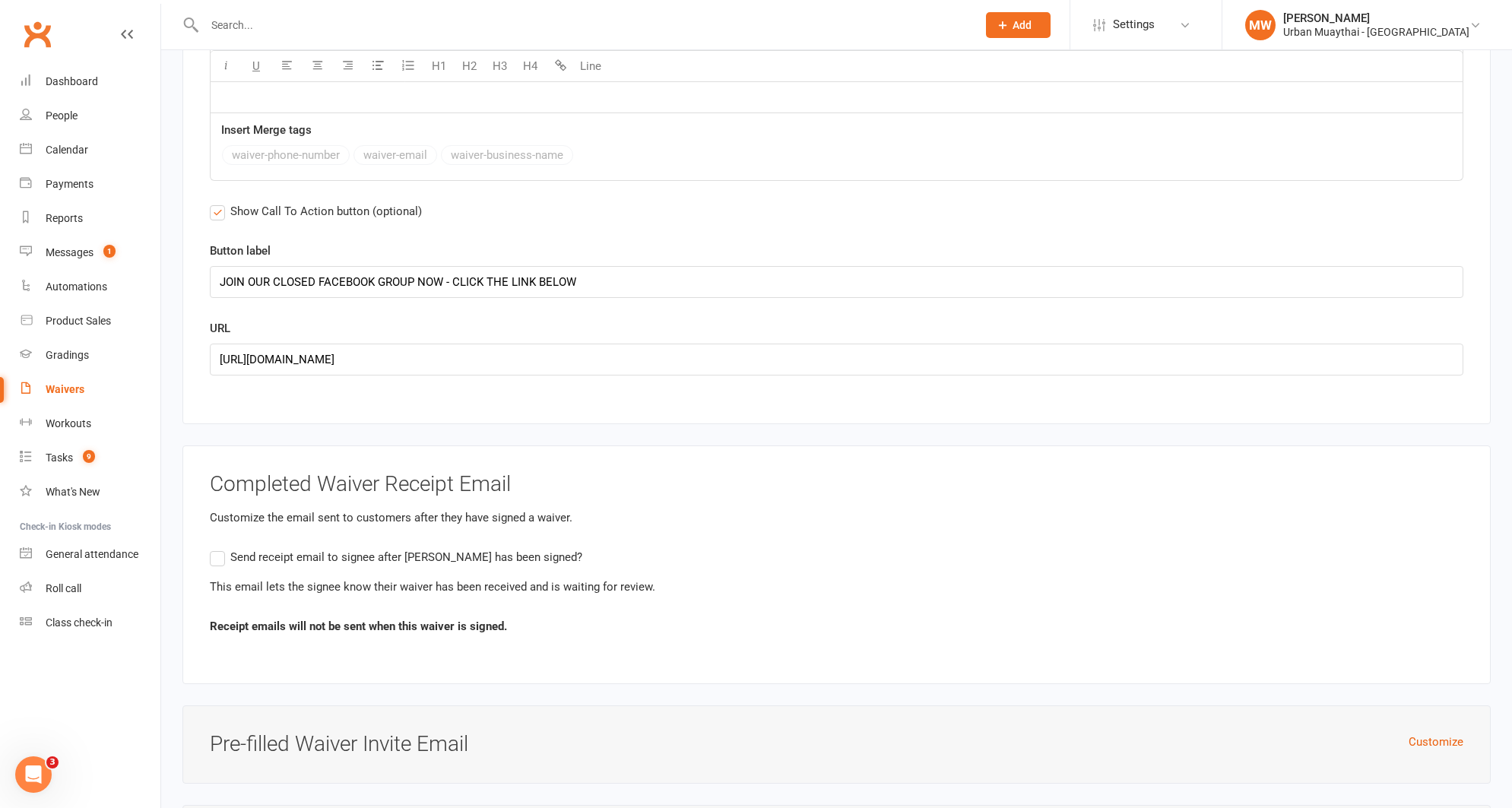
click at [1435, 473] on h3 "Completed Waiver Receipt Email" at bounding box center [836, 485] width 1254 height 23
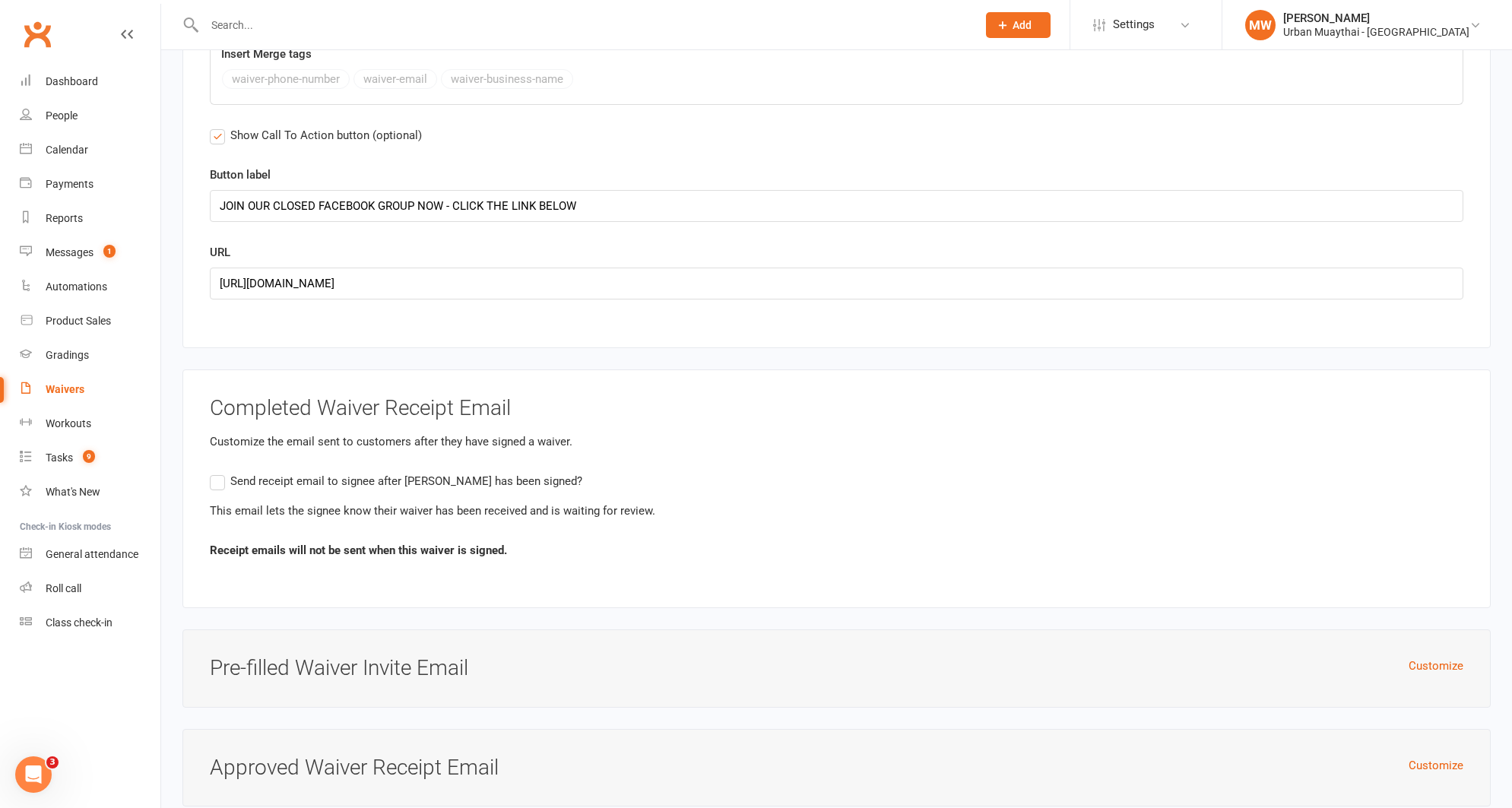
scroll to position [9665, 0]
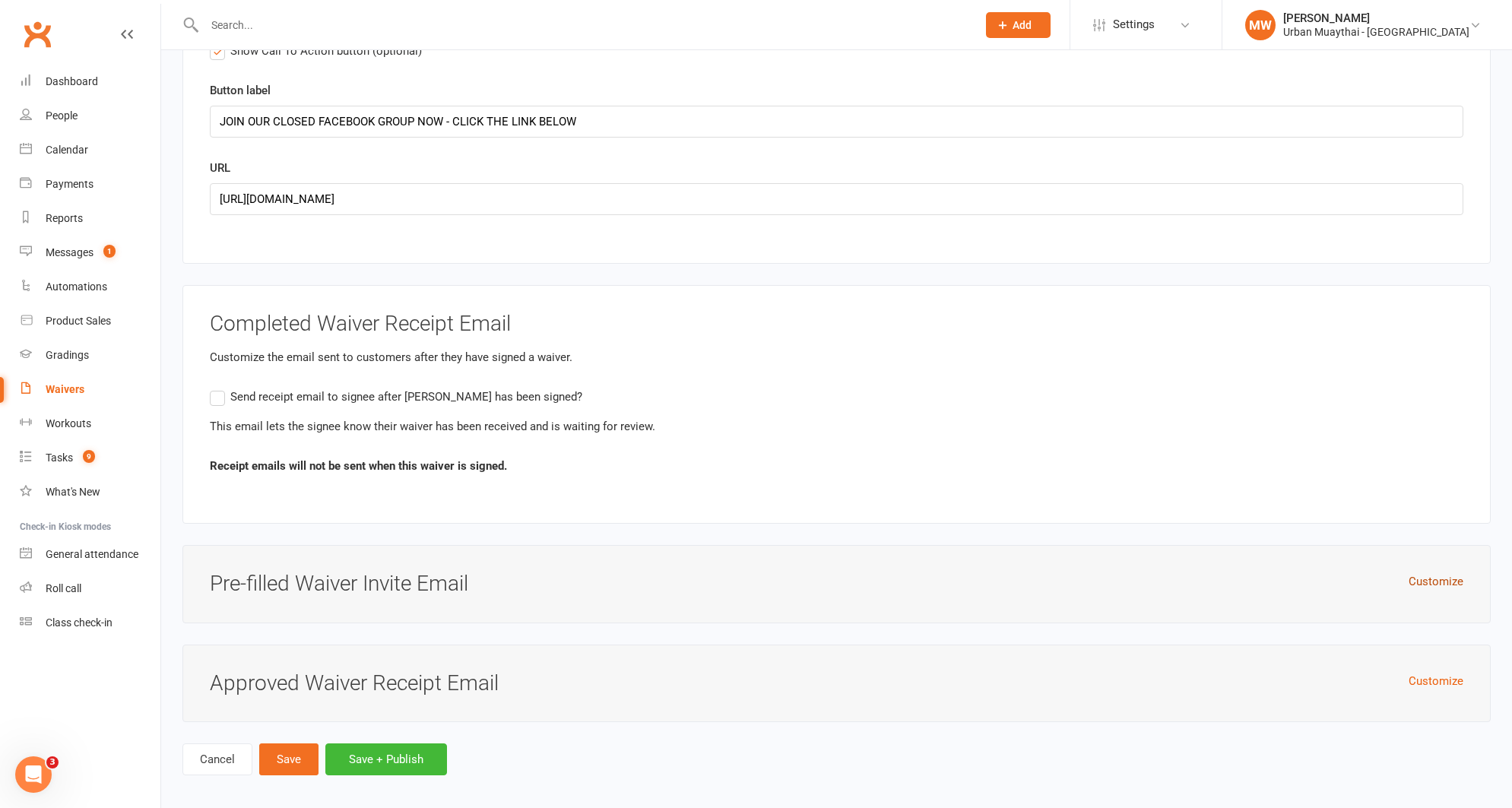
click at [1440, 573] on button "Customize" at bounding box center [1436, 581] width 55 height 19
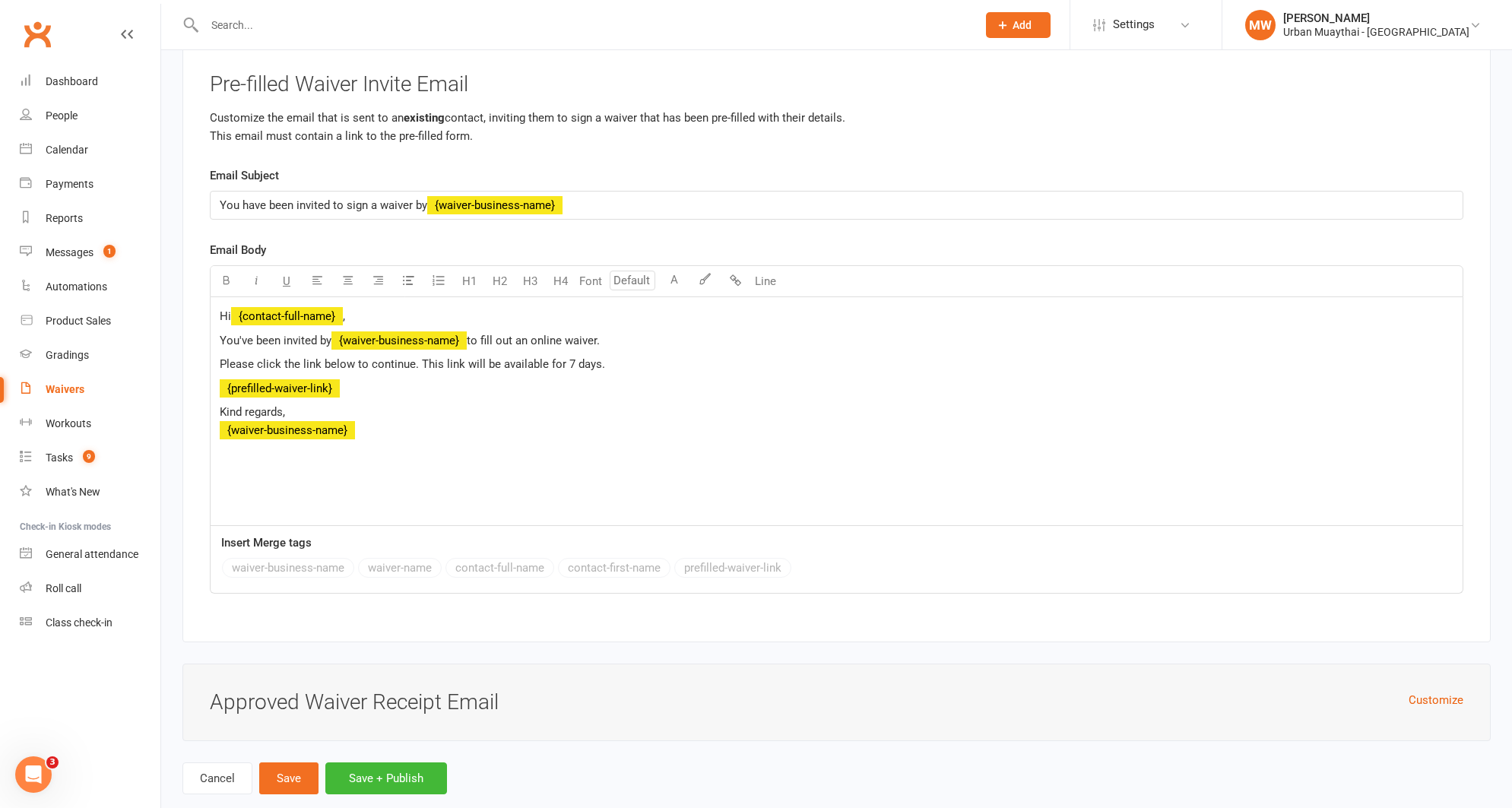
scroll to position [10183, 0]
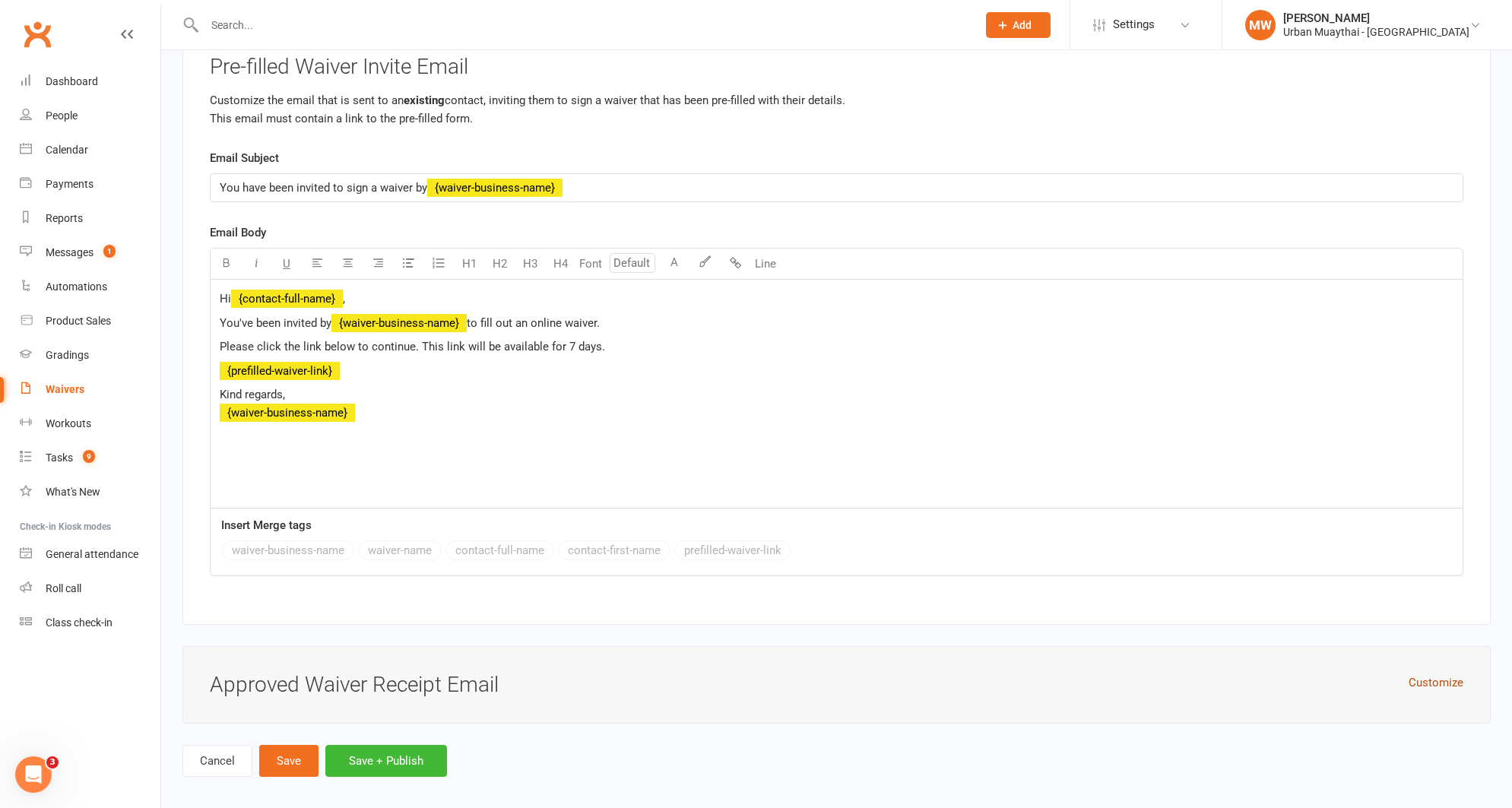
click at [1422, 673] on button "Customize" at bounding box center [1436, 682] width 55 height 19
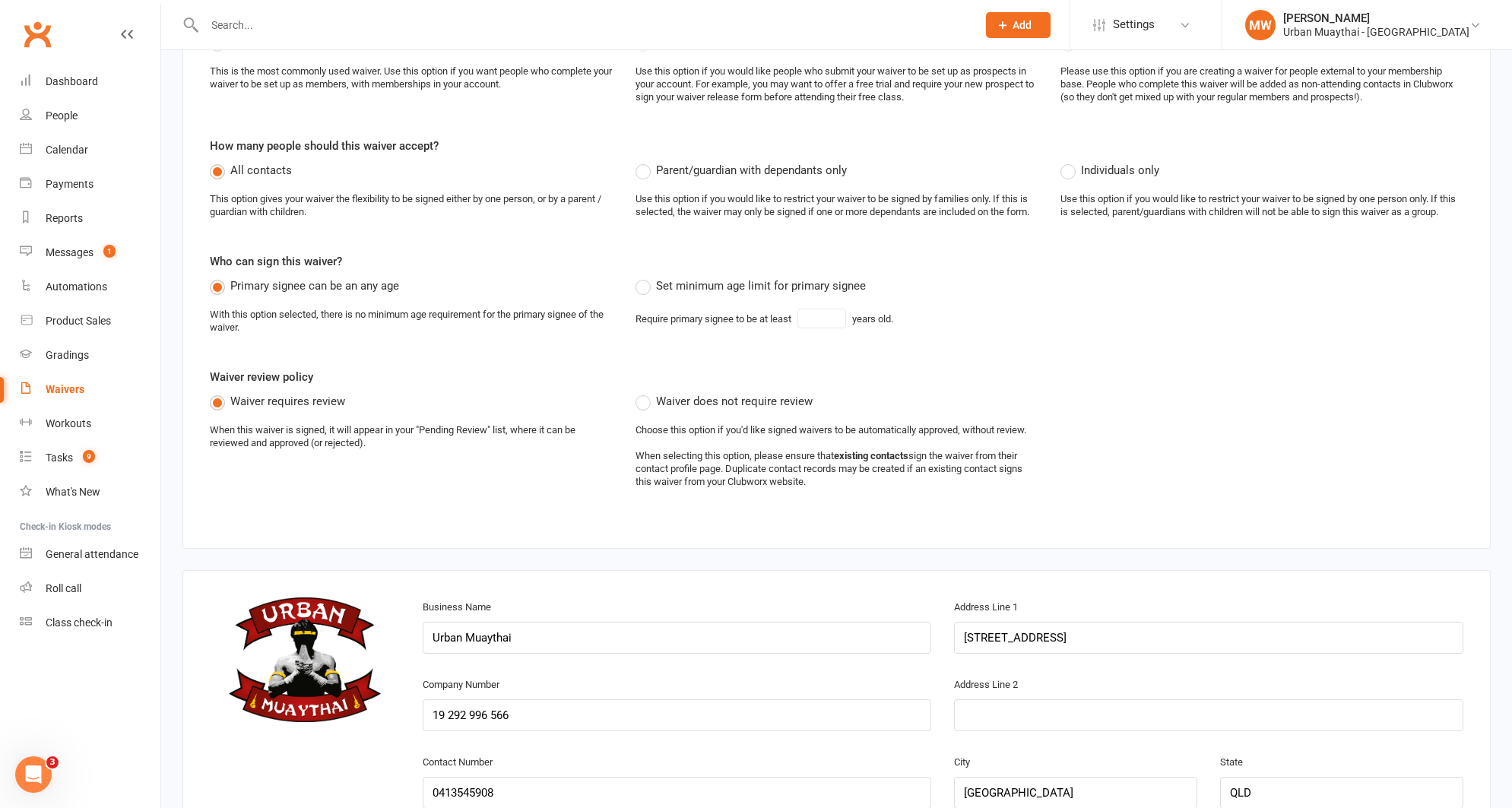
scroll to position [0, 0]
